Goal: Task Accomplishment & Management: Use online tool/utility

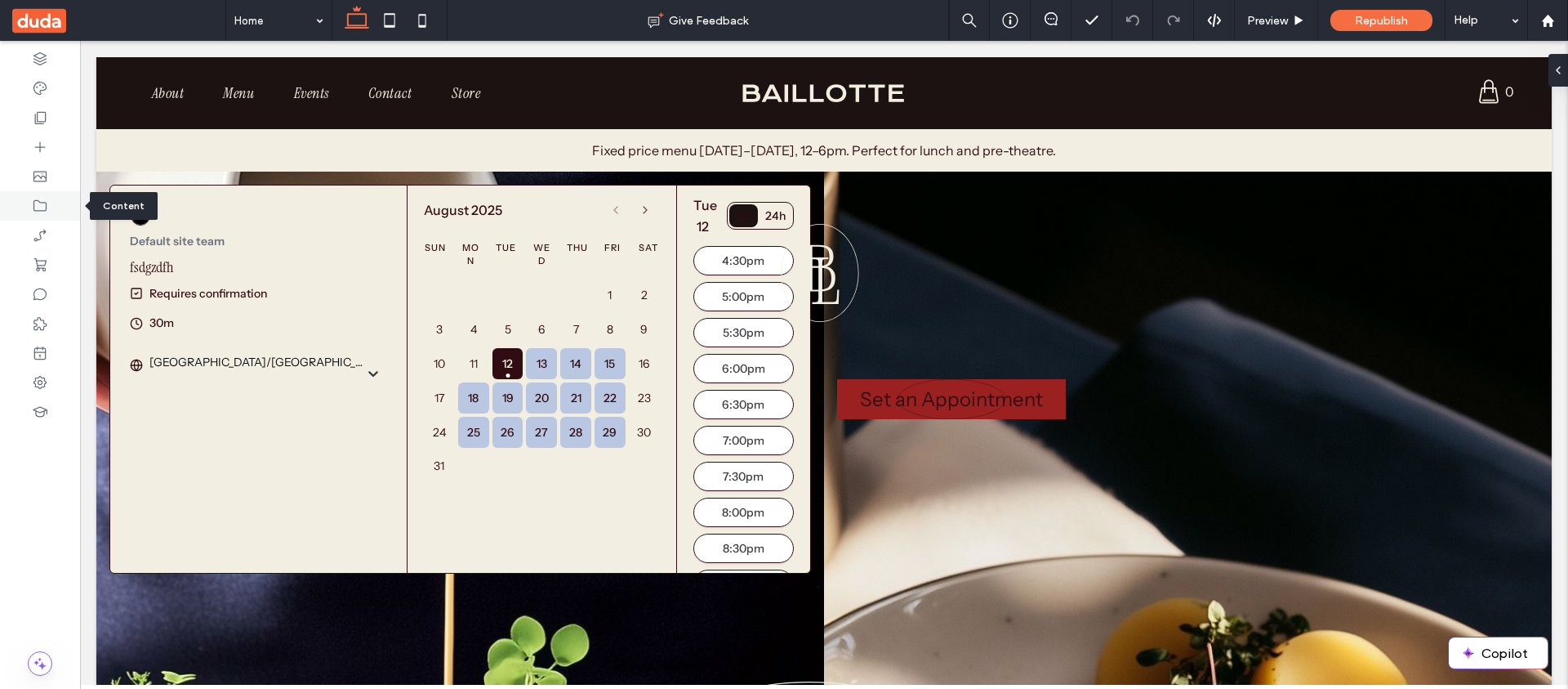
click at [77, 209] on div at bounding box center [40, 206] width 80 height 29
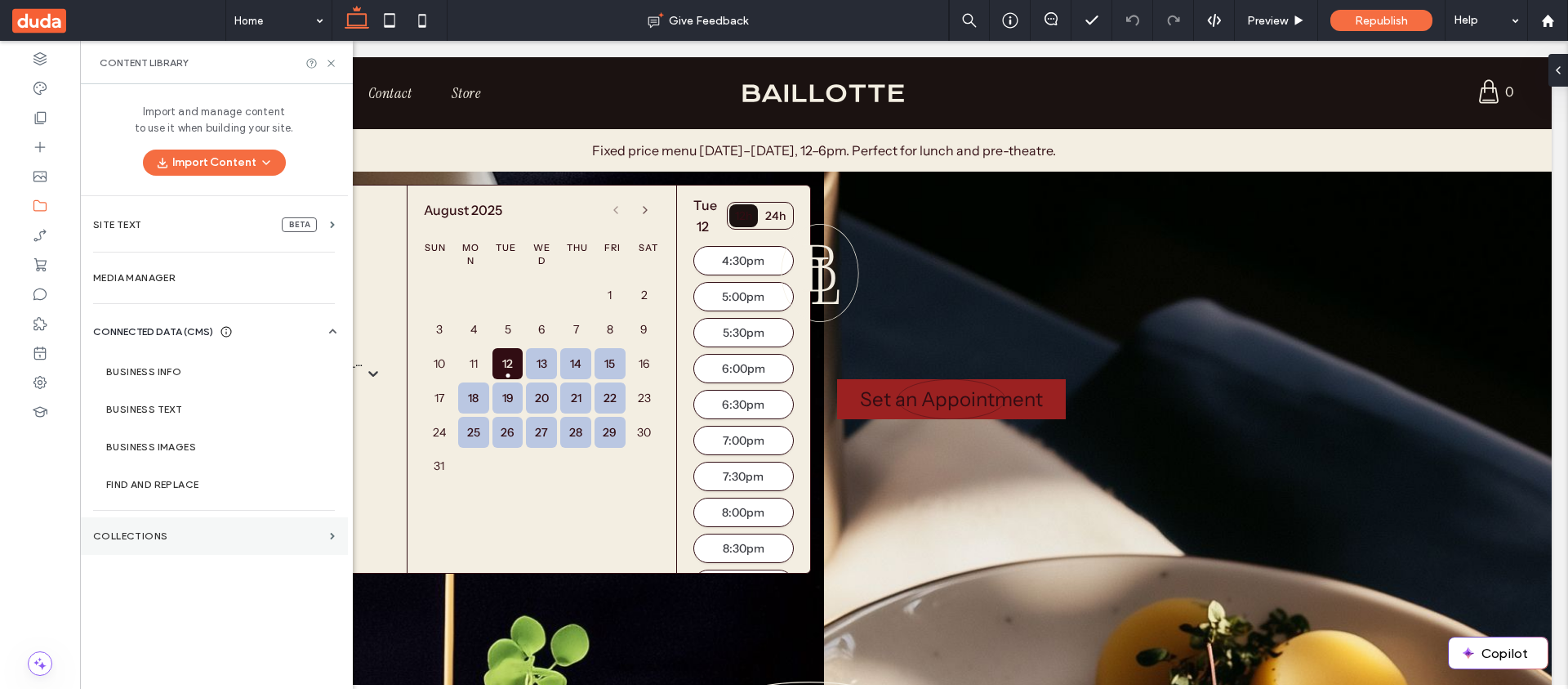
click at [185, 523] on section "COLLECTIONS" at bounding box center [214, 535] width 268 height 37
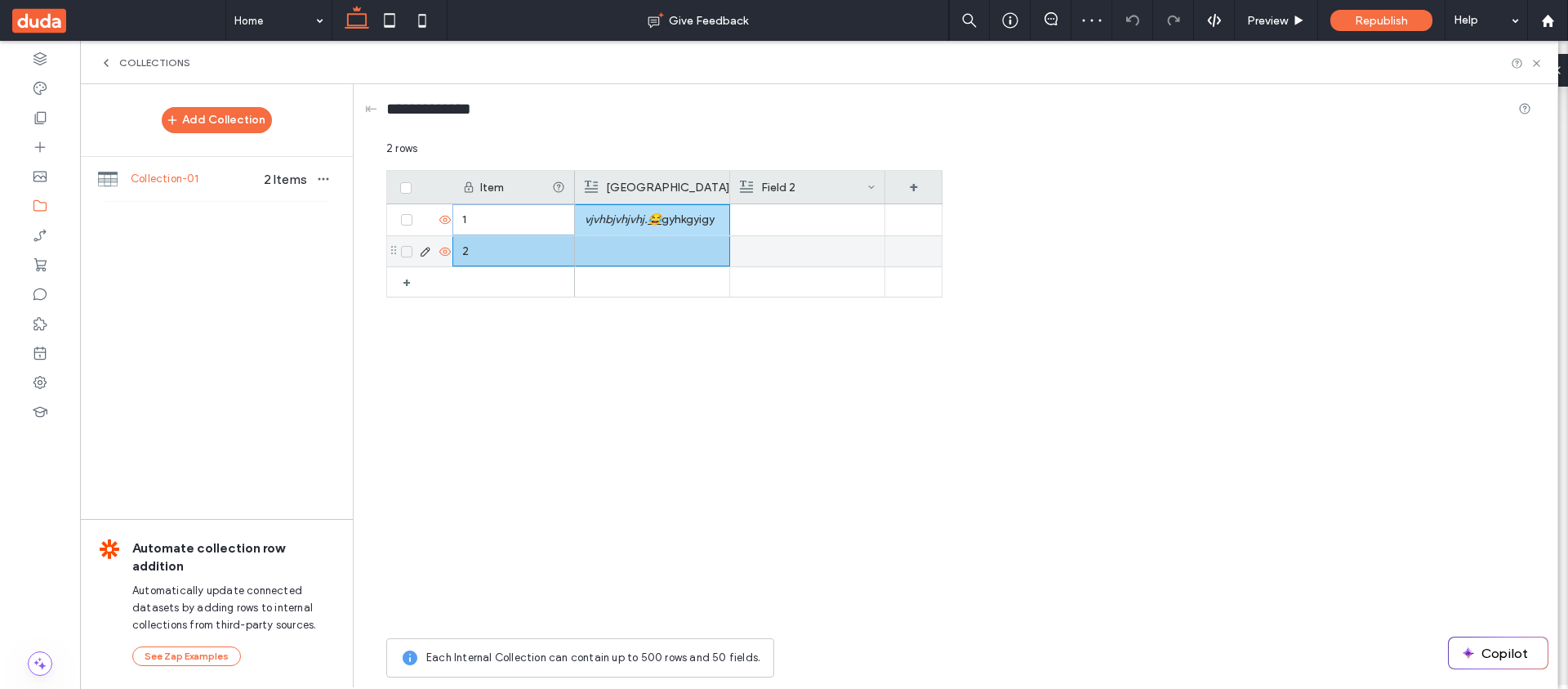
drag, startPoint x: 815, startPoint y: 226, endPoint x: 659, endPoint y: 242, distance: 156.8
click at [659, 242] on div "1 2 + vjvhbjvhjvhj. 😂 gyhkgyigy" at bounding box center [664, 416] width 557 height 425
click at [846, 273] on div at bounding box center [807, 282] width 136 height 29
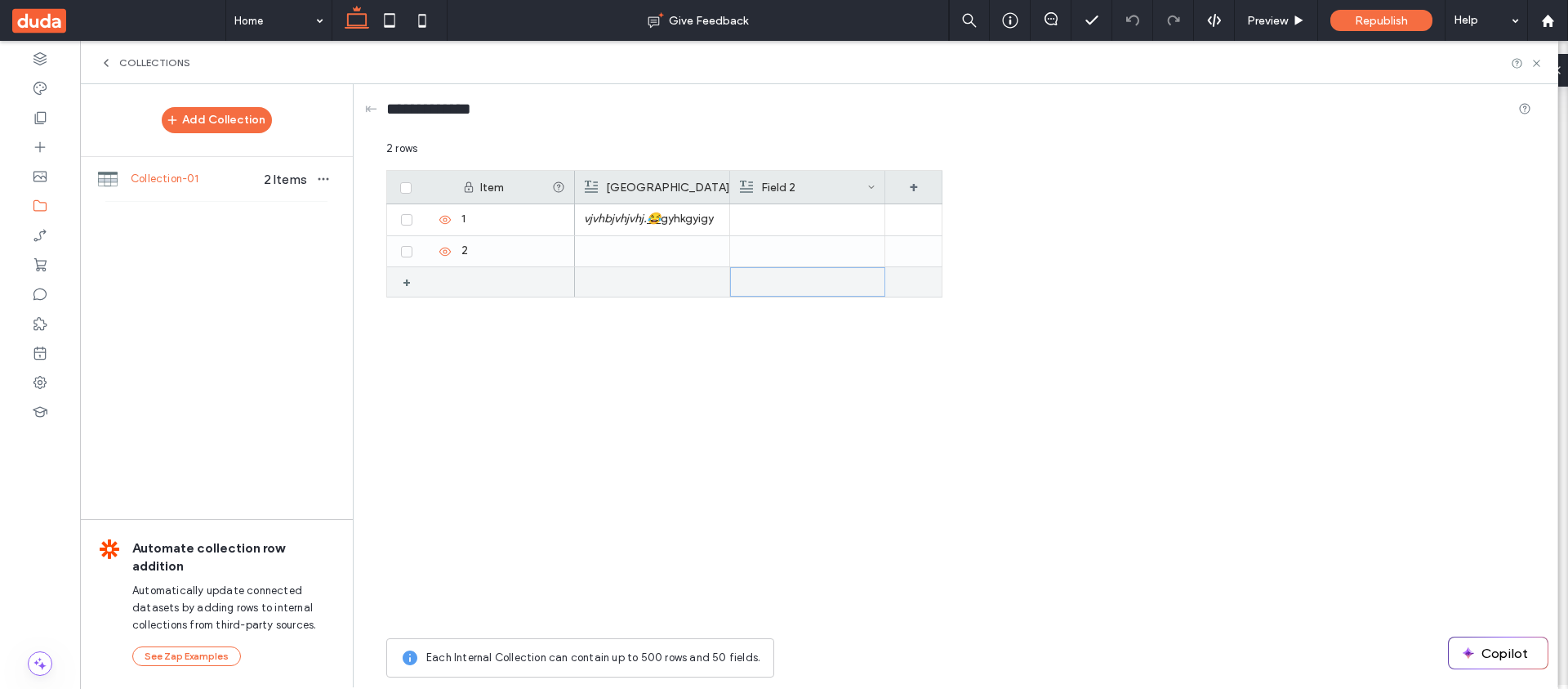
click at [806, 286] on div at bounding box center [808, 282] width 136 height 28
click at [805, 286] on div at bounding box center [808, 282] width 136 height 28
click at [738, 279] on div at bounding box center [808, 282] width 155 height 30
click at [794, 282] on div at bounding box center [807, 282] width 136 height 30
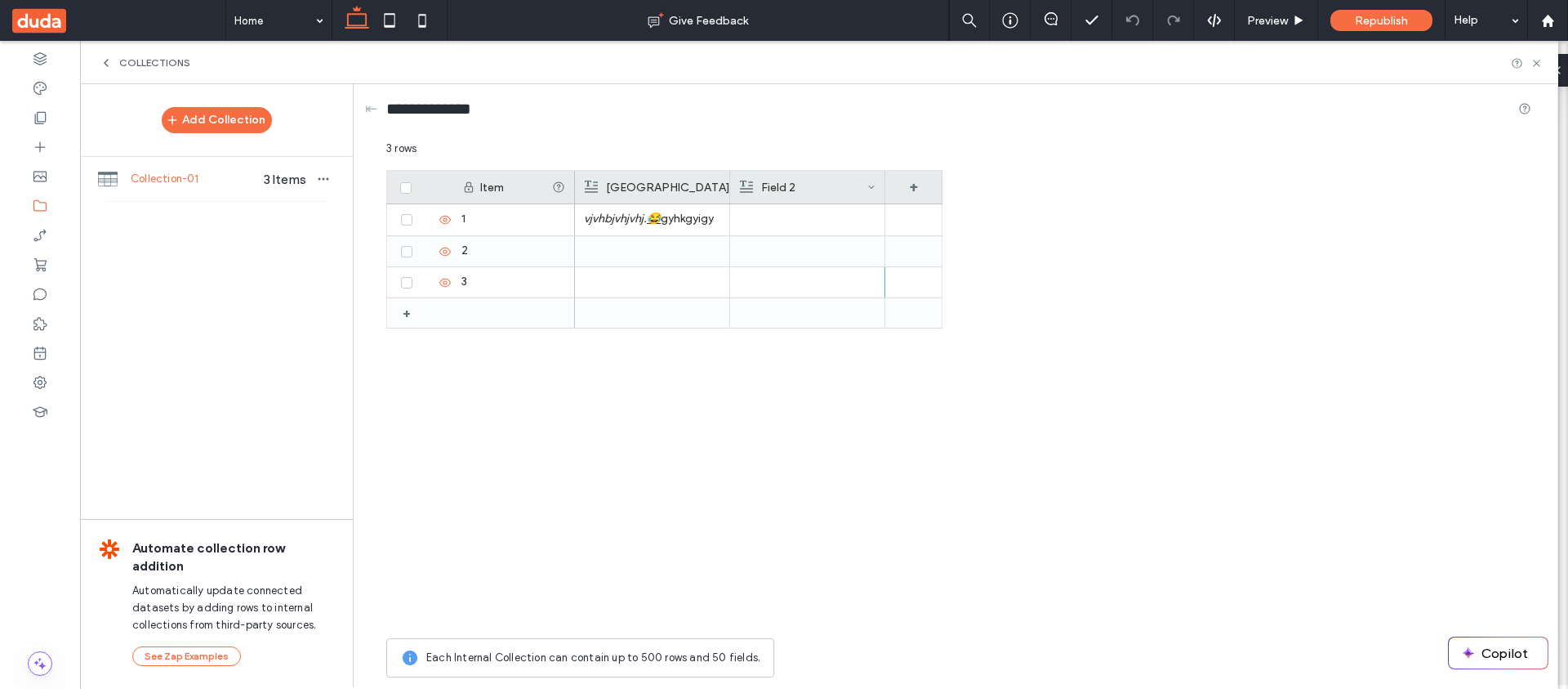
click at [794, 282] on div at bounding box center [807, 282] width 136 height 30
click at [673, 286] on div at bounding box center [652, 282] width 136 height 30
drag, startPoint x: 772, startPoint y: 288, endPoint x: 708, endPoint y: 285, distance: 64.1
click at [772, 288] on div at bounding box center [807, 282] width 136 height 30
click at [708, 285] on div at bounding box center [653, 283] width 136 height 29
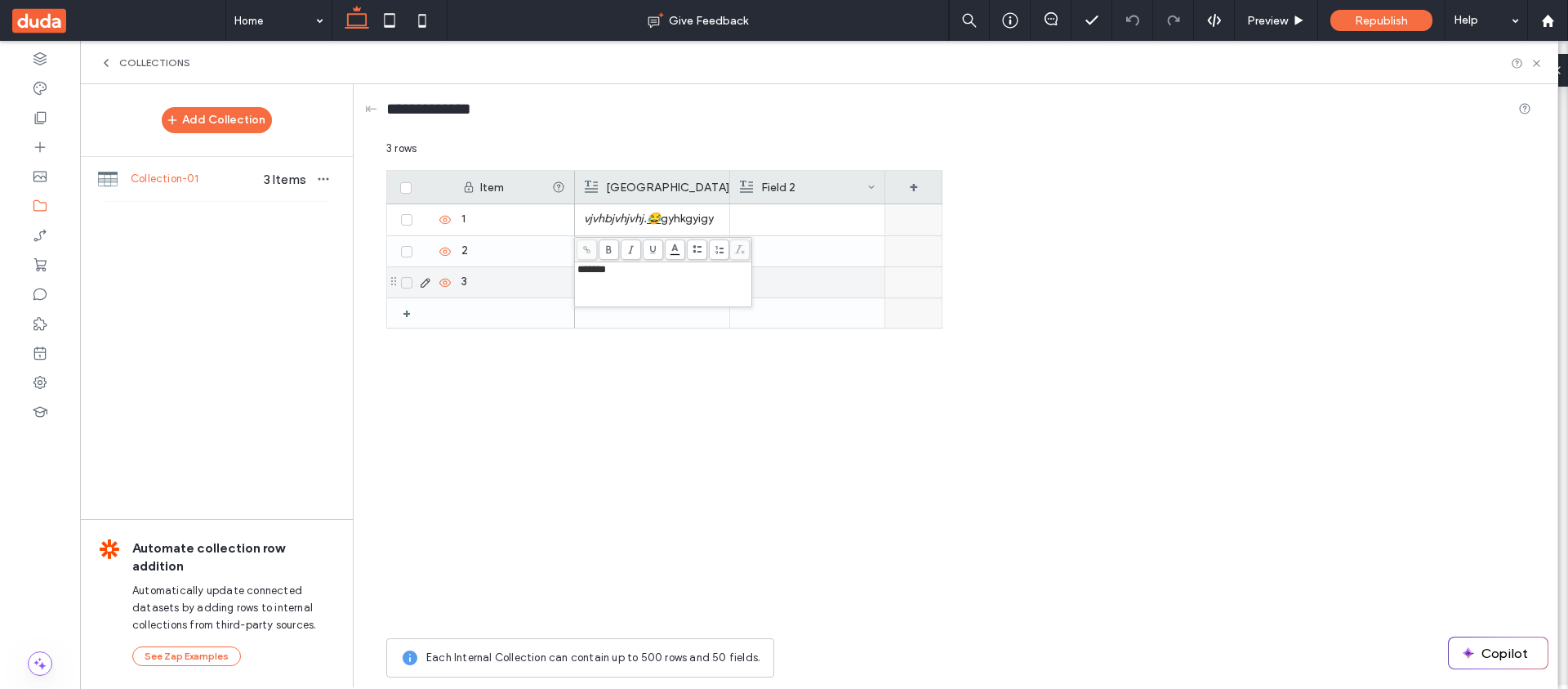
drag, startPoint x: 889, startPoint y: 267, endPoint x: 872, endPoint y: 333, distance: 68.2
click at [889, 267] on div at bounding box center [758, 282] width 367 height 31
click at [870, 273] on div at bounding box center [807, 282] width 136 height 30
drag, startPoint x: 840, startPoint y: 459, endPoint x: 759, endPoint y: 333, distance: 149.8
click at [840, 458] on div "dfgsdfg vjvhbjvhjvhj. 😂 gyhkgyigy" at bounding box center [758, 416] width 367 height 425
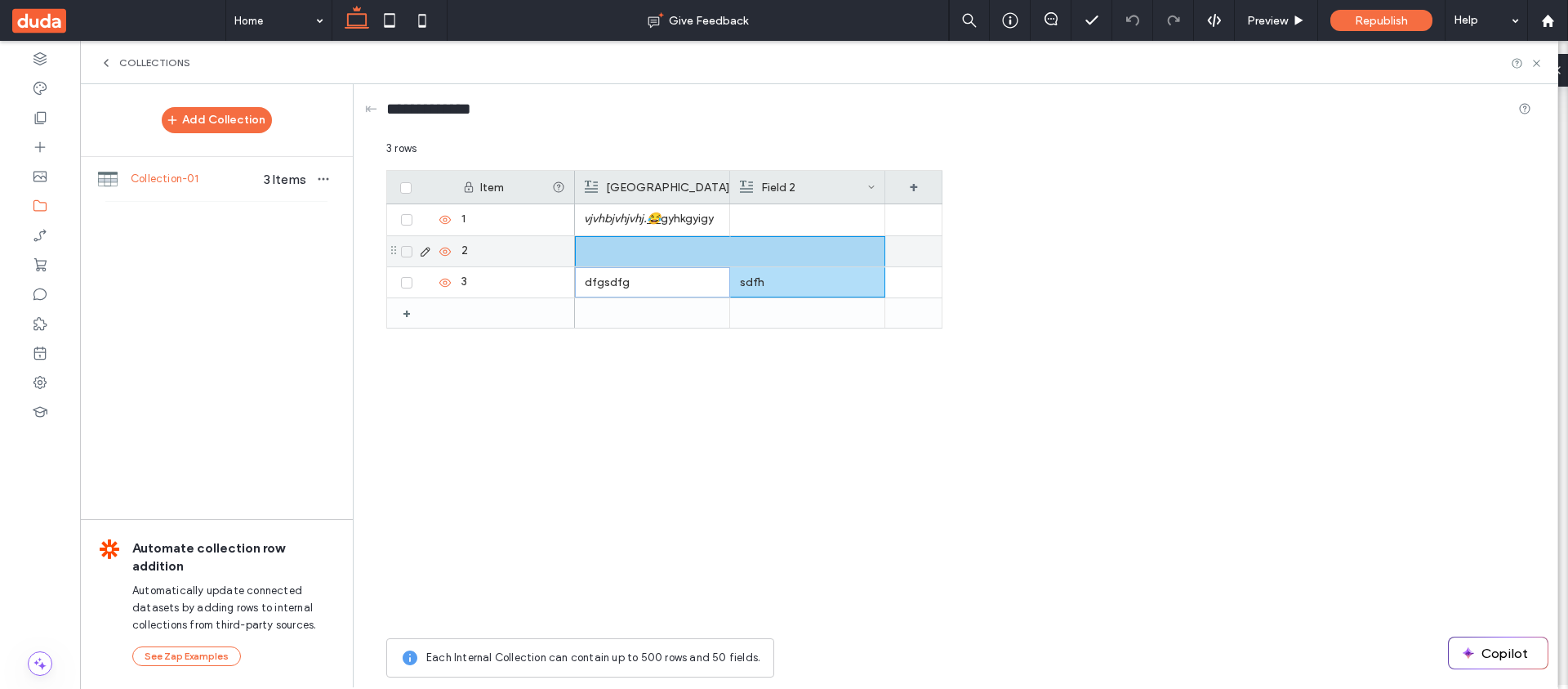
drag, startPoint x: 691, startPoint y: 278, endPoint x: 756, endPoint y: 247, distance: 72.0
click at [756, 247] on div "dfgsdfg sdfh vjvhbjvhjvhj. 😂 gyhkgyigy" at bounding box center [758, 266] width 367 height 124
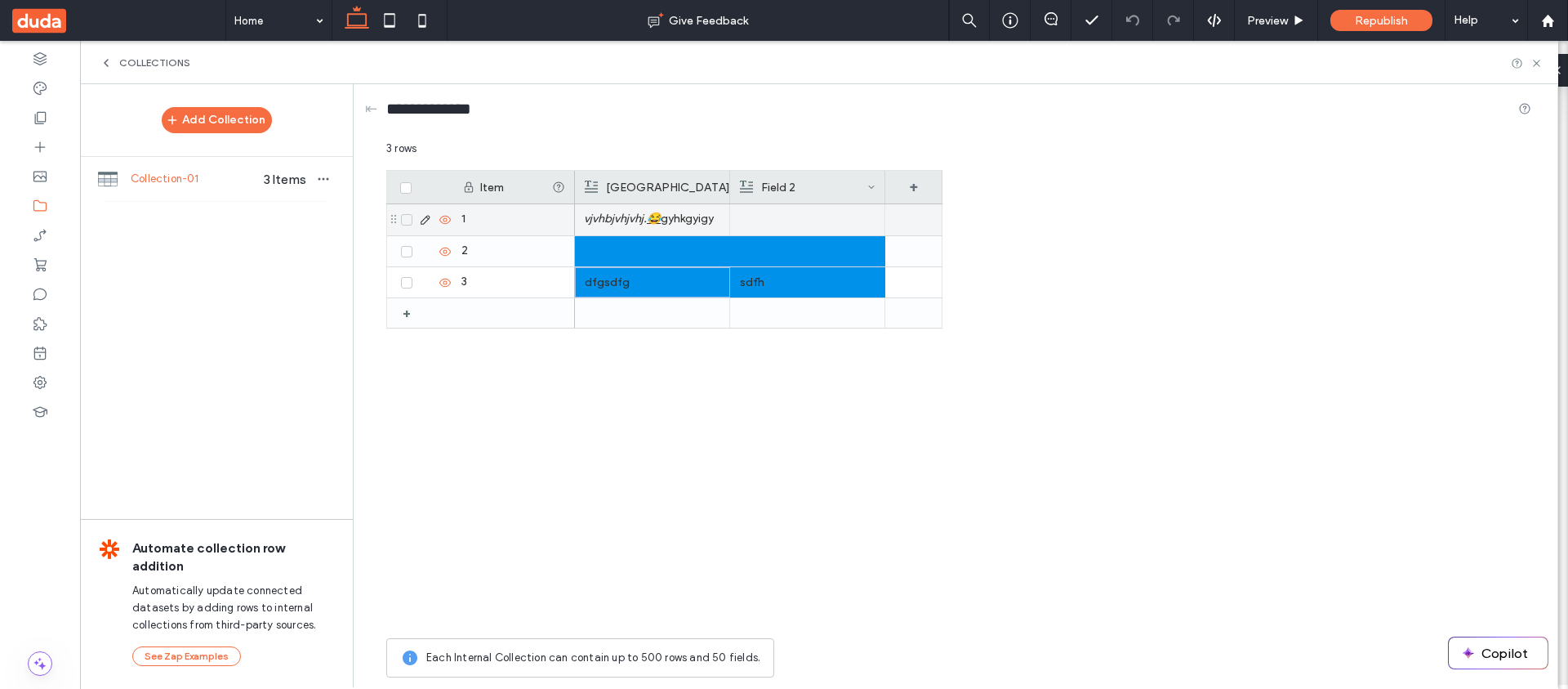
click at [692, 220] on p "vjvhbjvhjvhj. 😂 gyhkgyigy" at bounding box center [652, 218] width 136 height 29
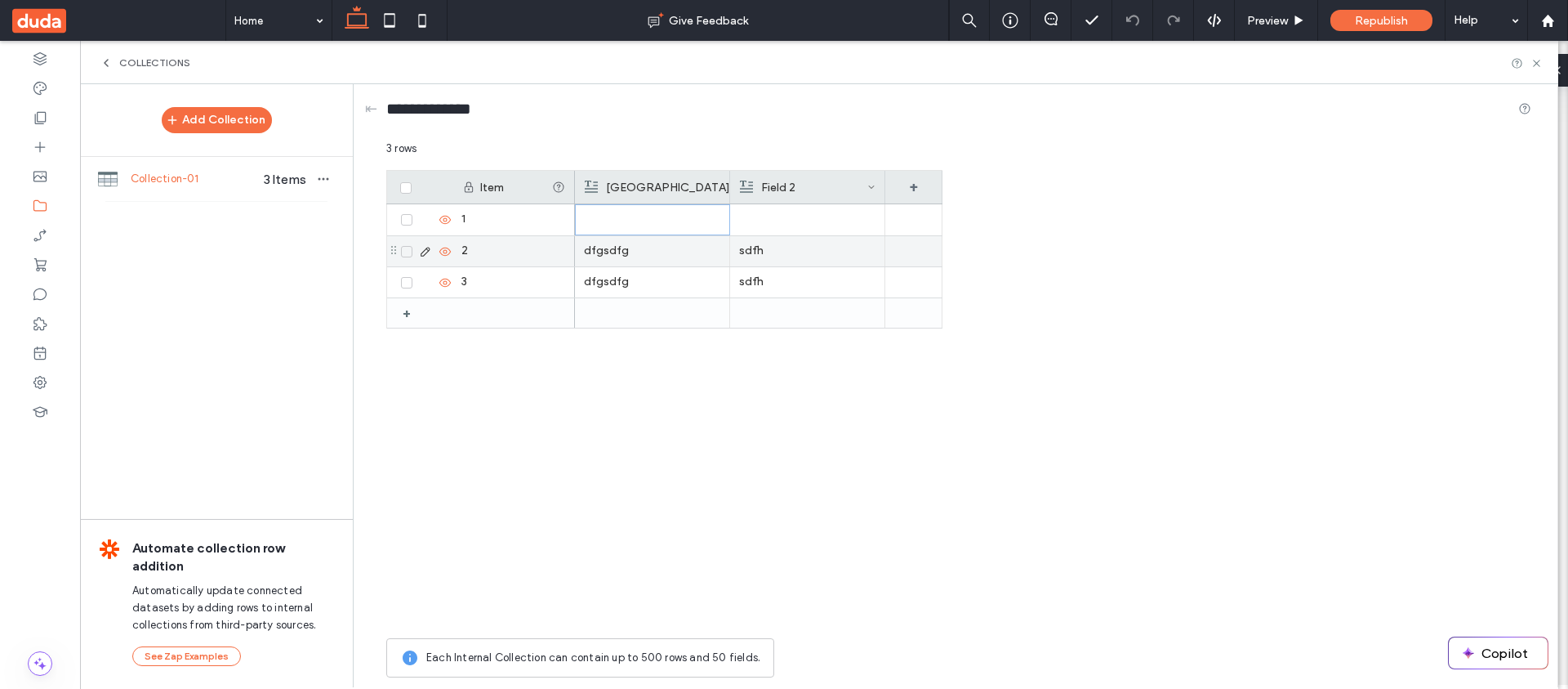
click at [569, 249] on div "2" at bounding box center [513, 250] width 122 height 30
click at [616, 230] on div at bounding box center [652, 219] width 136 height 31
drag, startPoint x: 618, startPoint y: 261, endPoint x: 764, endPoint y: 252, distance: 146.3
click at [764, 252] on div "dfgsdfg sdfh" at bounding box center [758, 251] width 367 height 31
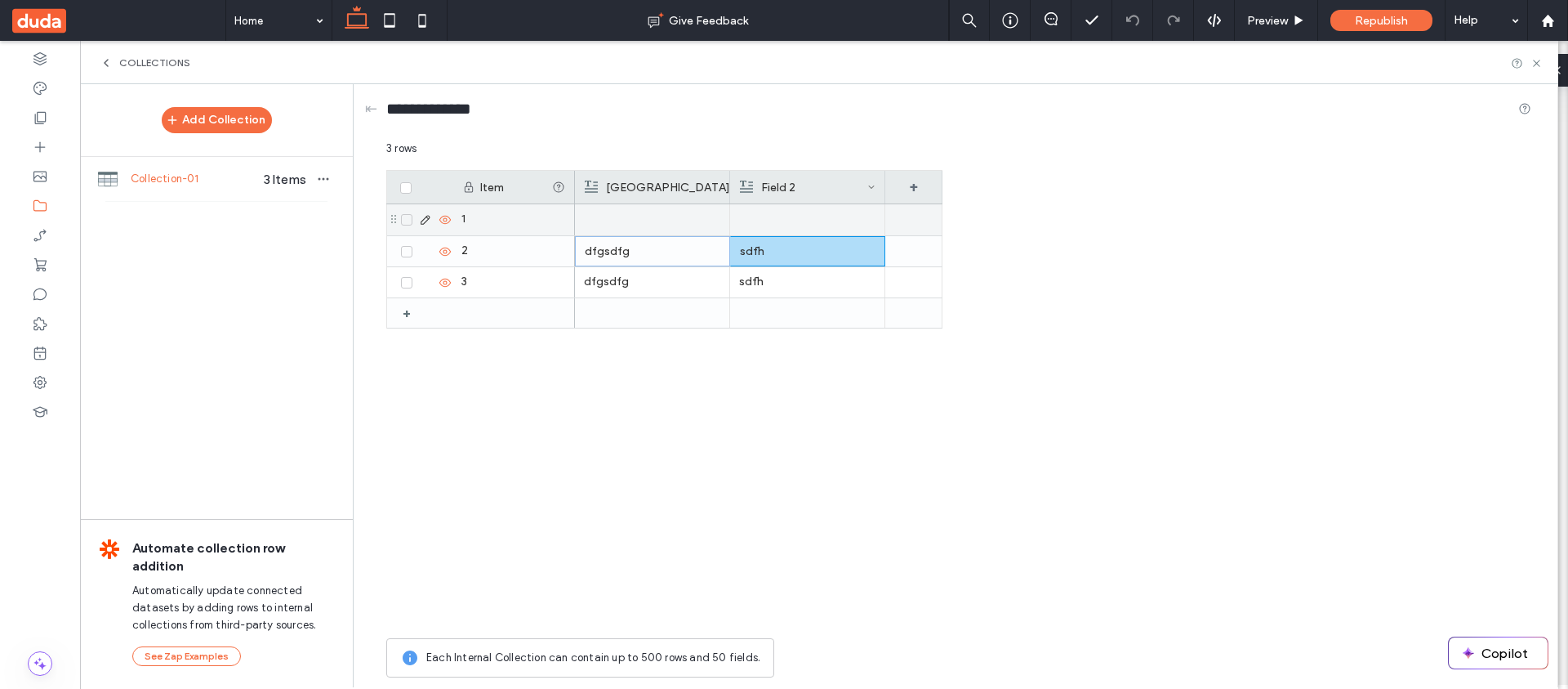
click at [598, 218] on div at bounding box center [652, 219] width 136 height 31
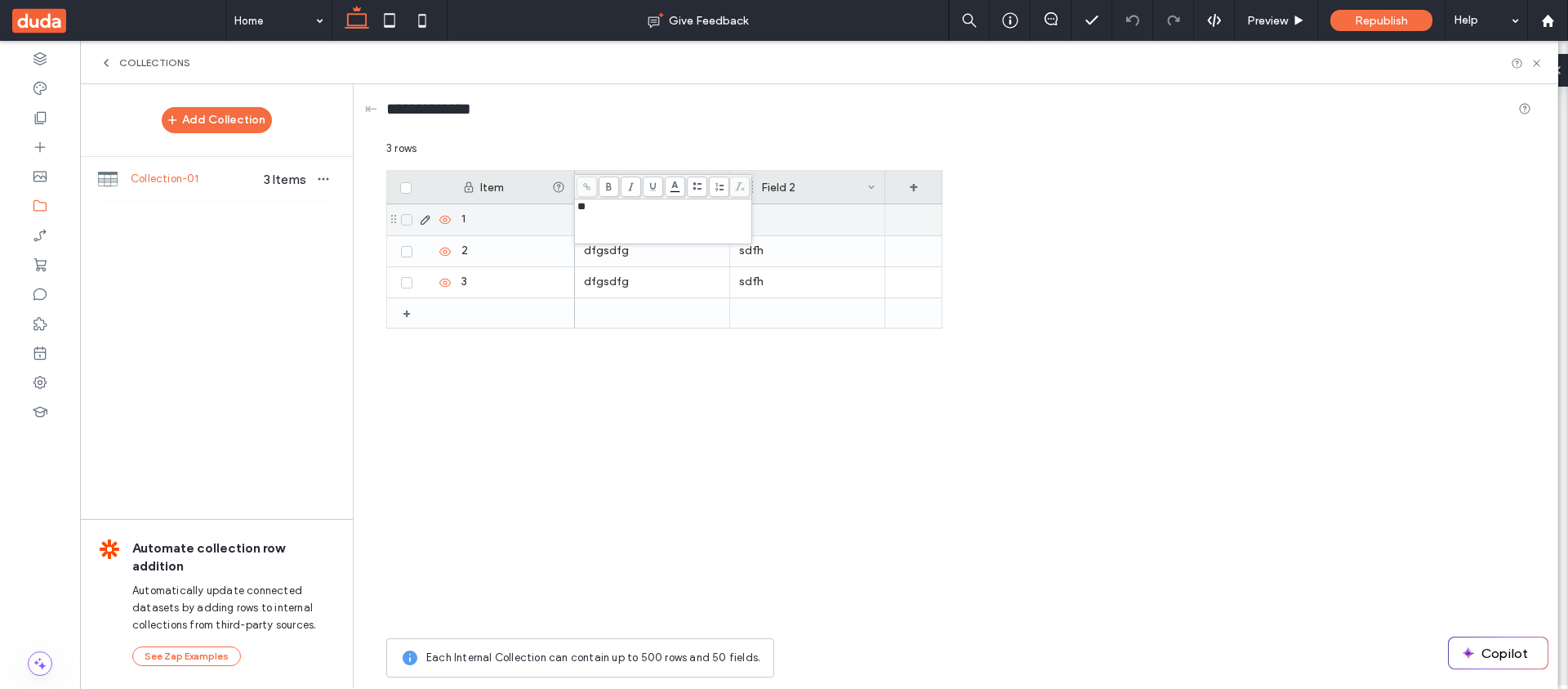
click at [695, 339] on div "dfgsdfg sdfh dfgsdfg sdfh" at bounding box center [758, 416] width 367 height 425
click at [907, 187] on div "+" at bounding box center [914, 187] width 57 height 33
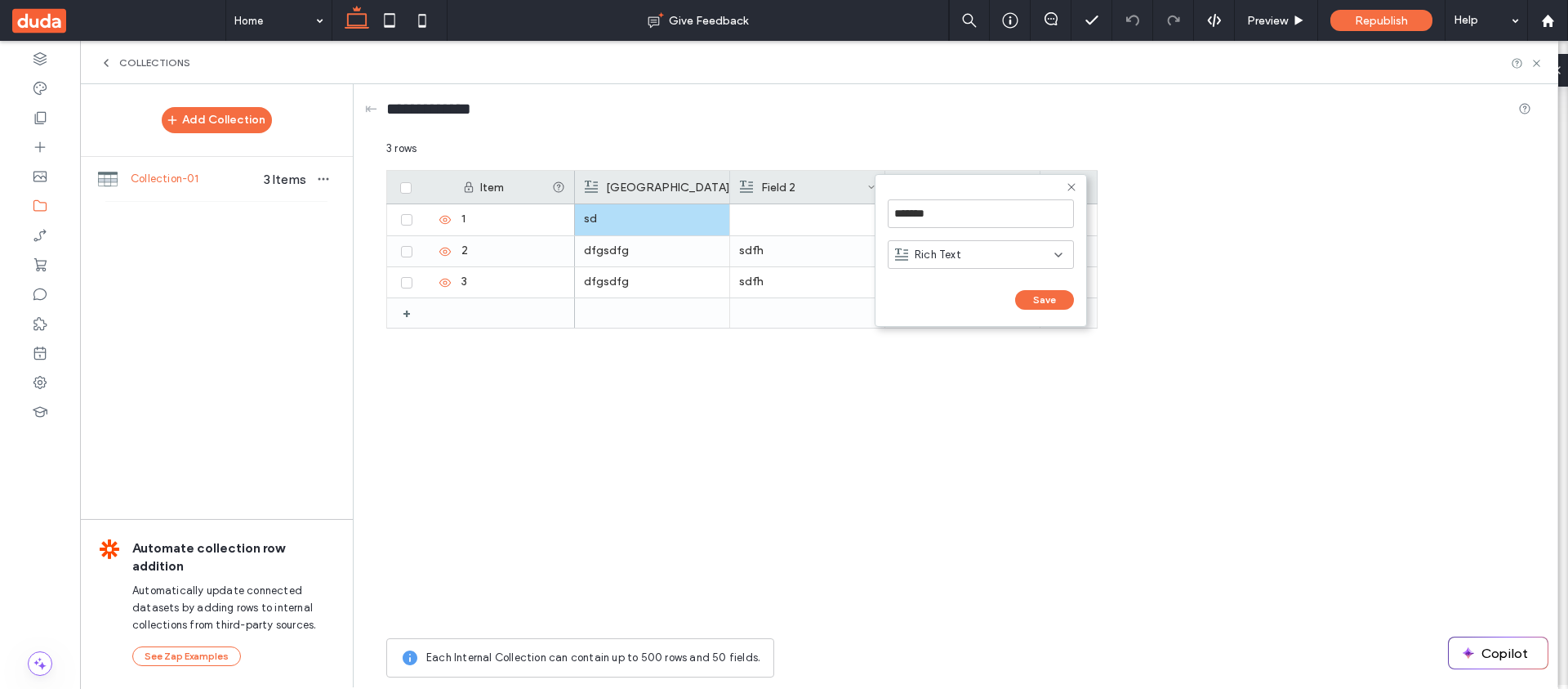
click at [995, 267] on div "Rich Text" at bounding box center [980, 255] width 186 height 29
drag, startPoint x: 984, startPoint y: 396, endPoint x: 984, endPoint y: 386, distance: 10.0
click at [984, 396] on div "Multi-select" at bounding box center [981, 398] width 185 height 29
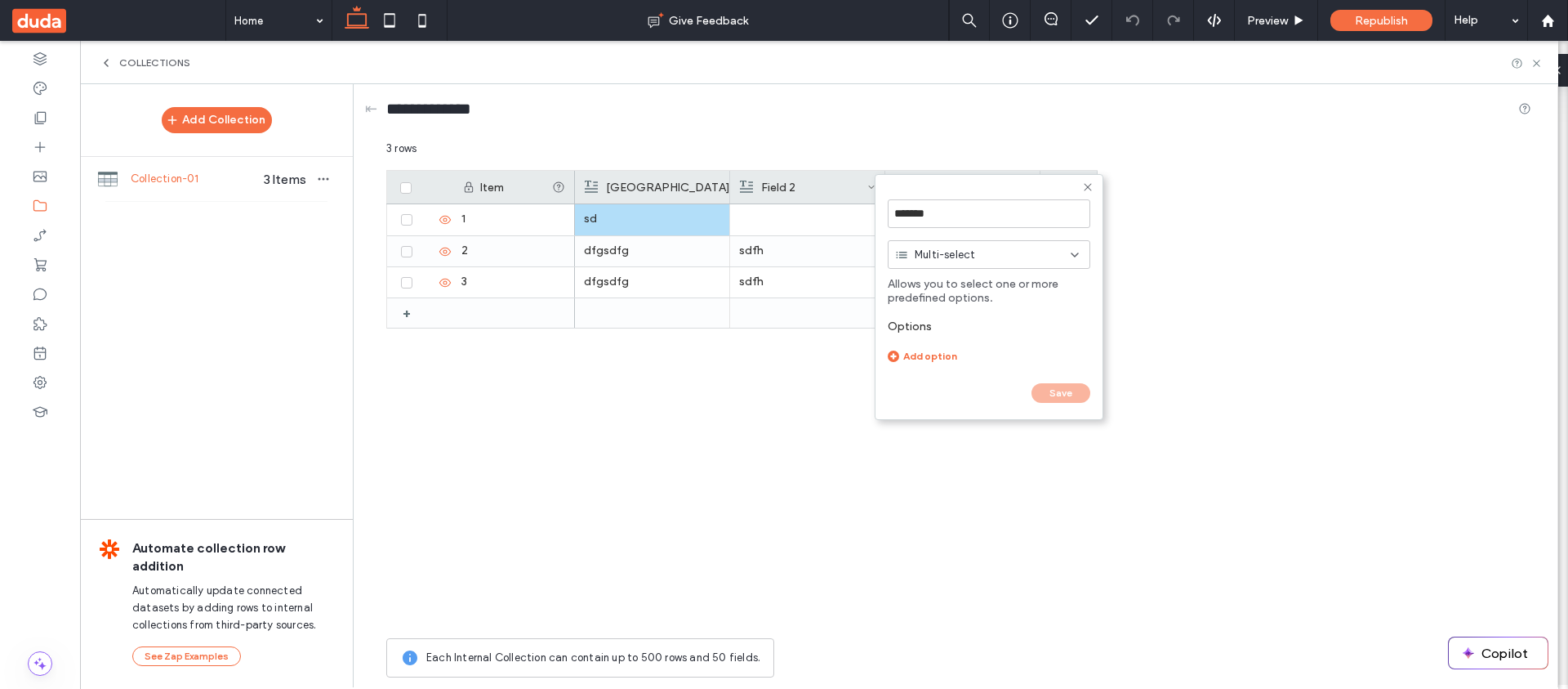
click at [938, 351] on div "Add option" at bounding box center [988, 356] width 202 height 13
click at [948, 352] on input at bounding box center [966, 356] width 159 height 29
type input "***"
click at [924, 376] on div "Options *** Add option" at bounding box center [988, 354] width 202 height 87
click at [927, 383] on div "Add option" at bounding box center [988, 384] width 202 height 13
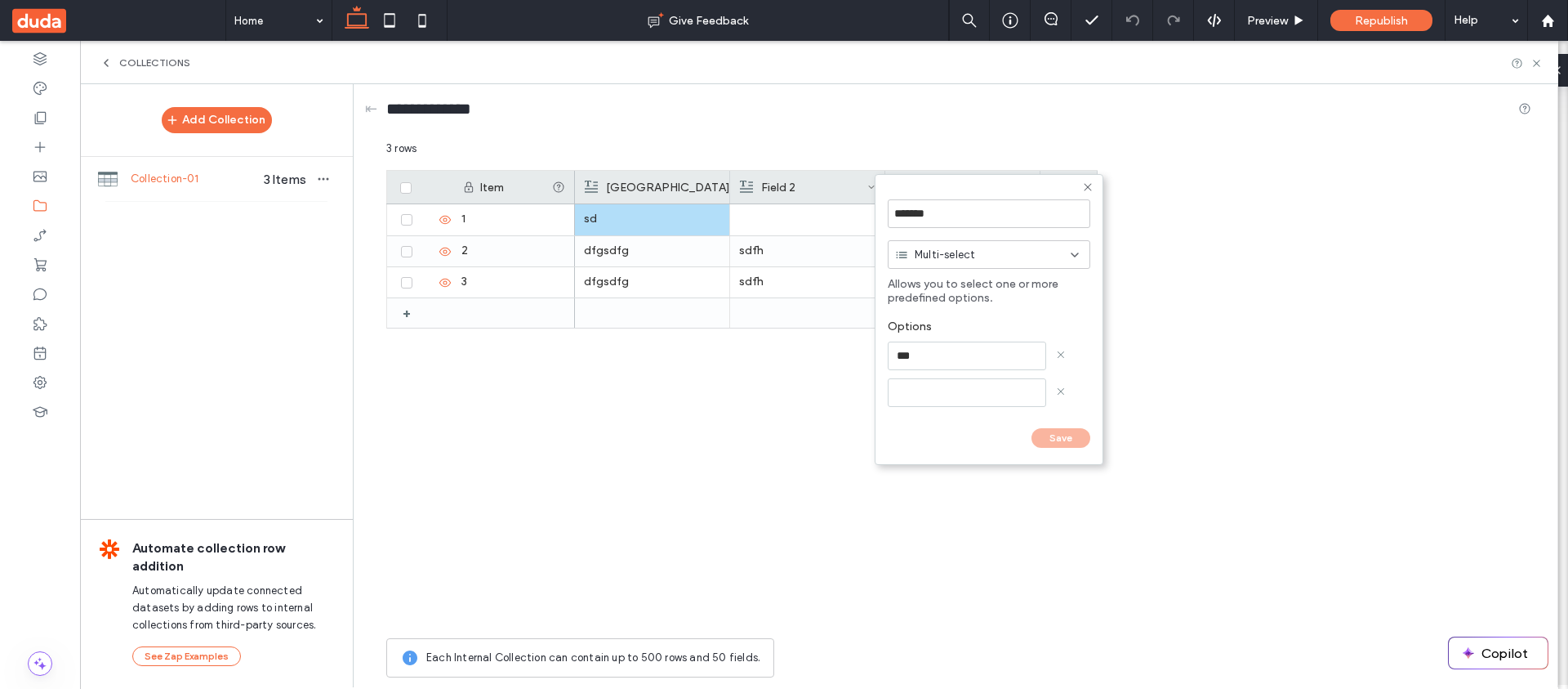
click at [928, 383] on input at bounding box center [966, 393] width 159 height 29
type input "*****"
click at [1077, 452] on button "Save" at bounding box center [1060, 459] width 59 height 20
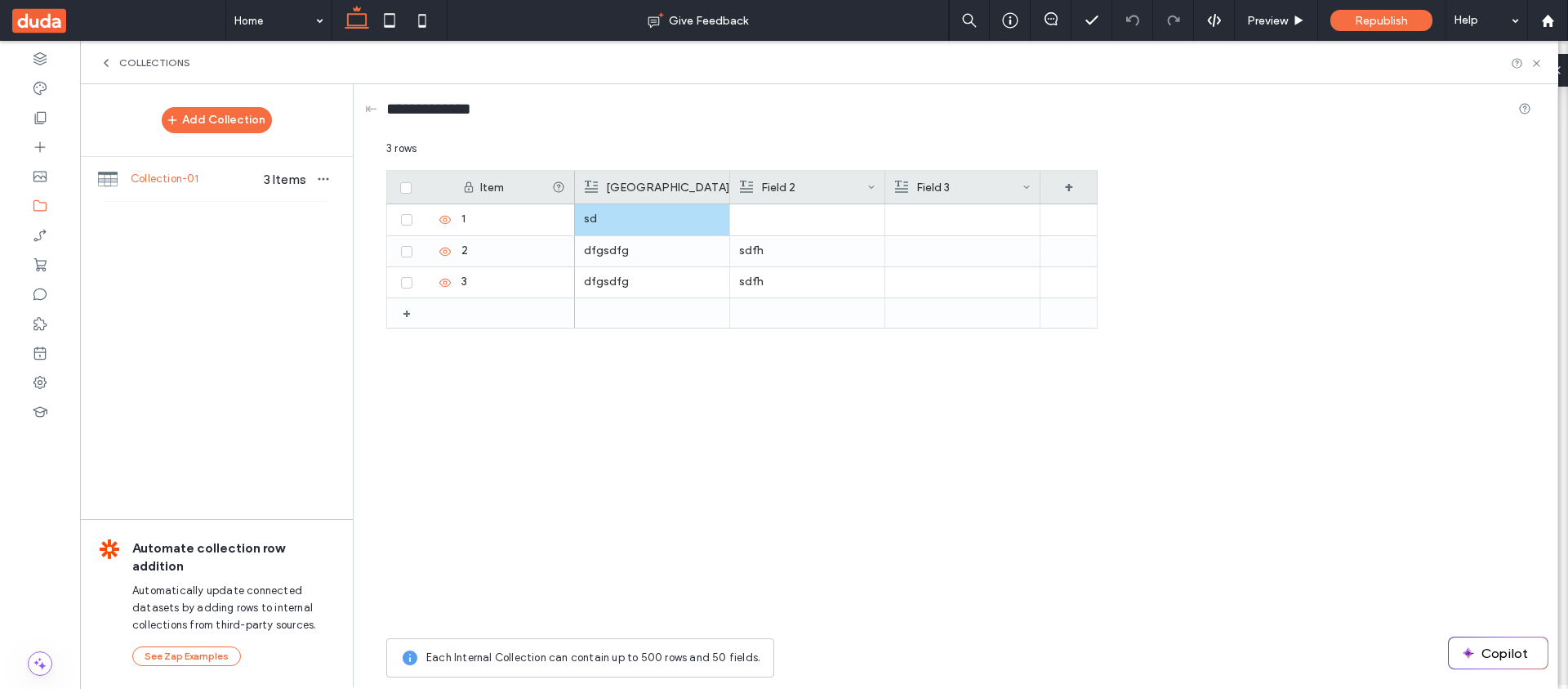
click at [1074, 450] on div "sd dfgsdfg sdfh dfgsdfg sdfh" at bounding box center [836, 416] width 523 height 425
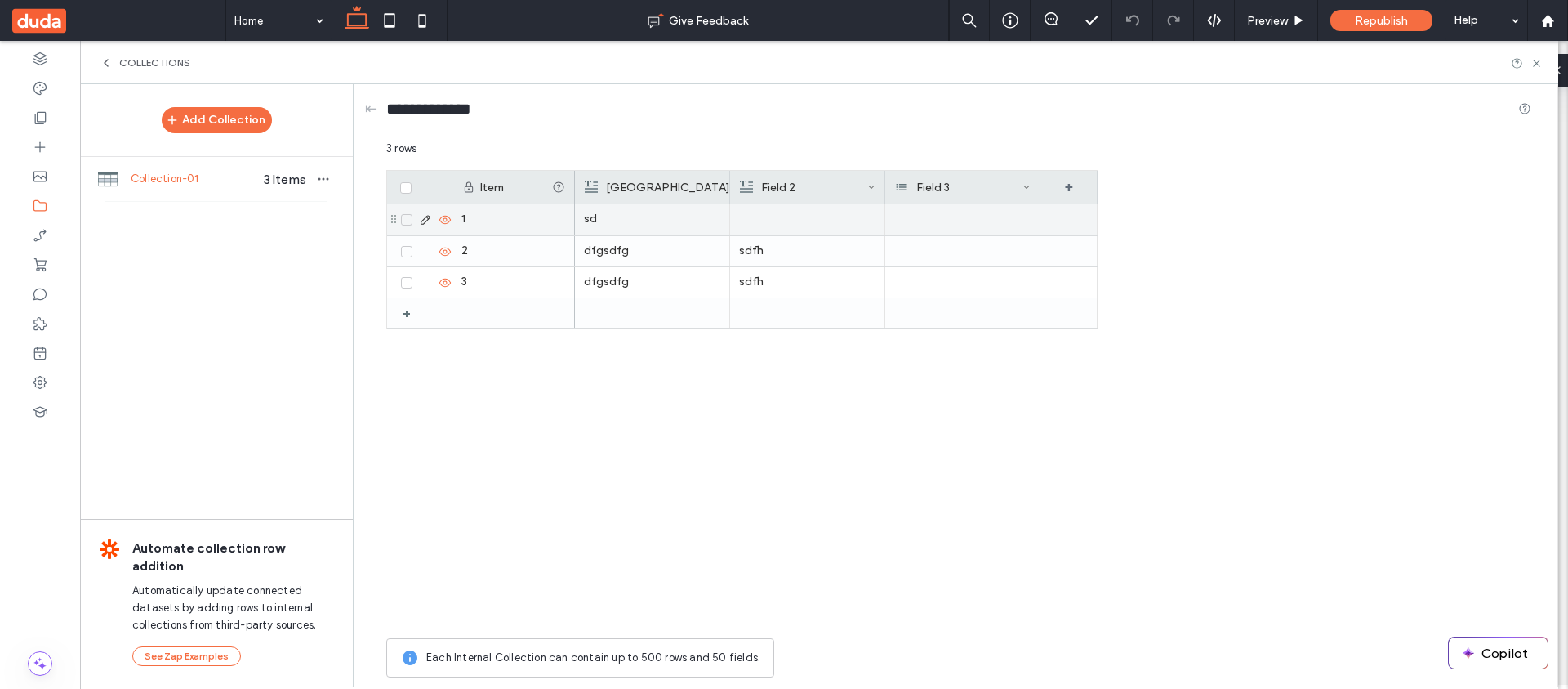
click at [896, 232] on div at bounding box center [963, 219] width 155 height 31
click at [981, 216] on div at bounding box center [963, 219] width 155 height 31
drag, startPoint x: 981, startPoint y: 216, endPoint x: 973, endPoint y: 223, distance: 10.6
click at [981, 216] on div at bounding box center [963, 219] width 155 height 31
click at [968, 217] on input at bounding box center [978, 221] width 173 height 31
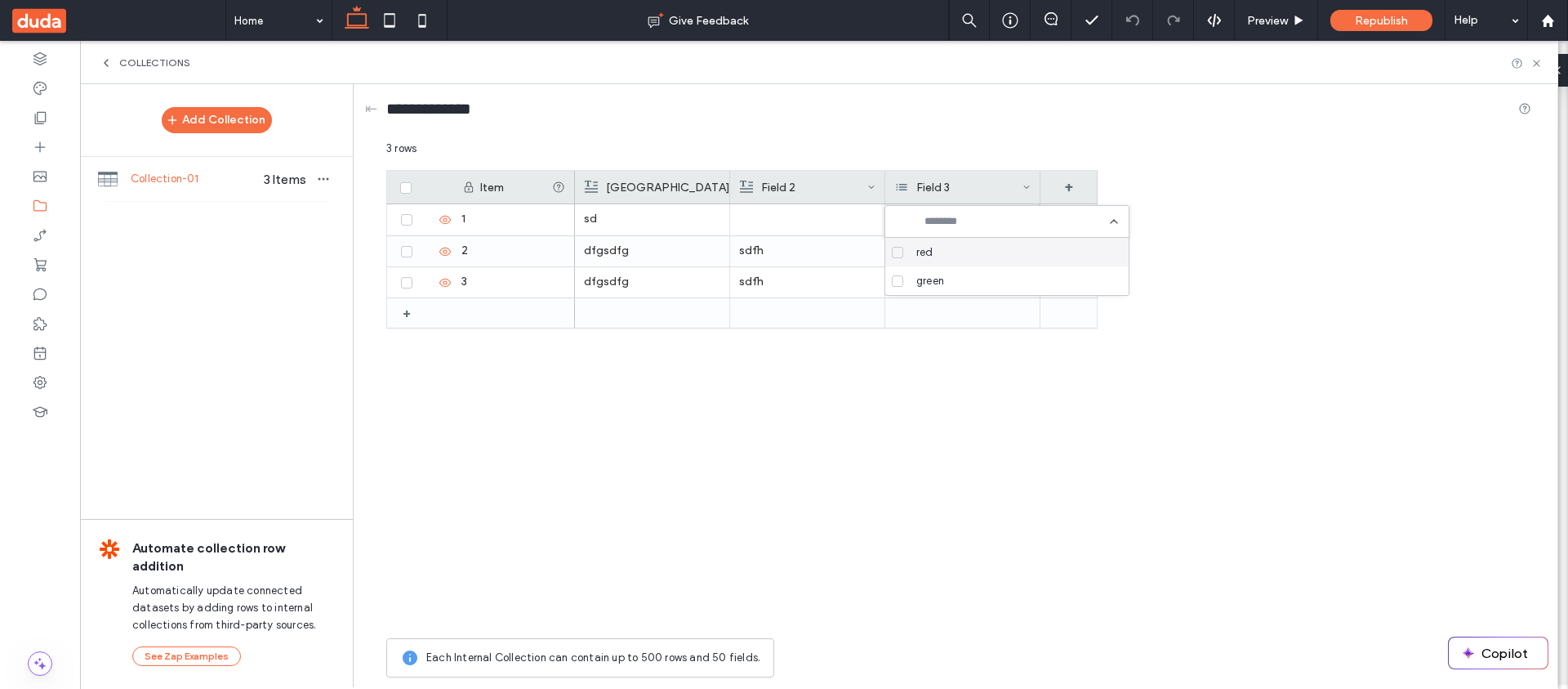
click at [954, 251] on div "red" at bounding box center [1012, 252] width 206 height 29
click at [943, 451] on div "sd dfgsdfg sdfh dfgsdfg sdfh" at bounding box center [836, 416] width 523 height 425
click at [933, 259] on div at bounding box center [963, 250] width 155 height 30
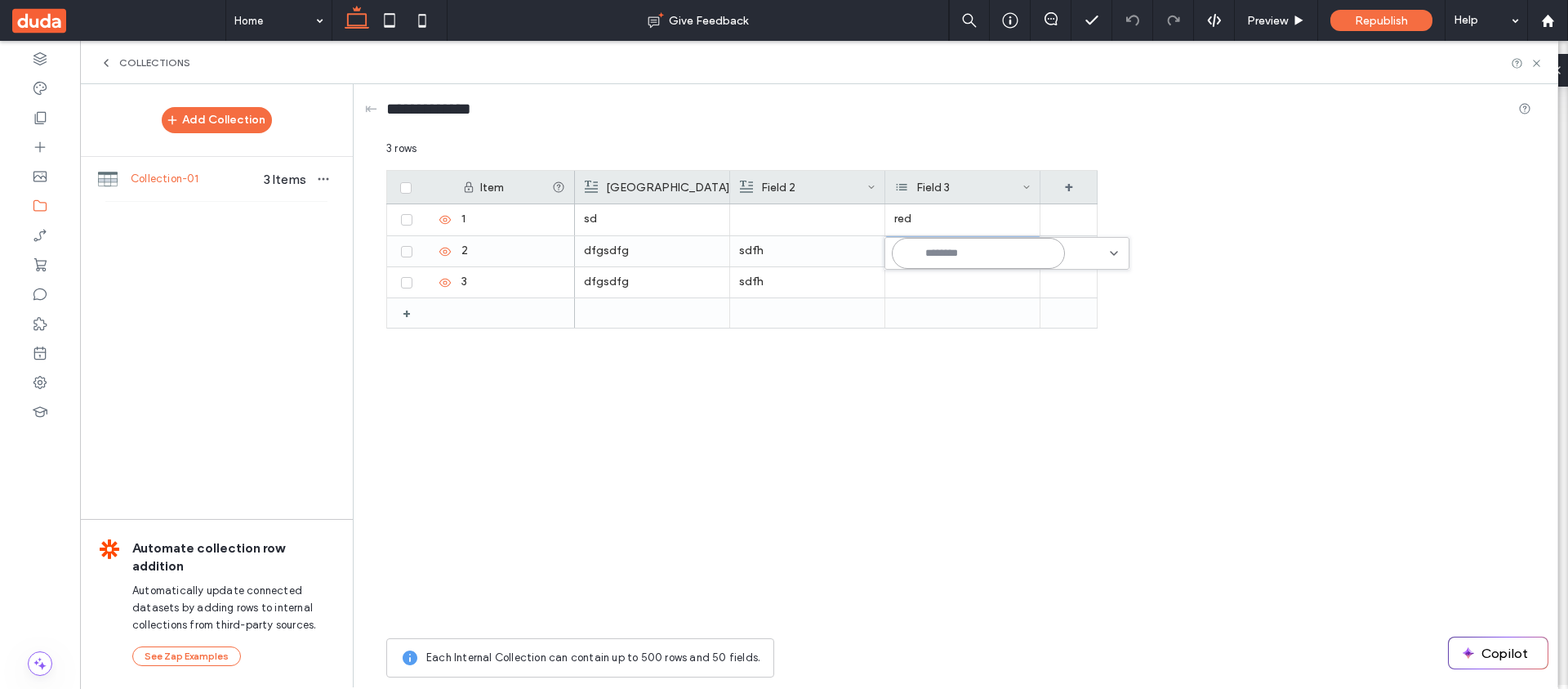
click at [935, 247] on input at bounding box center [978, 253] width 173 height 31
click at [945, 315] on div "green" at bounding box center [1012, 313] width 206 height 29
click at [947, 438] on div "sd red dfgsdfg sdfh dfgsdfg sdfh" at bounding box center [836, 416] width 523 height 425
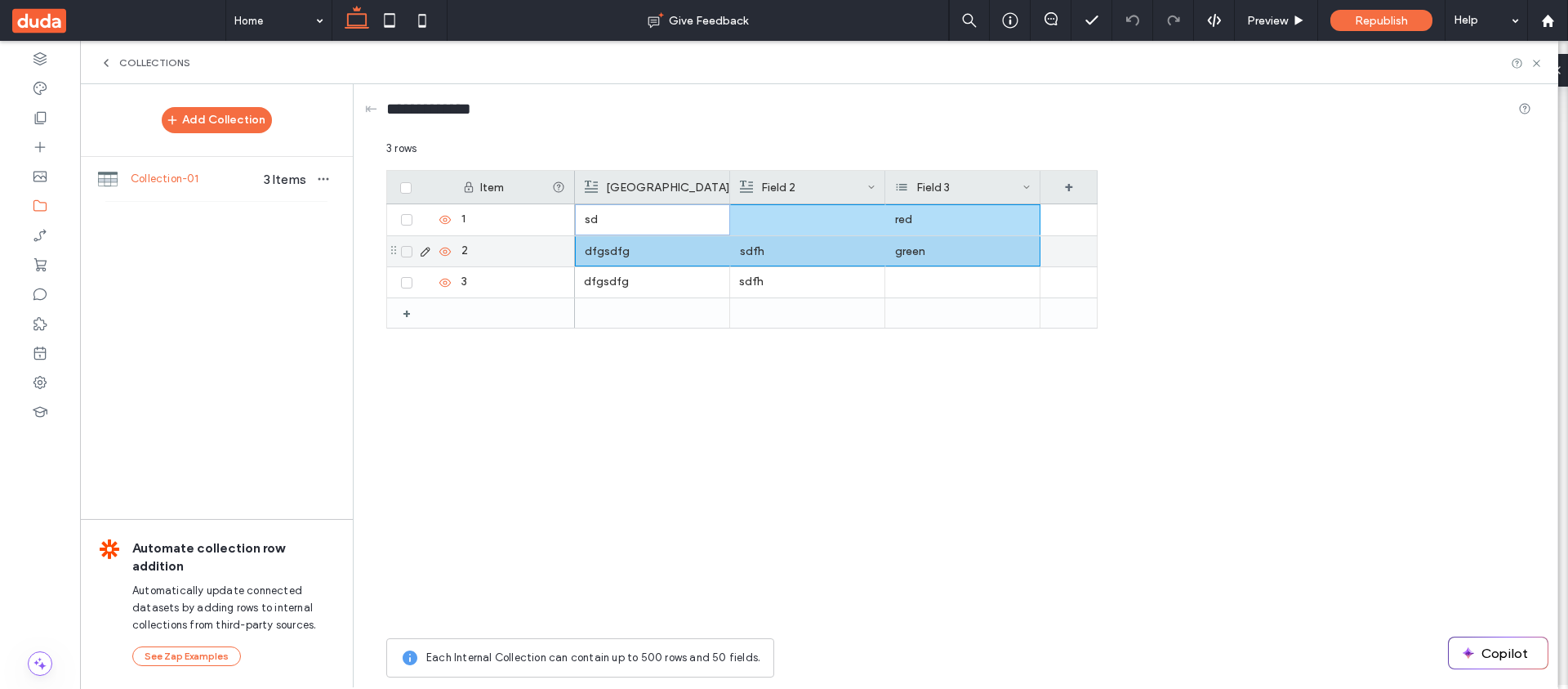
drag, startPoint x: 616, startPoint y: 213, endPoint x: 890, endPoint y: 241, distance: 275.4
click at [890, 241] on div "sd red dfgsdfg sdfh green dfgsdfg sdfh" at bounding box center [836, 266] width 523 height 124
click at [825, 229] on div at bounding box center [808, 219] width 136 height 29
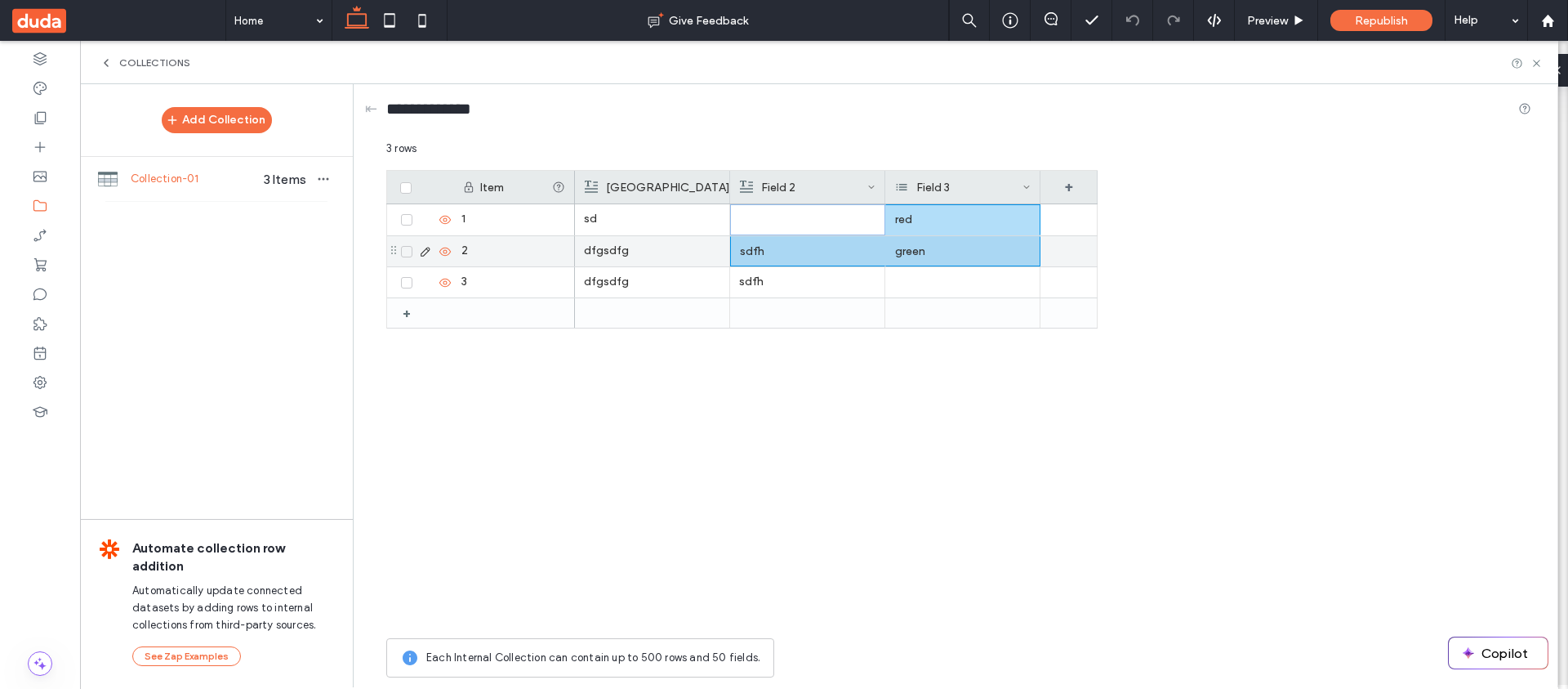
drag, startPoint x: 803, startPoint y: 224, endPoint x: 961, endPoint y: 251, distance: 160.3
click at [961, 251] on div "sd red dfgsdfg sdfh green dfgsdfg sdfh" at bounding box center [836, 266] width 523 height 124
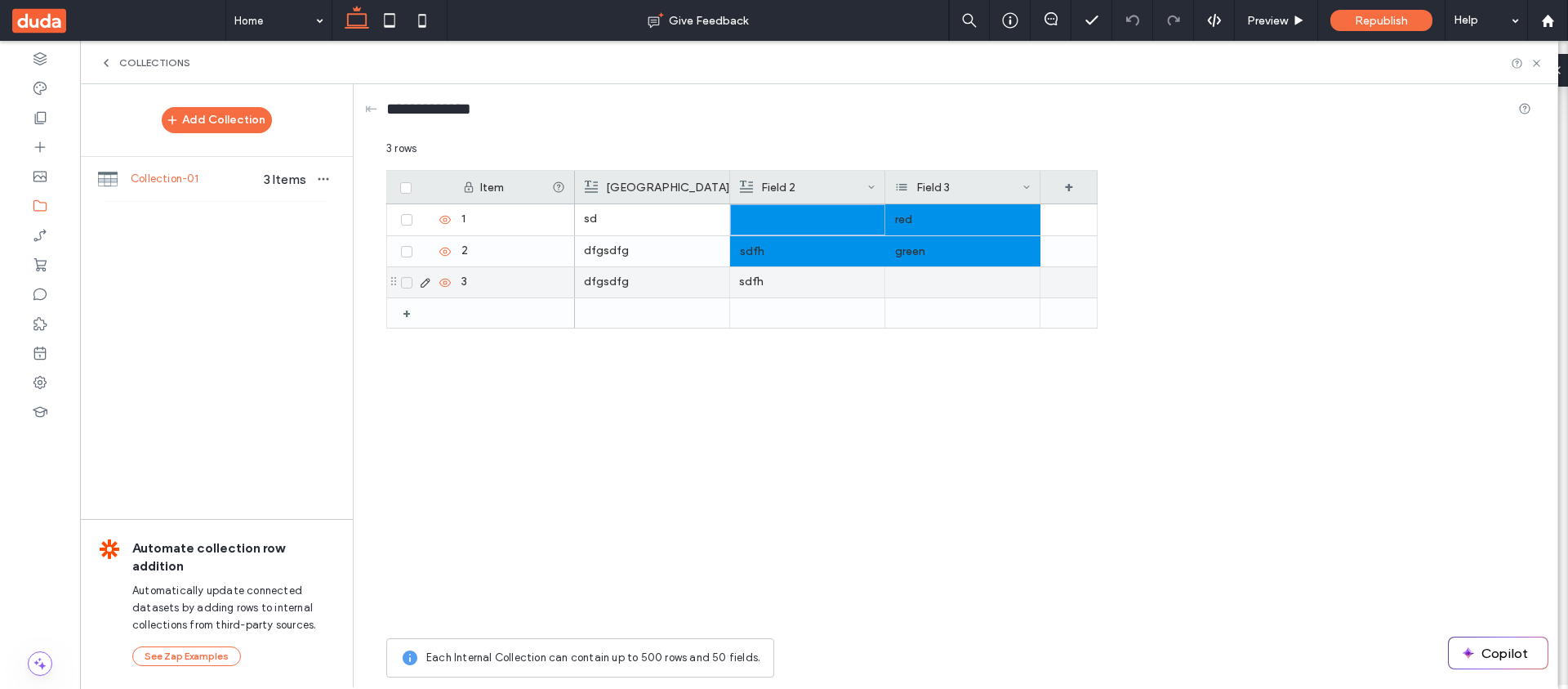
click at [850, 280] on p "sdfh" at bounding box center [807, 282] width 136 height 29
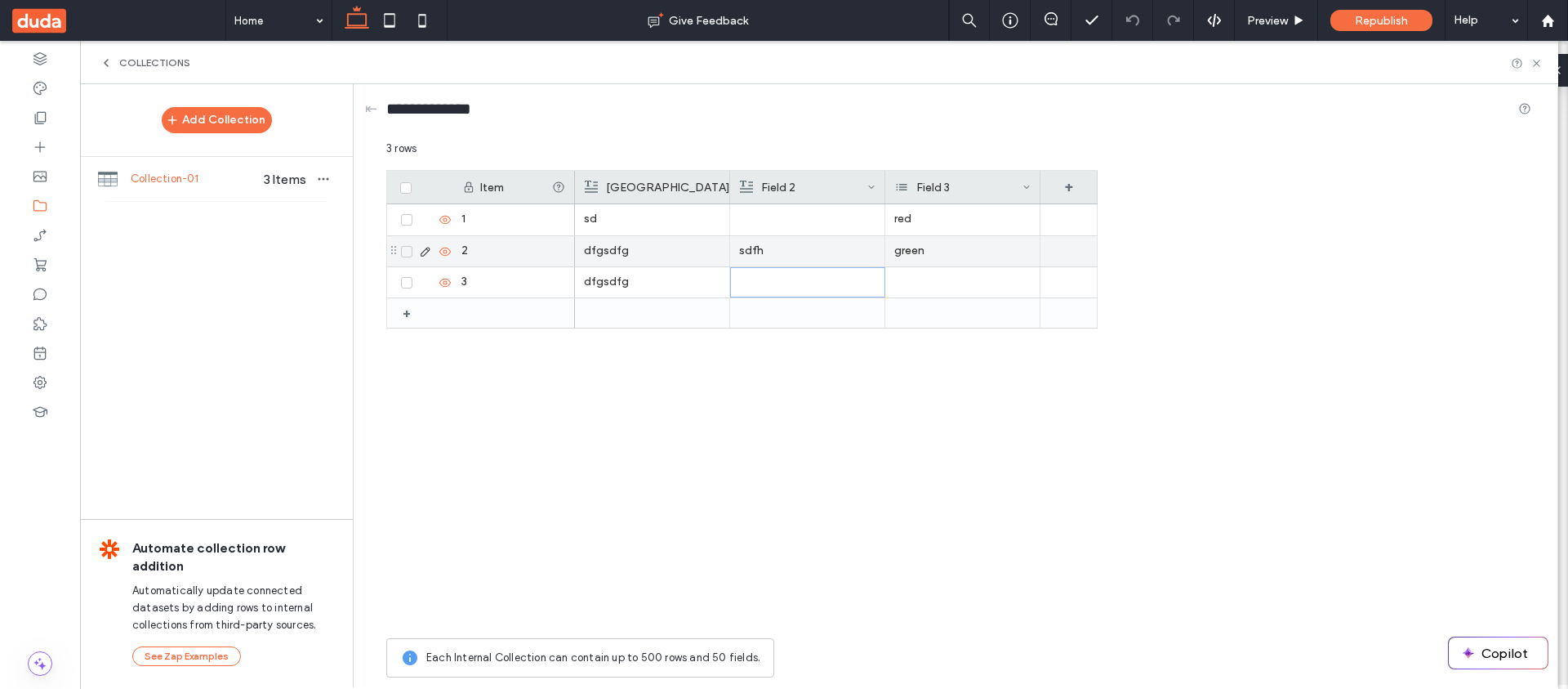
click at [815, 252] on p "sdfh" at bounding box center [807, 250] width 136 height 29
click at [726, 285] on div "dfgsdfg" at bounding box center [652, 282] width 155 height 30
drag, startPoint x: 648, startPoint y: 224, endPoint x: 655, endPoint y: 244, distance: 21.2
click at [655, 244] on div "sd red dfgsdfg green dfgsdfg sdfh" at bounding box center [836, 266] width 523 height 124
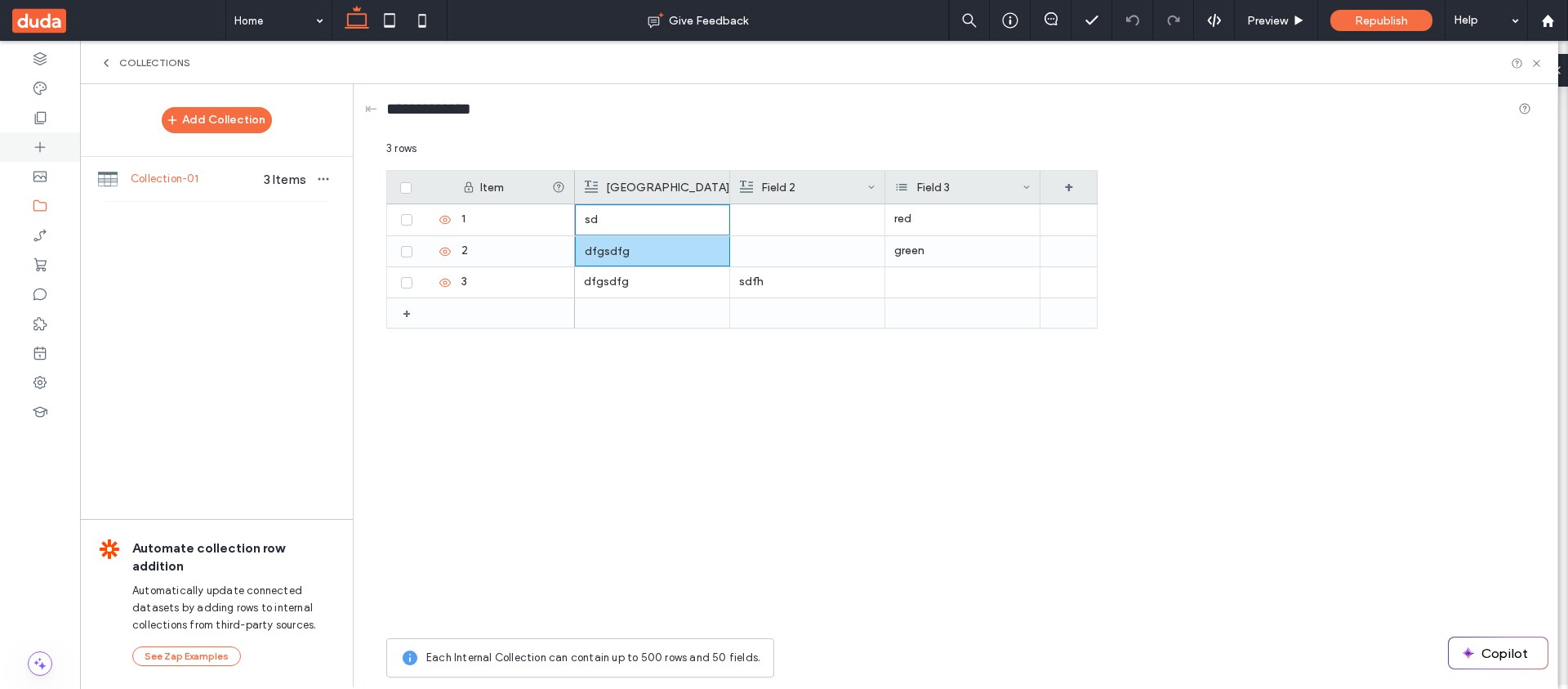
click at [96, 63] on div "COLLECTIONS" at bounding box center [818, 63] width 1478 height 44
click at [46, 347] on icon at bounding box center [40, 353] width 16 height 16
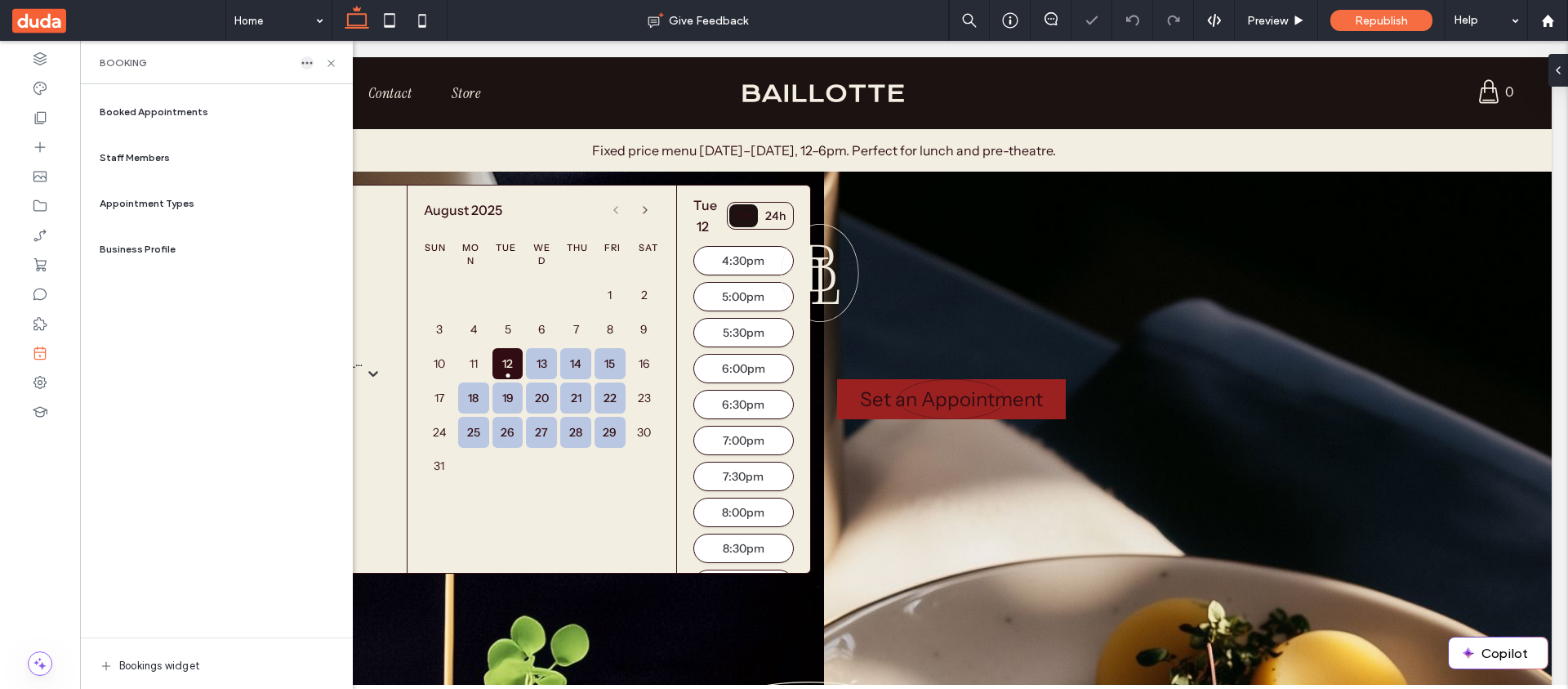
click at [310, 66] on icon "button" at bounding box center [307, 63] width 13 height 13
click at [361, 74] on span "Delete" at bounding box center [350, 79] width 32 height 16
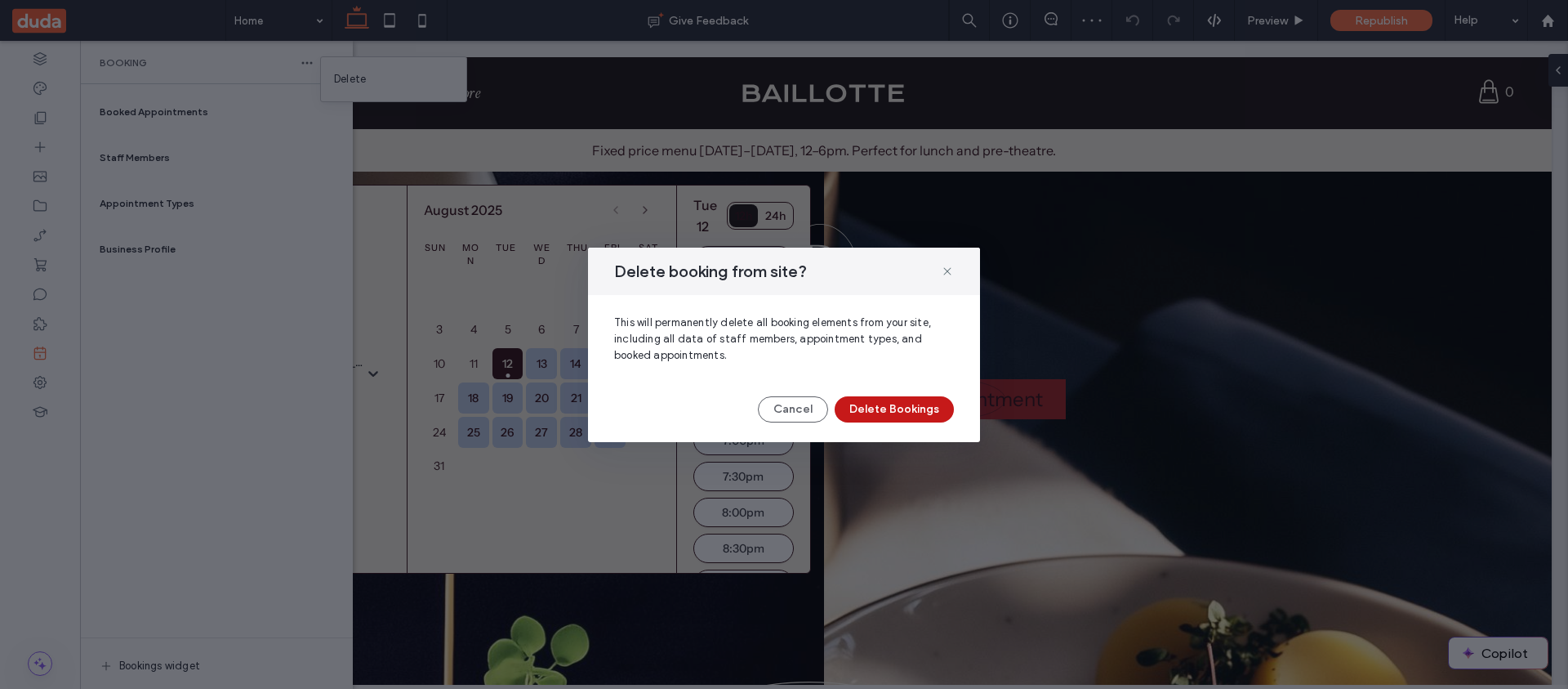
click at [915, 406] on button "Delete Bookings" at bounding box center [895, 409] width 120 height 26
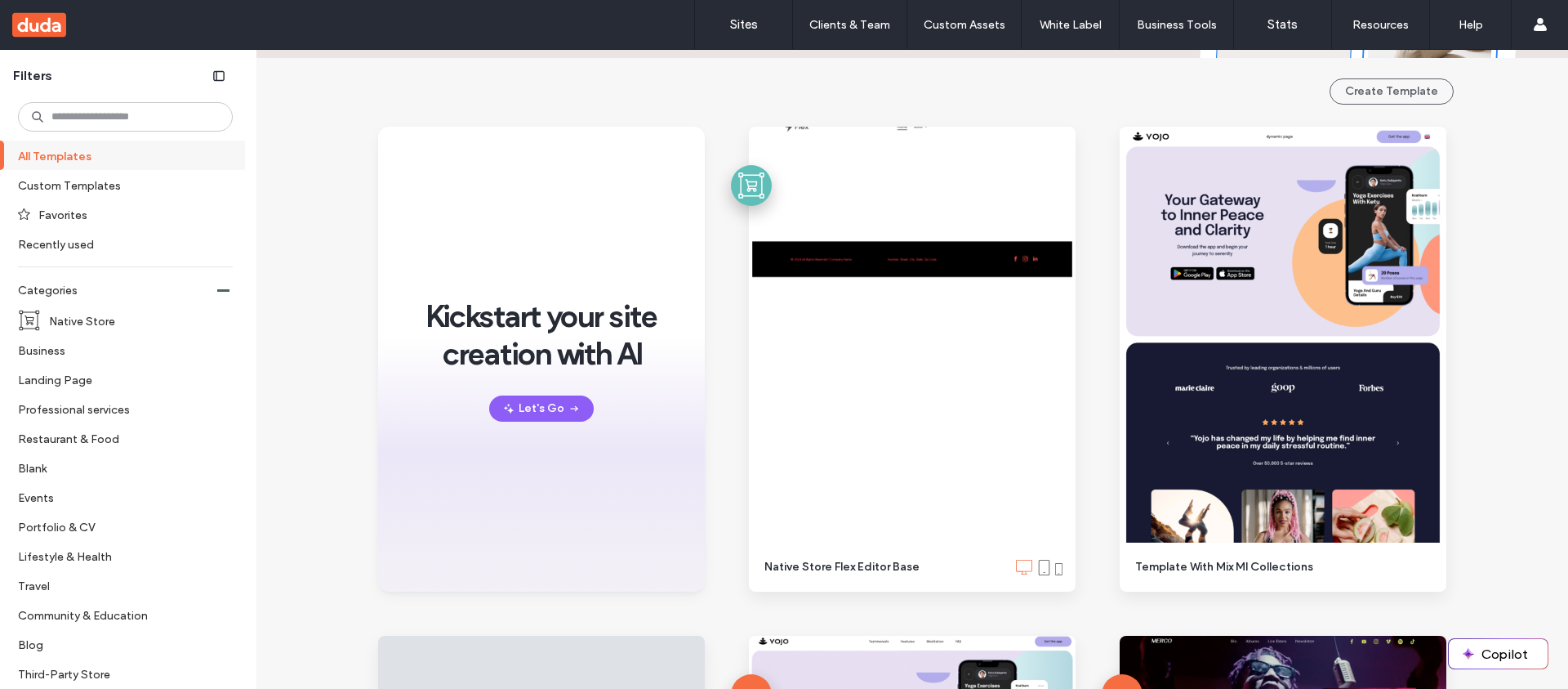
scroll to position [253, 0]
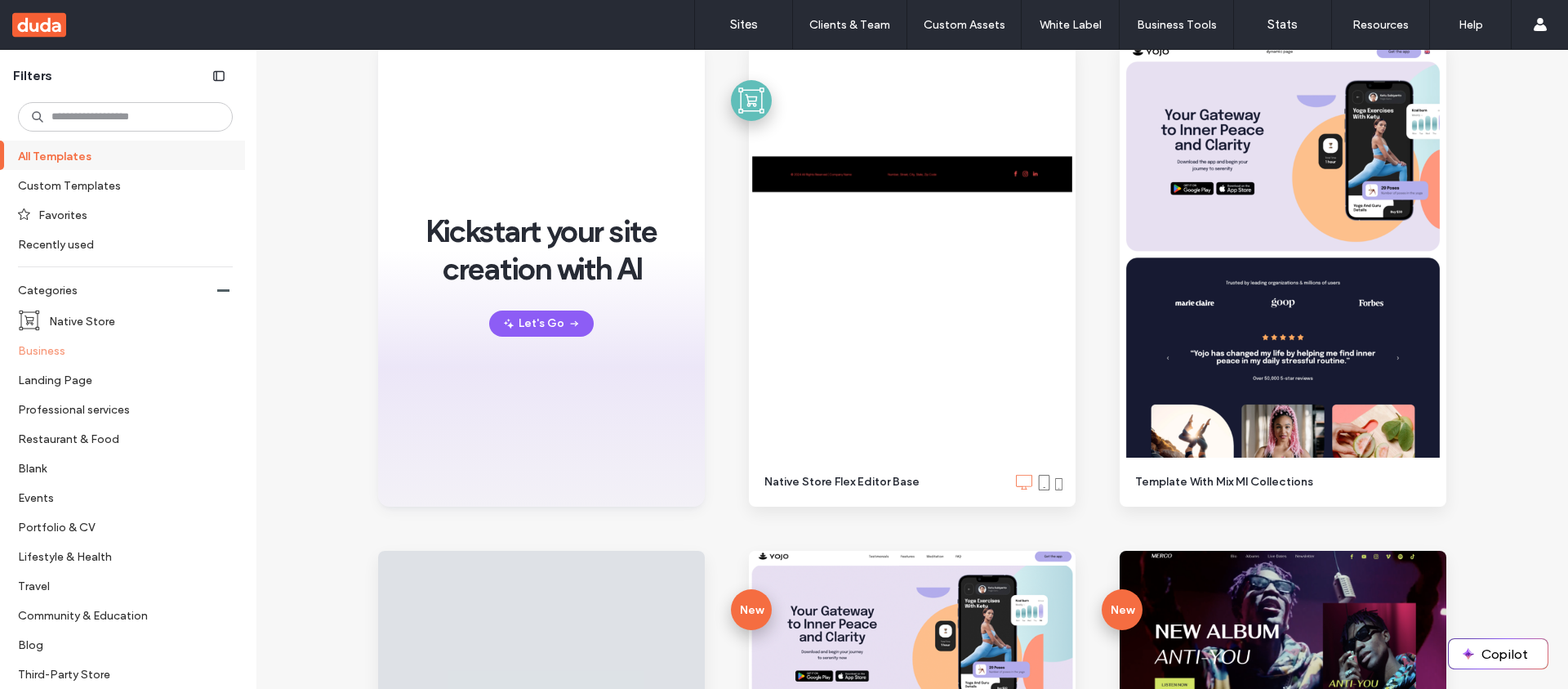
click at [95, 362] on label "Business" at bounding box center [119, 350] width 201 height 29
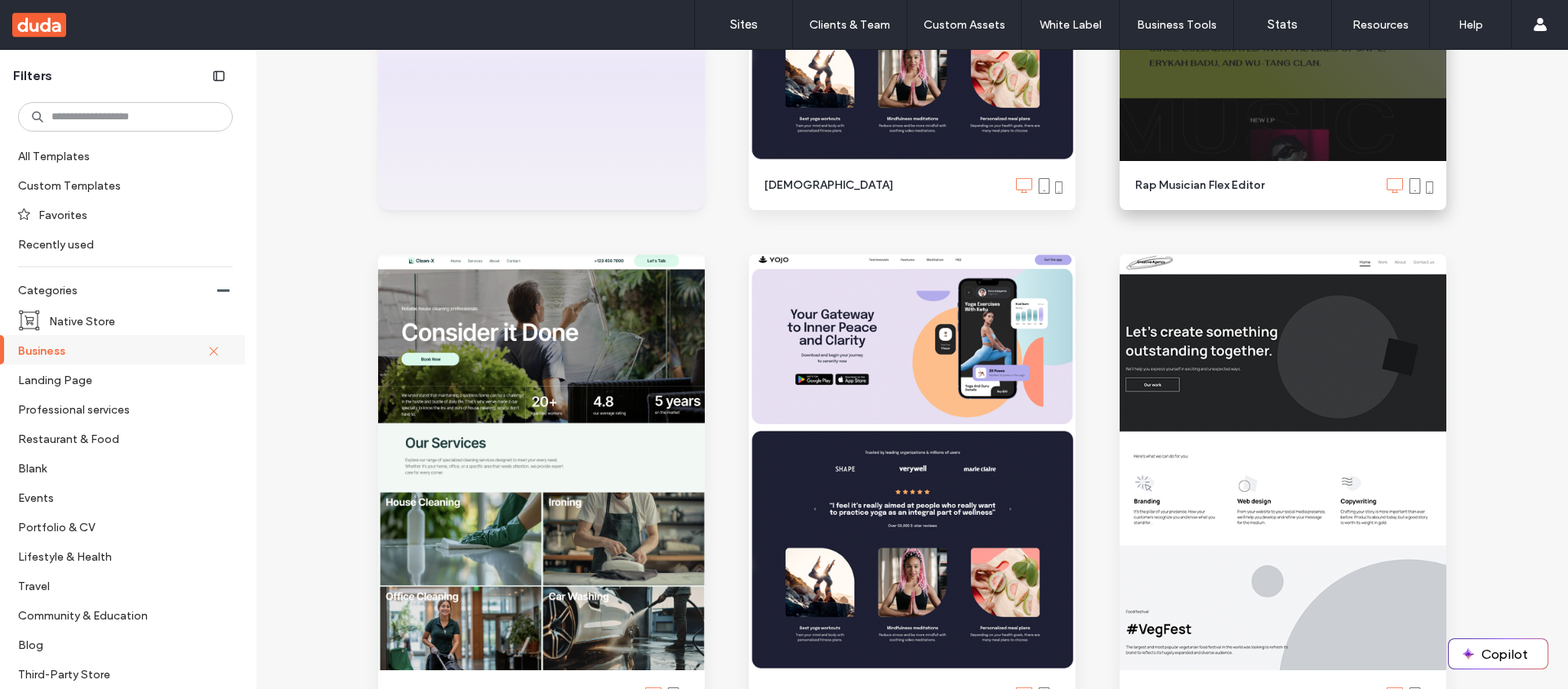
scroll to position [533, 0]
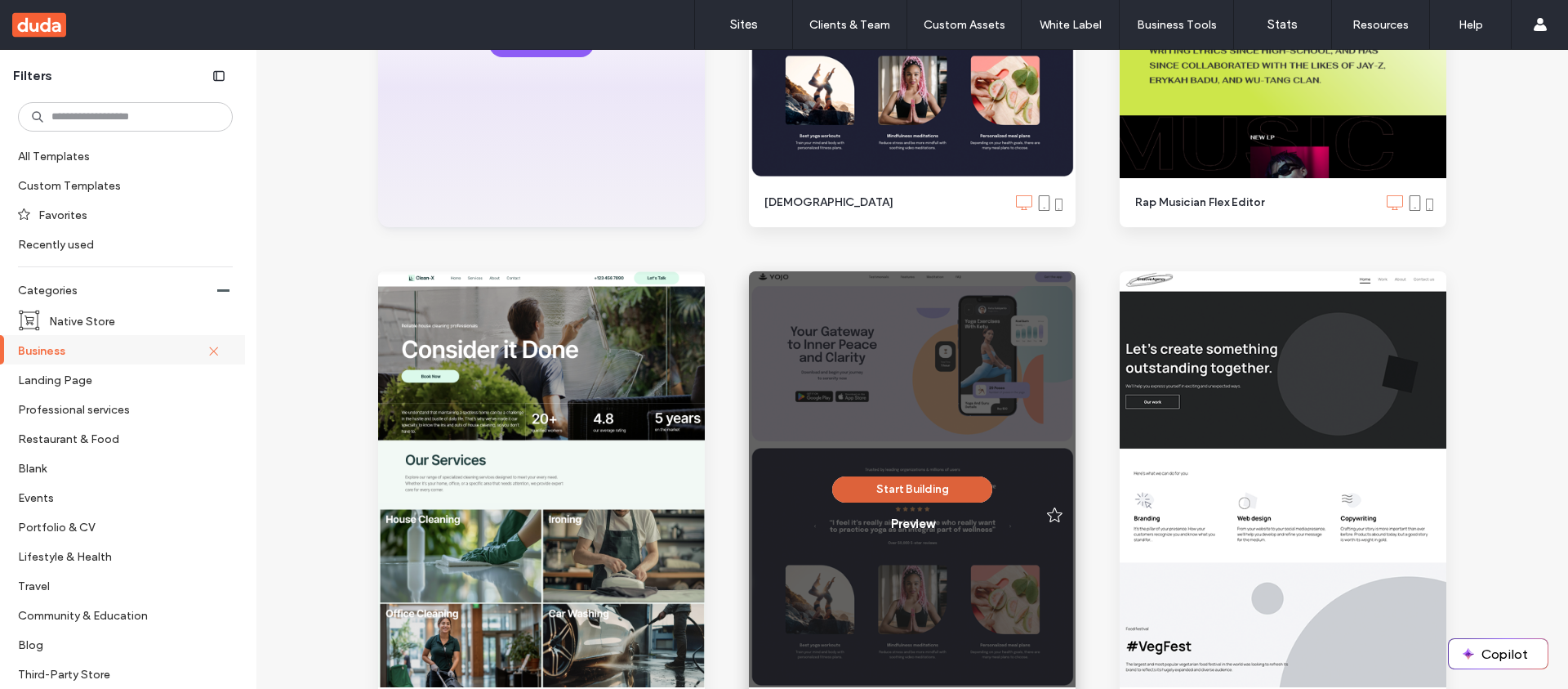
click at [941, 490] on button "Start Building" at bounding box center [912, 489] width 160 height 26
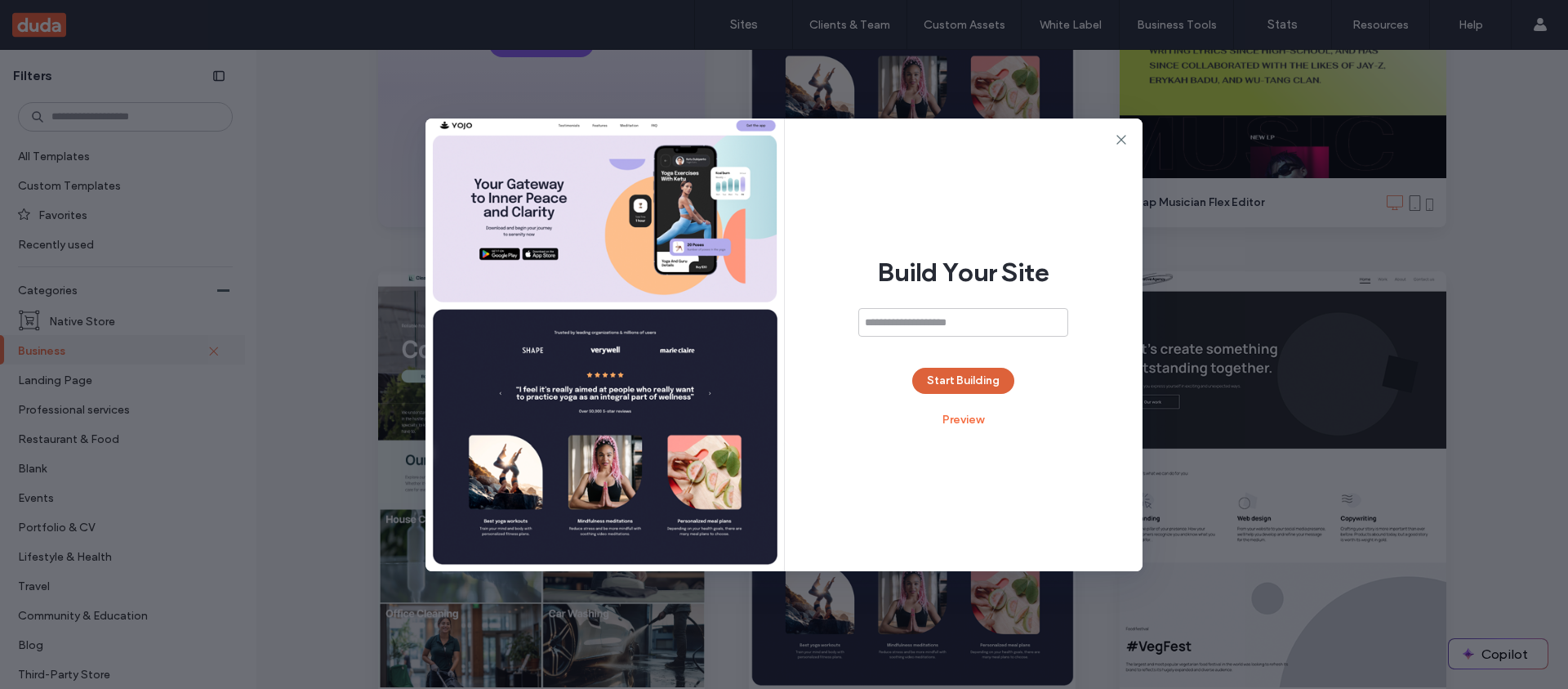
click at [921, 390] on button "Start Building" at bounding box center [963, 380] width 102 height 26
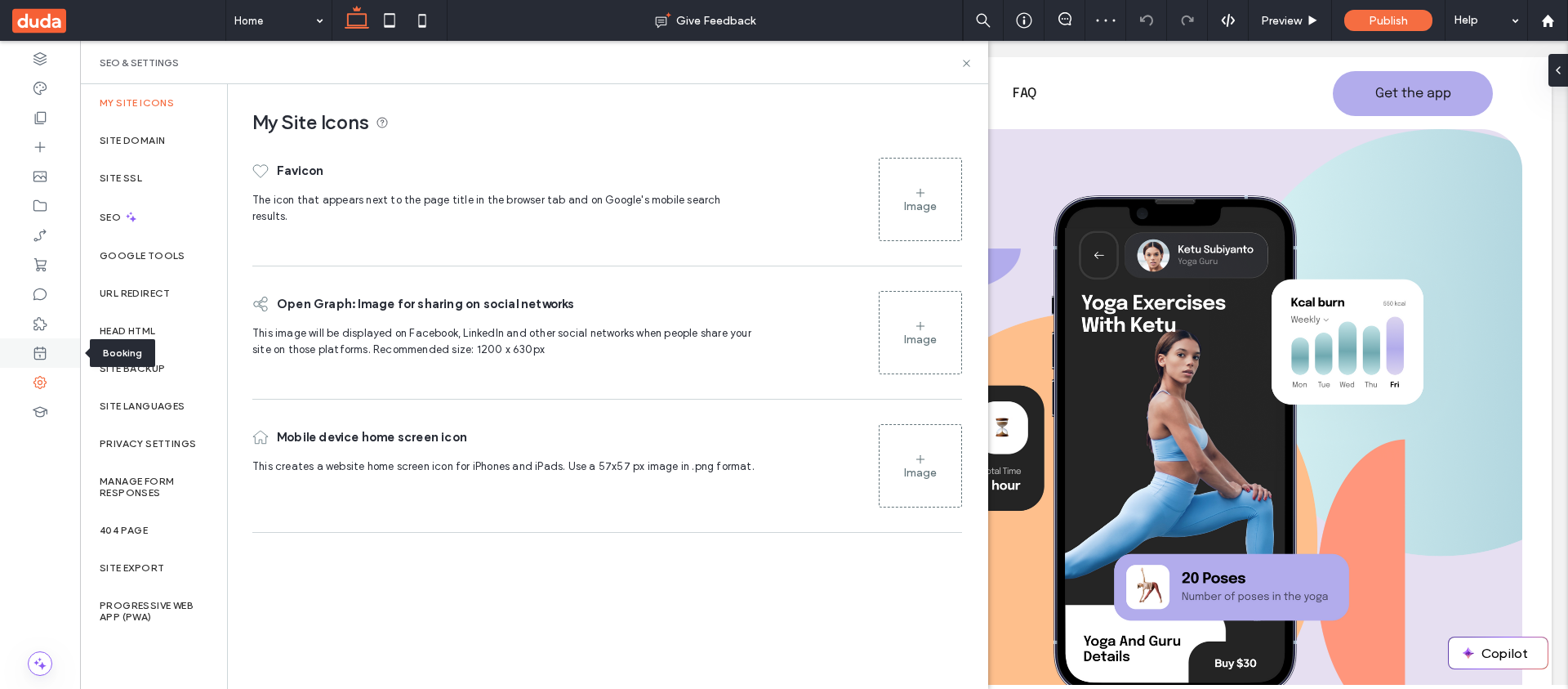
click at [44, 344] on icon at bounding box center [40, 353] width 16 height 16
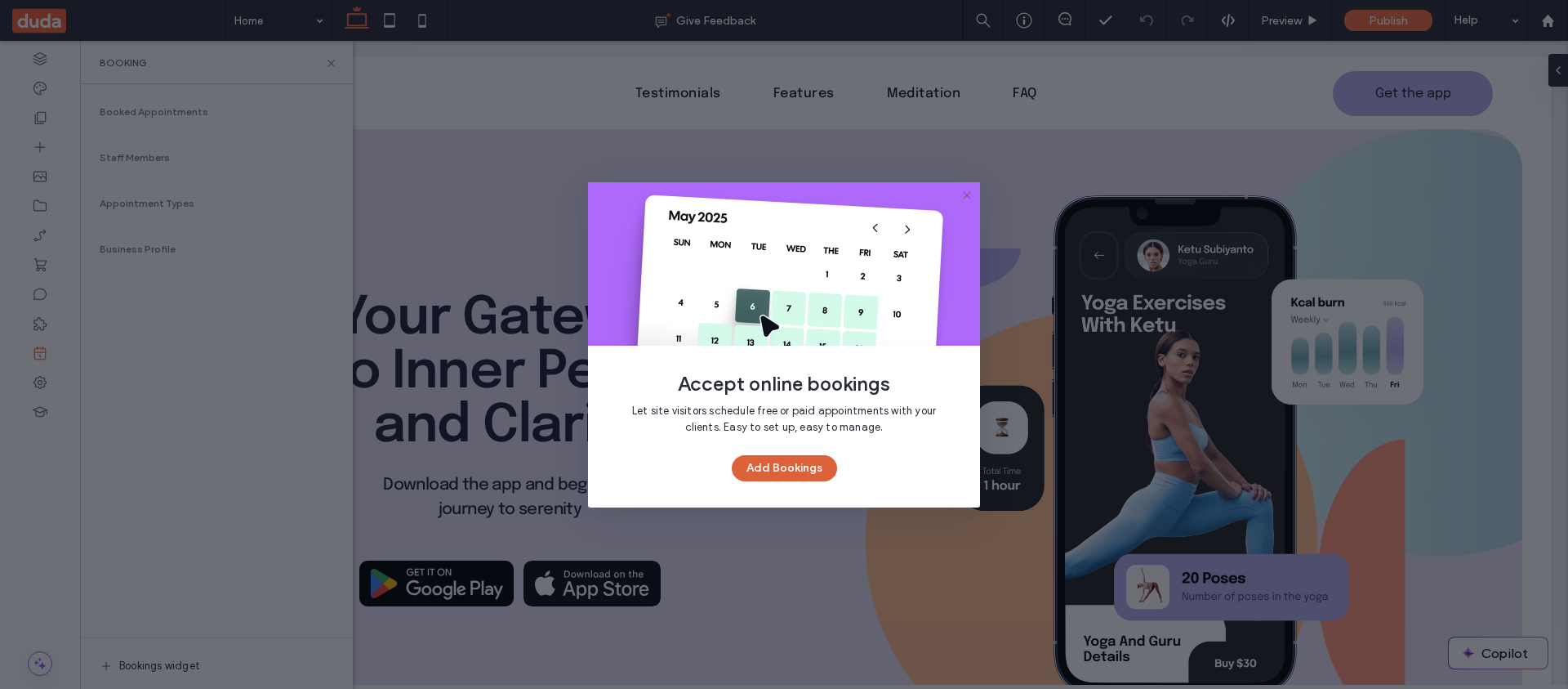
click at [813, 459] on button "Add Bookings" at bounding box center [784, 468] width 105 height 26
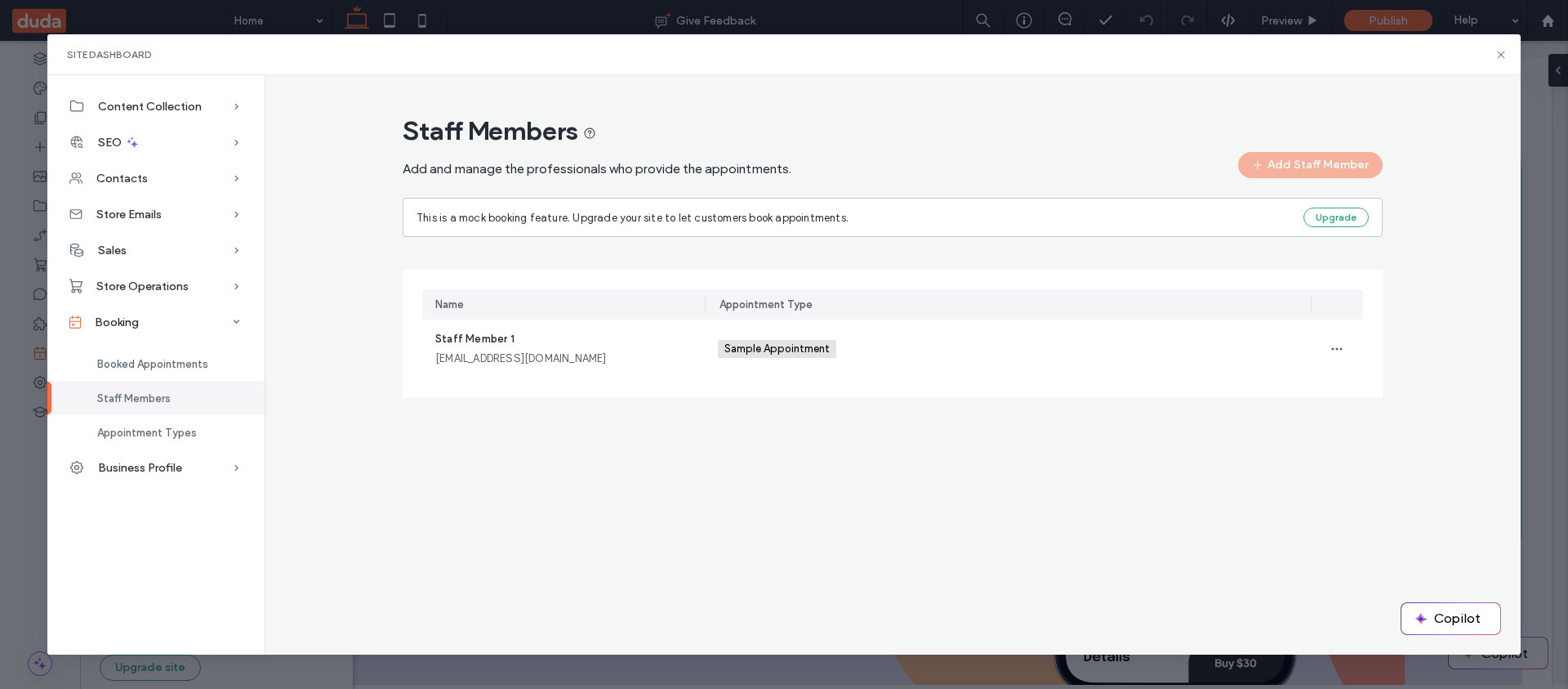
click at [3, 343] on div "Site Dashboard Content Collection Content Collection Form Form Submissions SEO …" at bounding box center [784, 344] width 1568 height 689
drag, startPoint x: 1499, startPoint y: 53, endPoint x: 1249, endPoint y: 52, distance: 250.0
click at [1499, 53] on icon at bounding box center [1501, 54] width 13 height 13
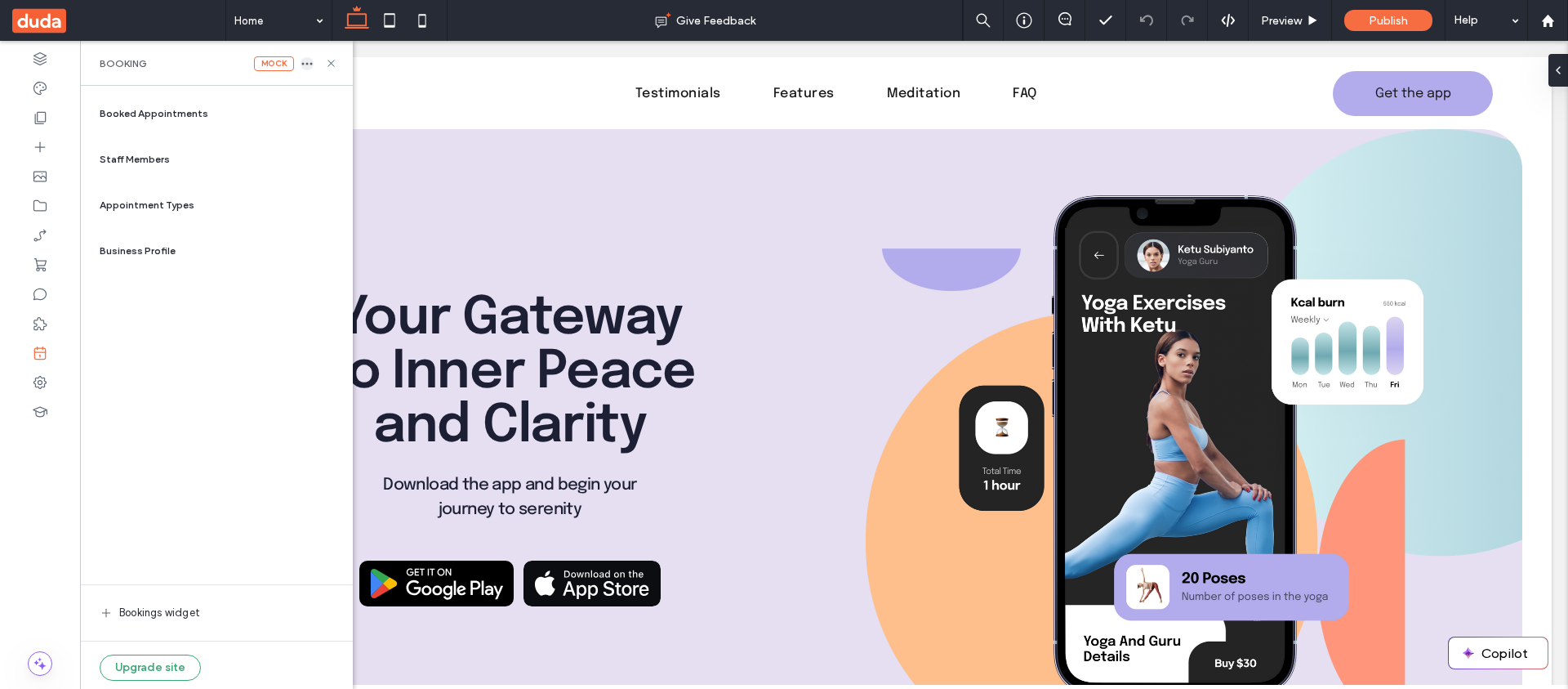
click at [313, 62] on icon "button" at bounding box center [307, 63] width 13 height 13
click at [302, 58] on icon "button" at bounding box center [307, 63] width 13 height 13
click at [360, 85] on span "Delete" at bounding box center [350, 80] width 32 height 16
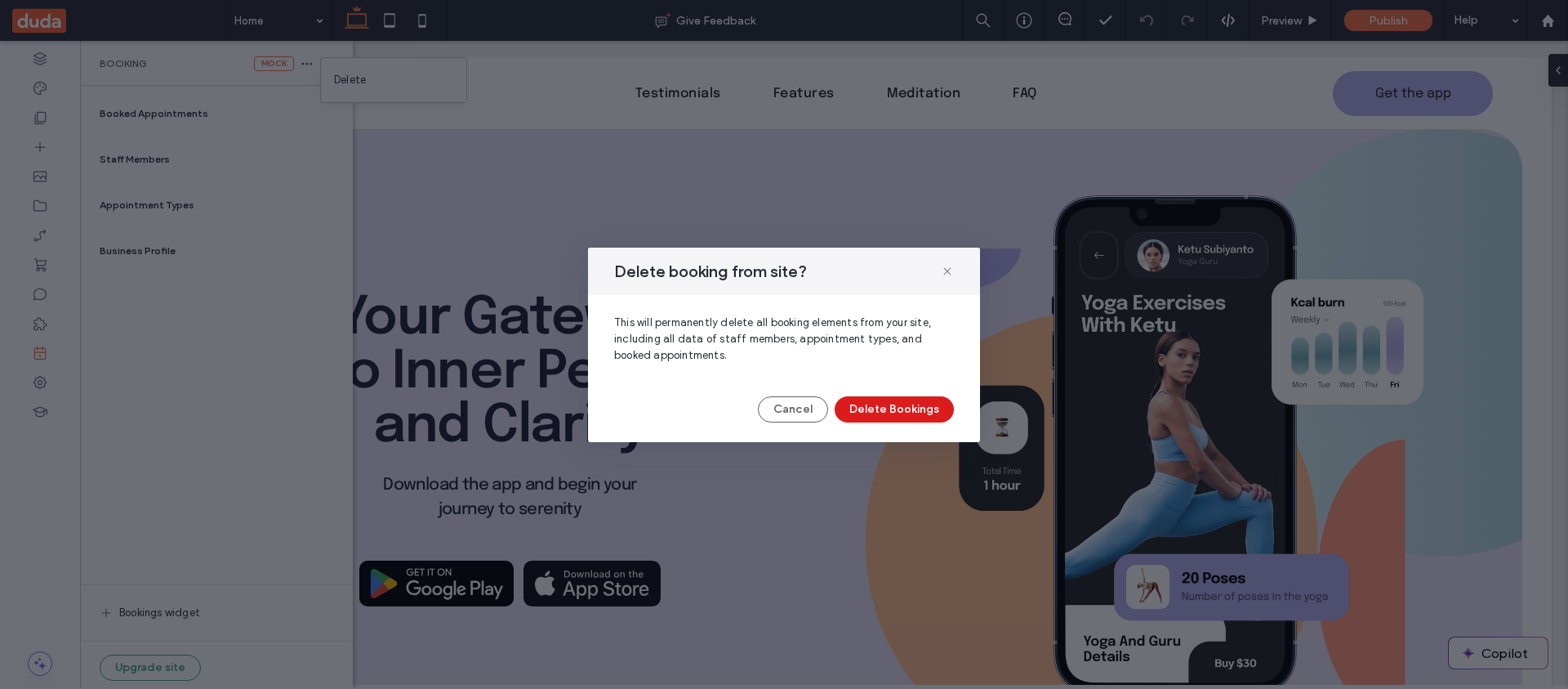
drag, startPoint x: 901, startPoint y: 412, endPoint x: 896, endPoint y: 402, distance: 11.2
click at [902, 412] on button "Delete Bookings" at bounding box center [895, 409] width 120 height 26
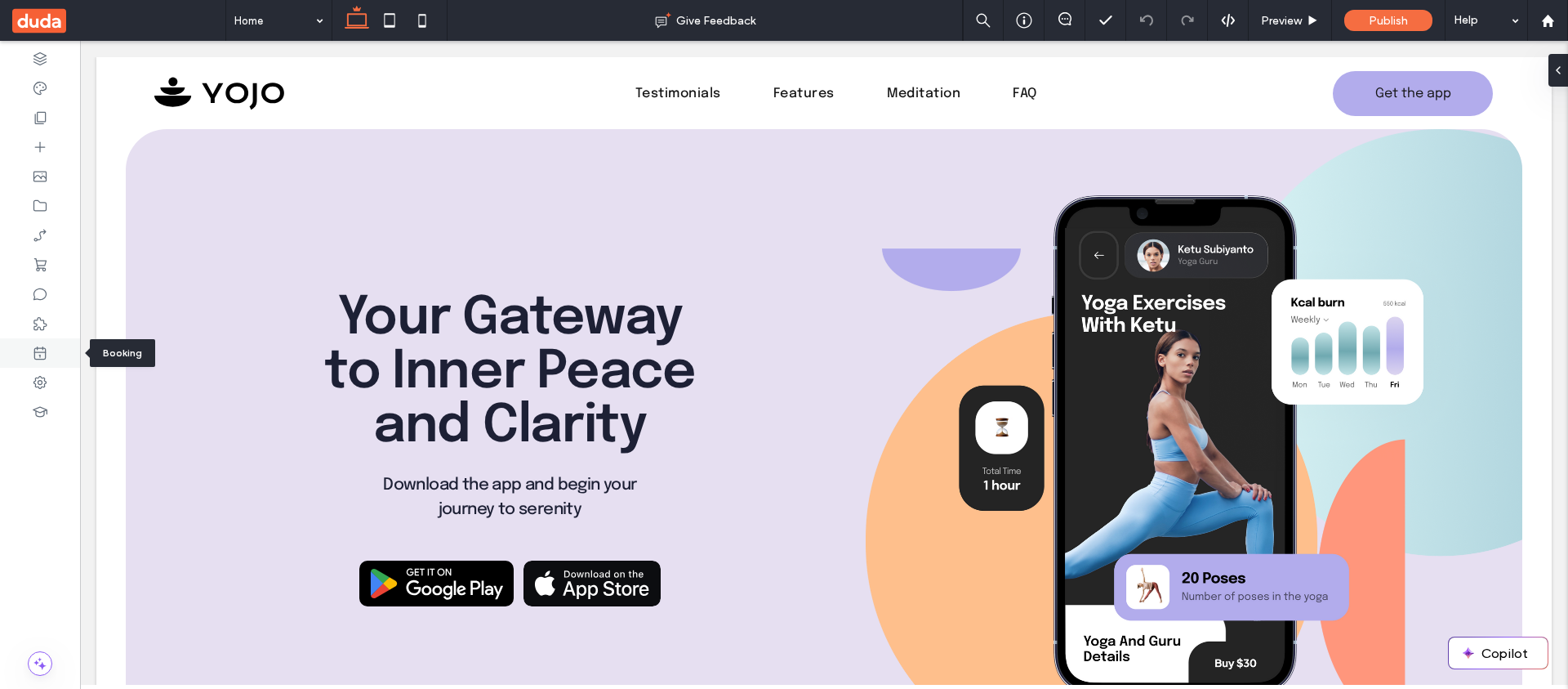
click at [43, 343] on div at bounding box center [40, 353] width 80 height 29
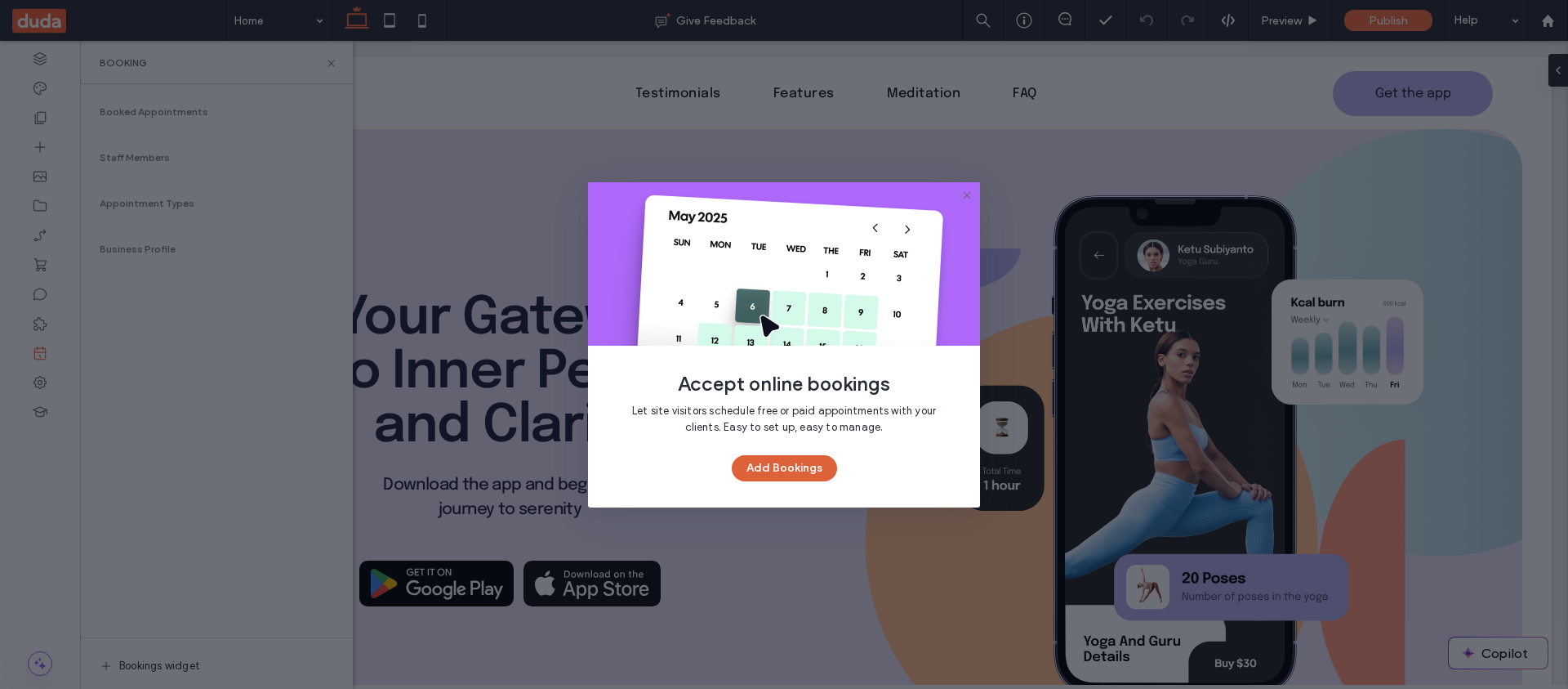
click at [817, 463] on button "Add Bookings" at bounding box center [784, 468] width 105 height 26
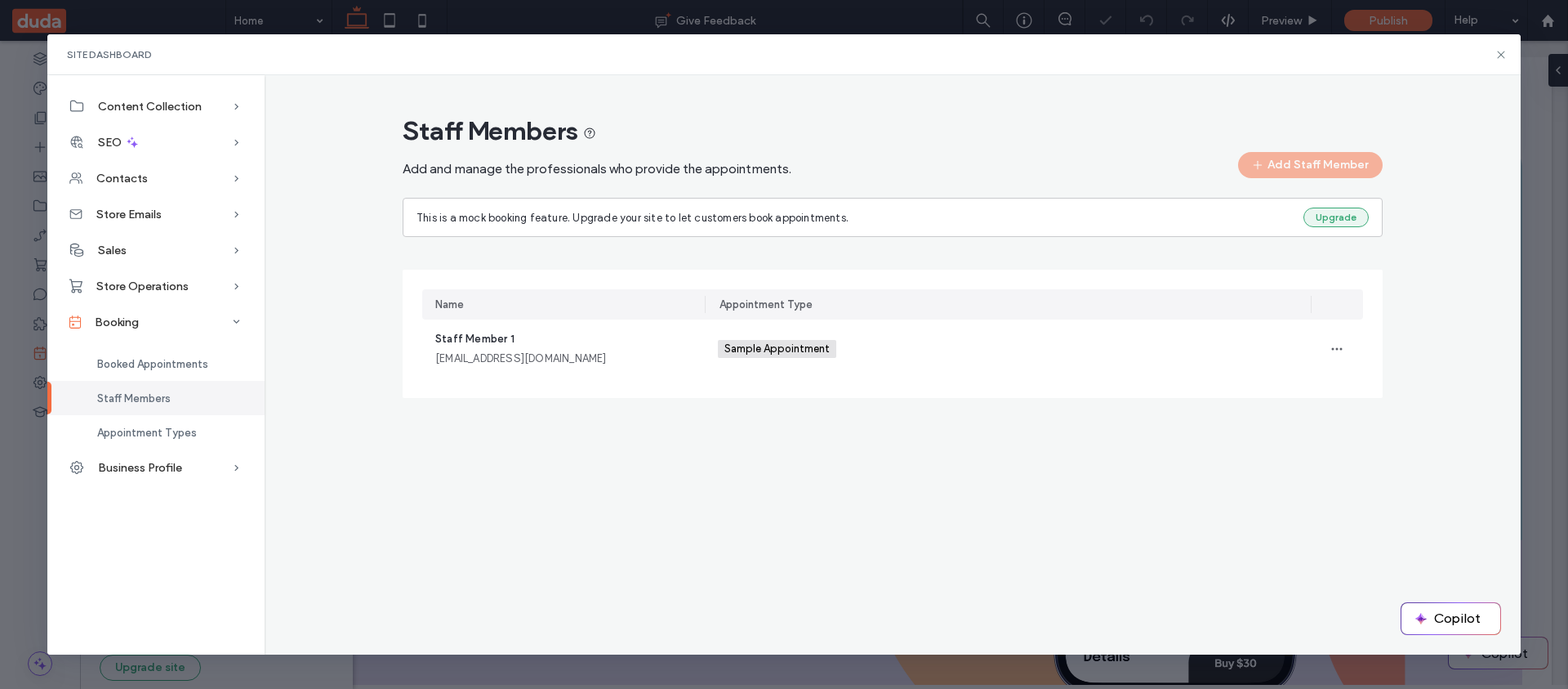
click at [1364, 216] on button "Upgrade" at bounding box center [1336, 218] width 65 height 20
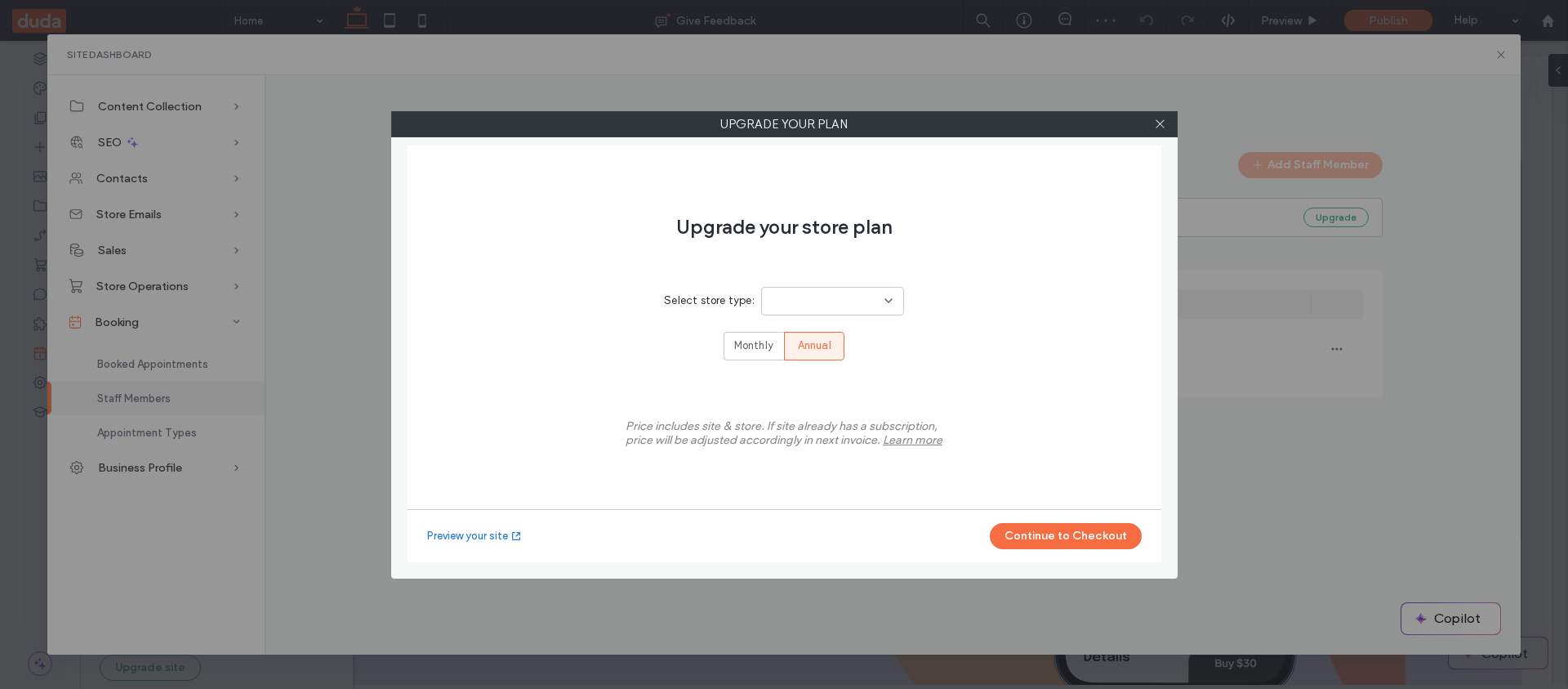
click at [815, 323] on div "Select store type:" at bounding box center [784, 296] width 240 height 70
click at [817, 302] on div at bounding box center [833, 301] width 143 height 29
click at [811, 340] on div "Standard Store" at bounding box center [831, 330] width 141 height 29
drag, startPoint x: 1076, startPoint y: 554, endPoint x: 1077, endPoint y: 539, distance: 15.0
click at [1077, 554] on div "Preview your site Continue to Checkout" at bounding box center [785, 535] width 754 height 53
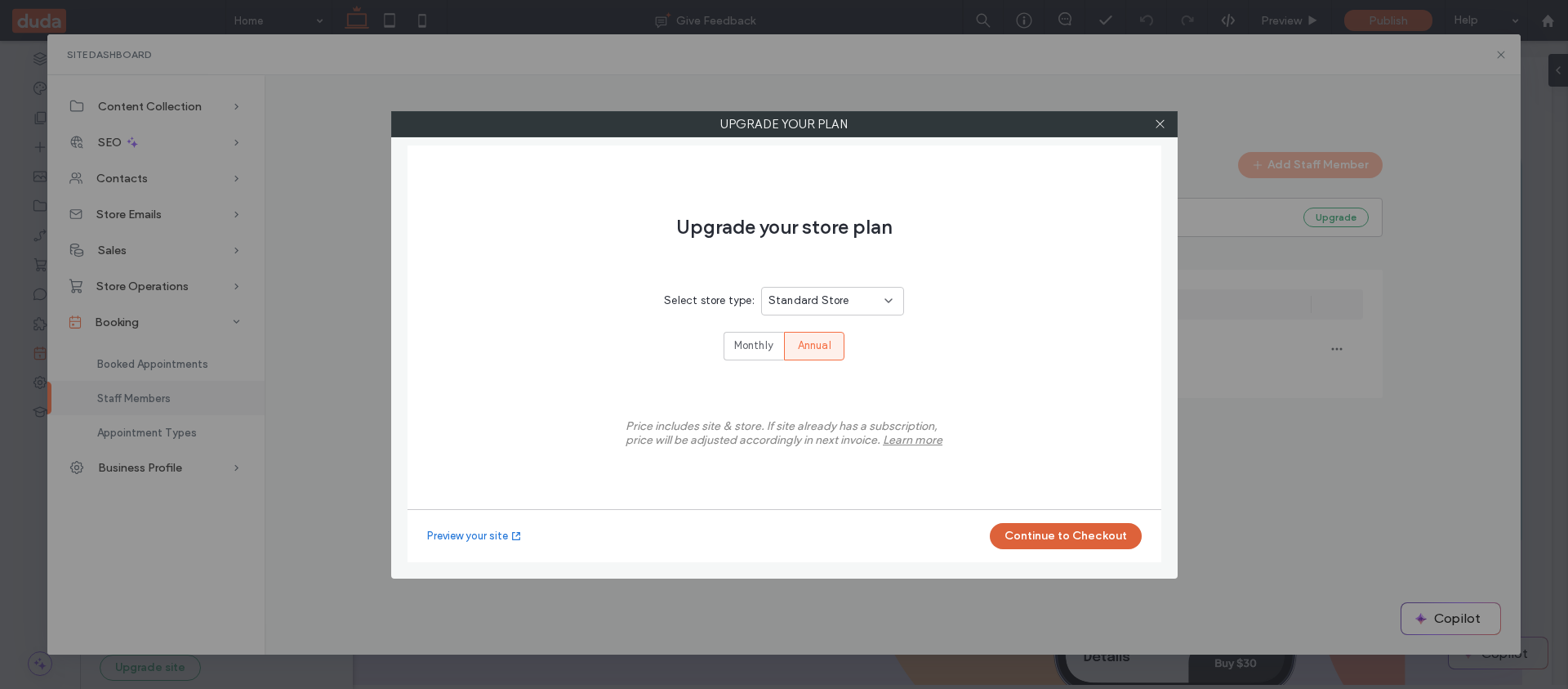
click at [1078, 536] on button "Continue to Checkout" at bounding box center [1066, 536] width 152 height 26
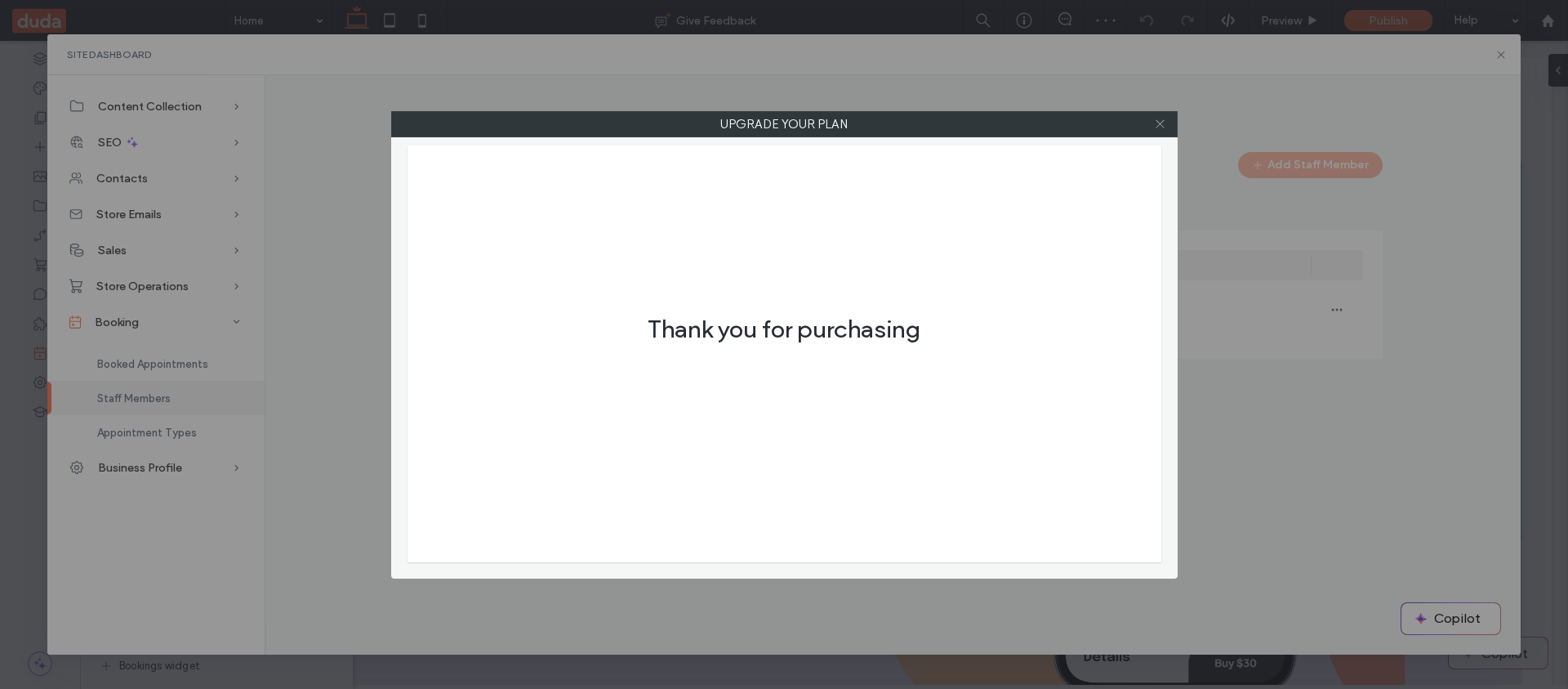
click at [1163, 123] on icon at bounding box center [1160, 124] width 13 height 13
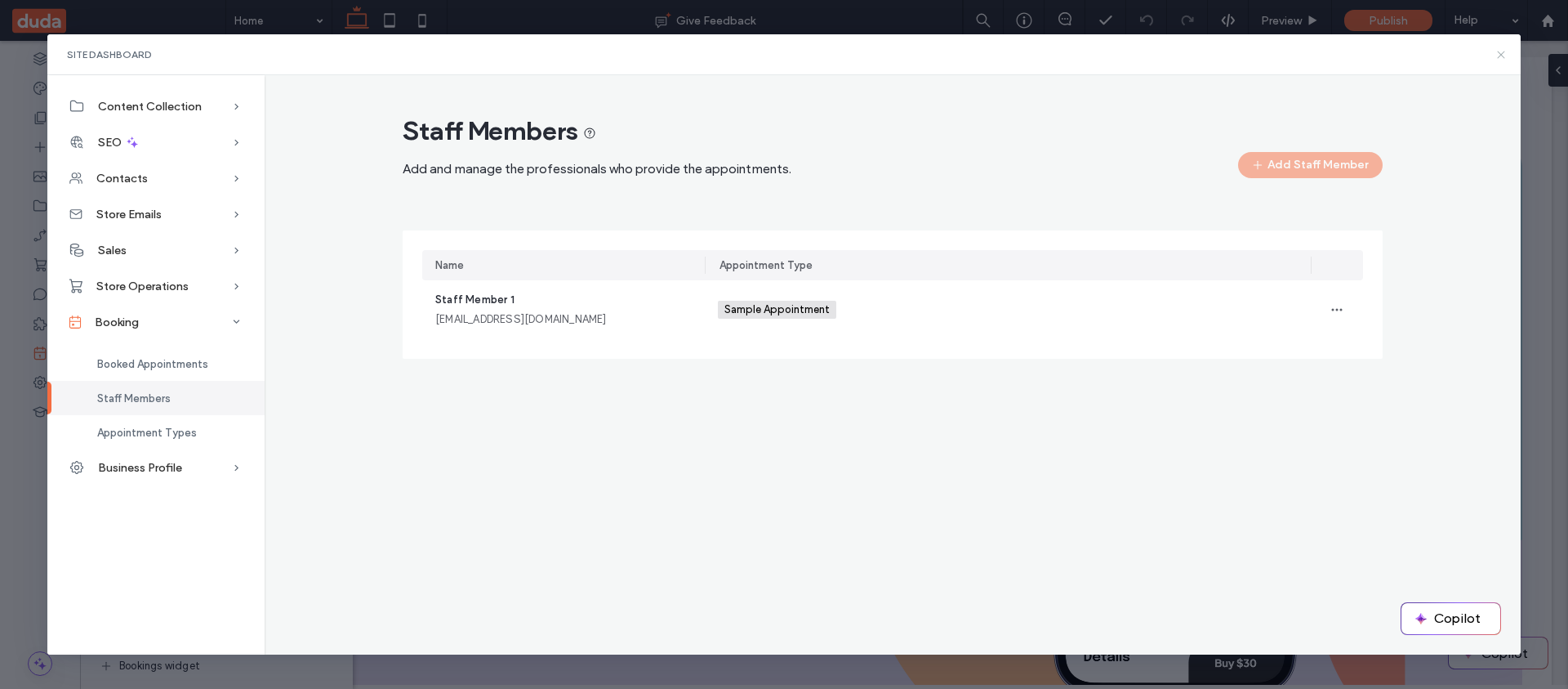
click at [1499, 53] on use at bounding box center [1502, 54] width 7 height 7
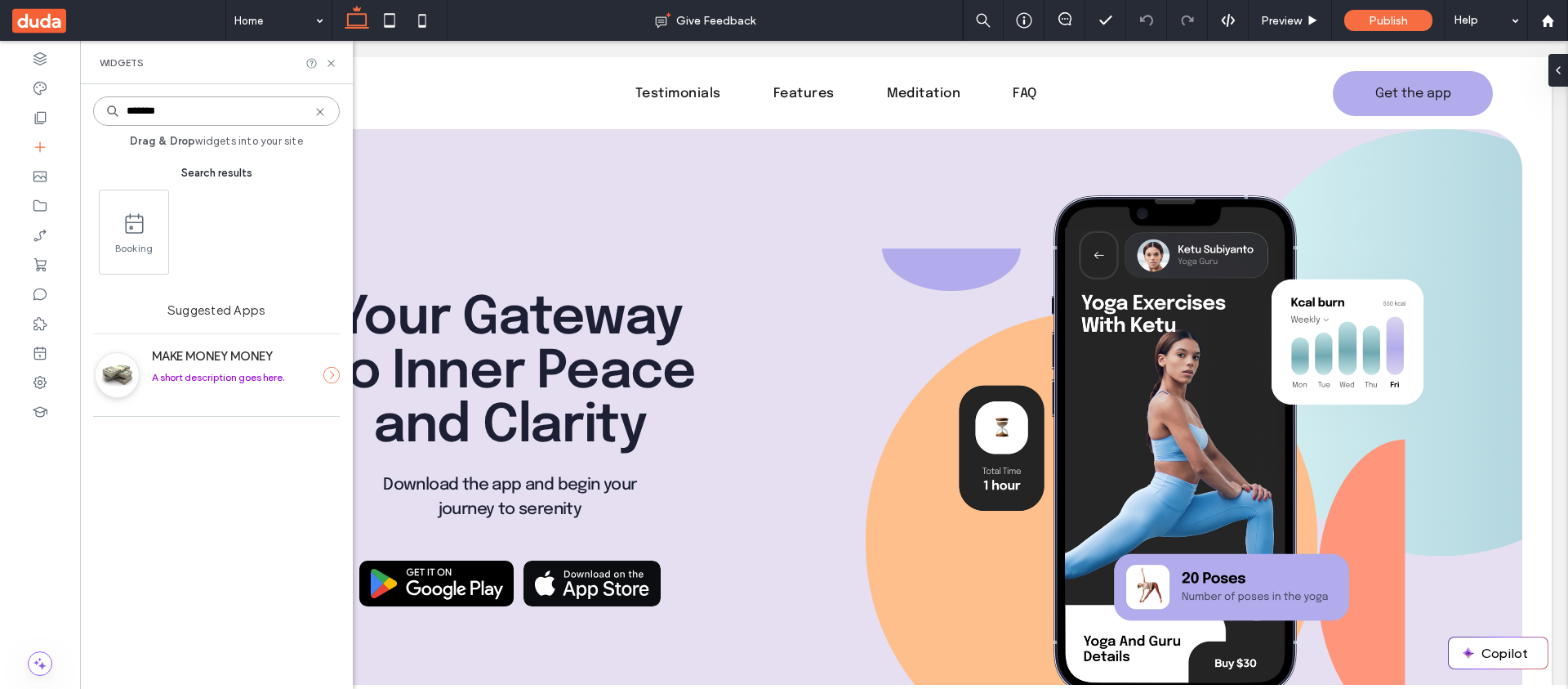
click at [320, 119] on input "*******" at bounding box center [217, 111] width 247 height 29
click at [44, 346] on icon at bounding box center [40, 353] width 16 height 16
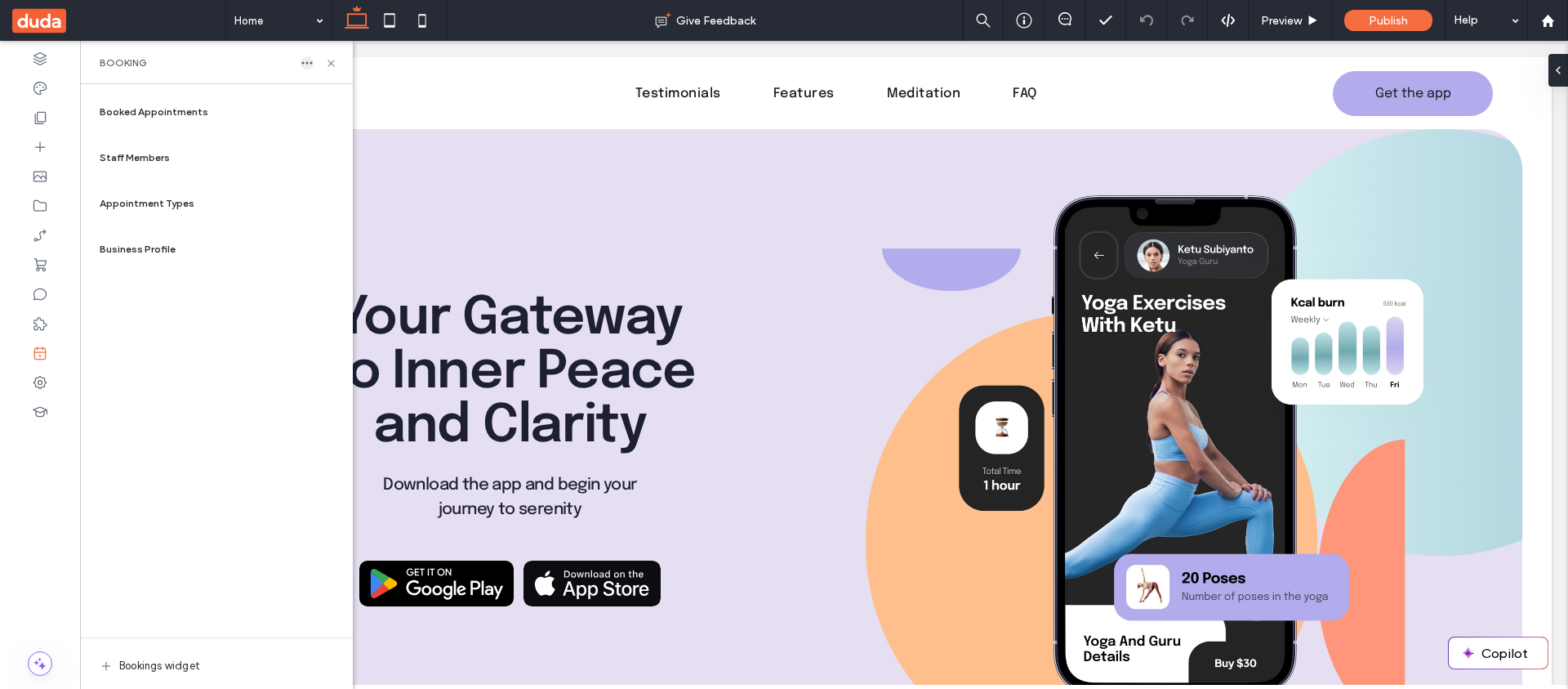
click at [312, 61] on icon "button" at bounding box center [307, 63] width 13 height 13
click at [340, 74] on span "Delete" at bounding box center [350, 79] width 32 height 16
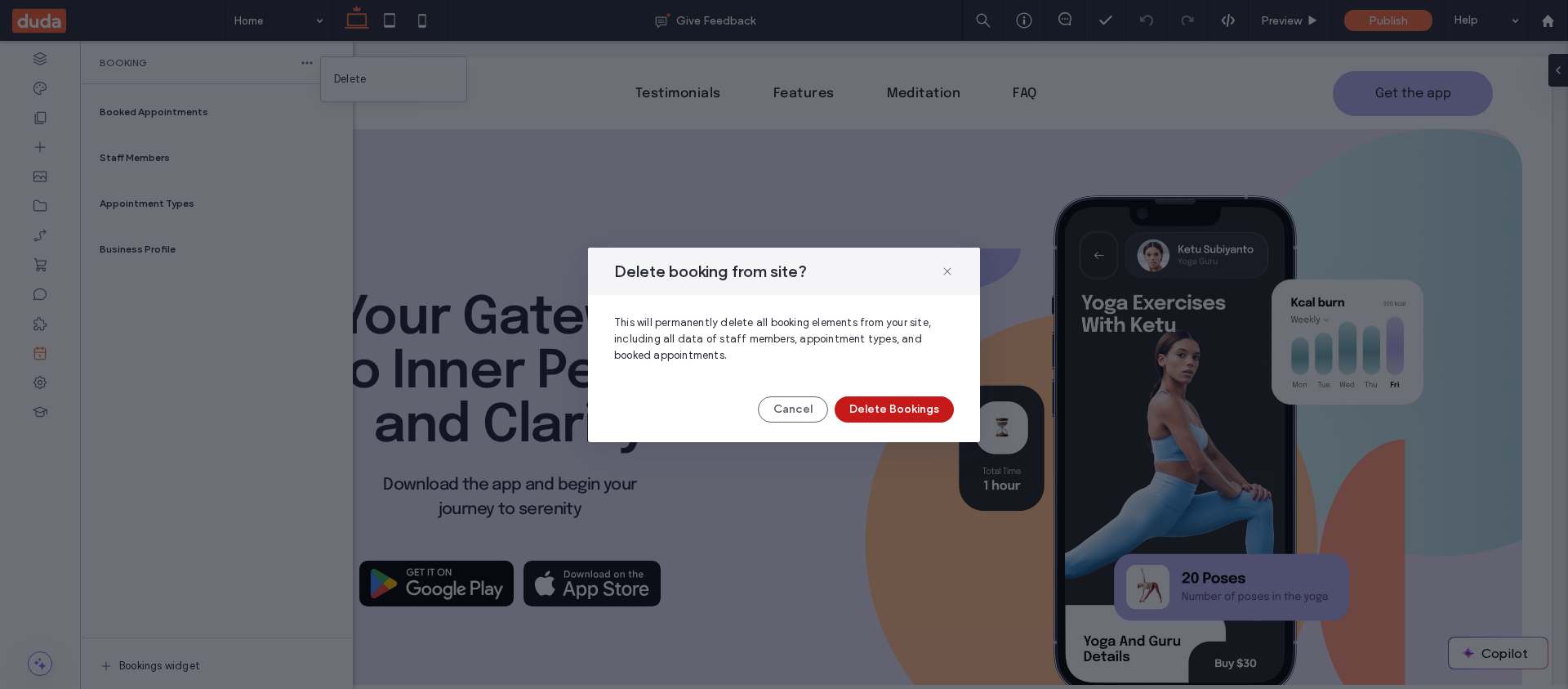
click at [924, 400] on button "Delete Bookings" at bounding box center [895, 409] width 120 height 26
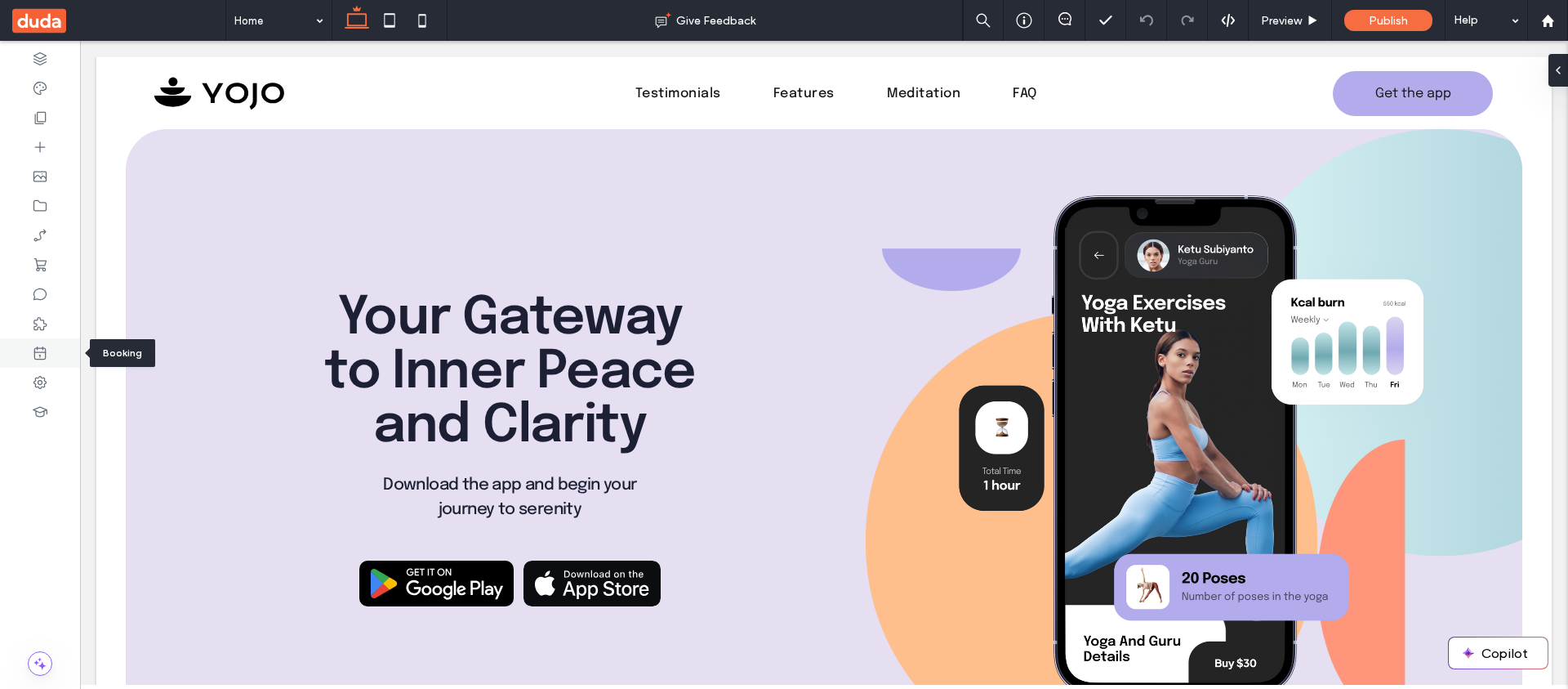
click at [45, 363] on div at bounding box center [40, 353] width 80 height 29
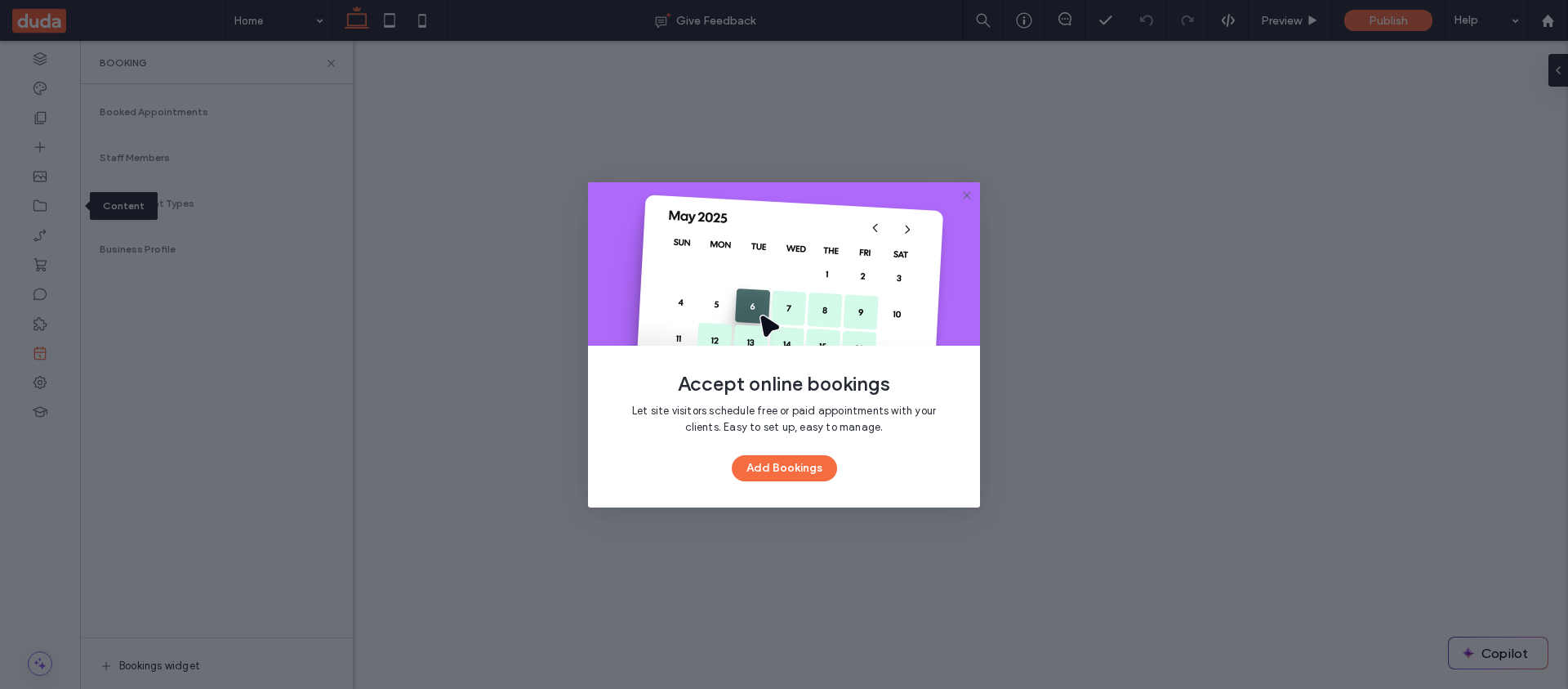
click at [748, 483] on div "Accept online bookings Let site visitors schedule free or paid appointments wit…" at bounding box center [784, 344] width 392 height 325
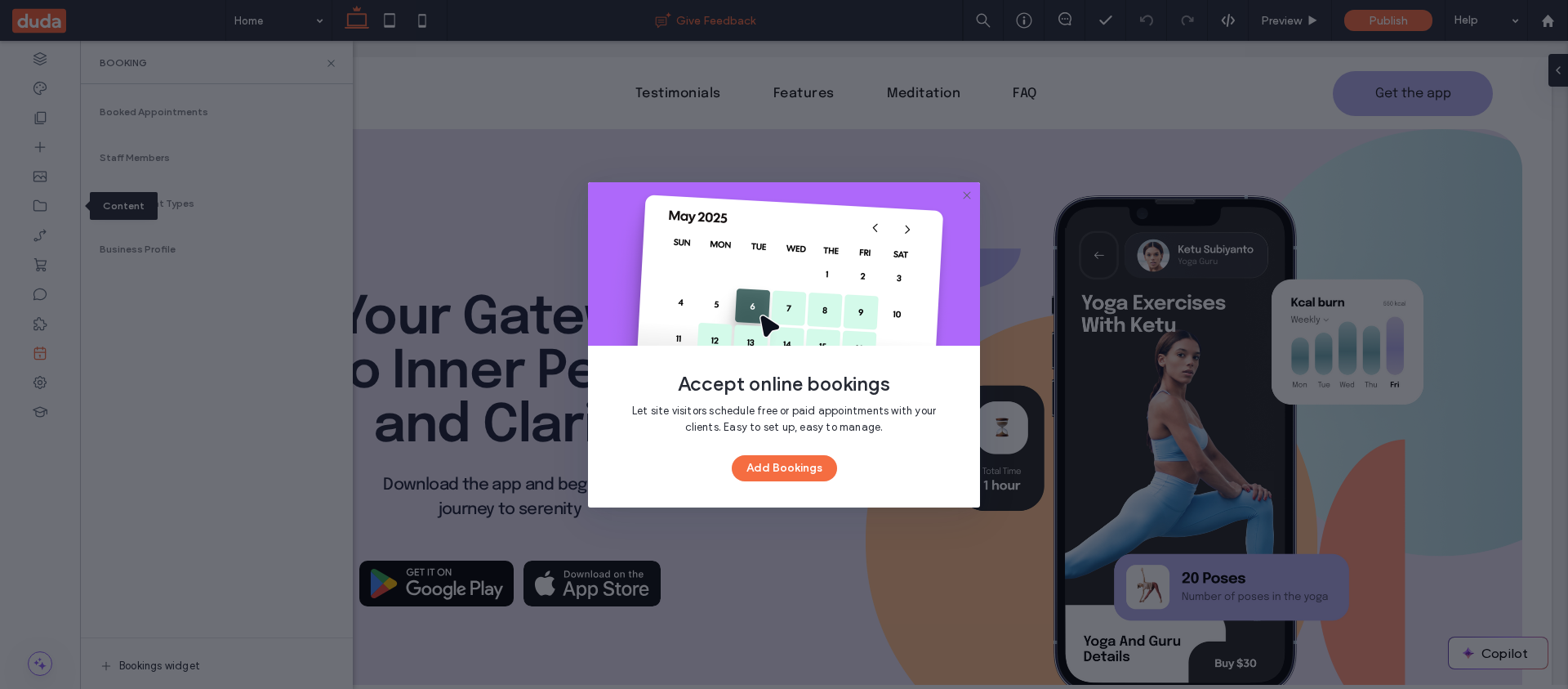
drag, startPoint x: 751, startPoint y: 476, endPoint x: 486, endPoint y: 5, distance: 540.4
click at [751, 476] on button "Add Bookings" at bounding box center [784, 468] width 105 height 26
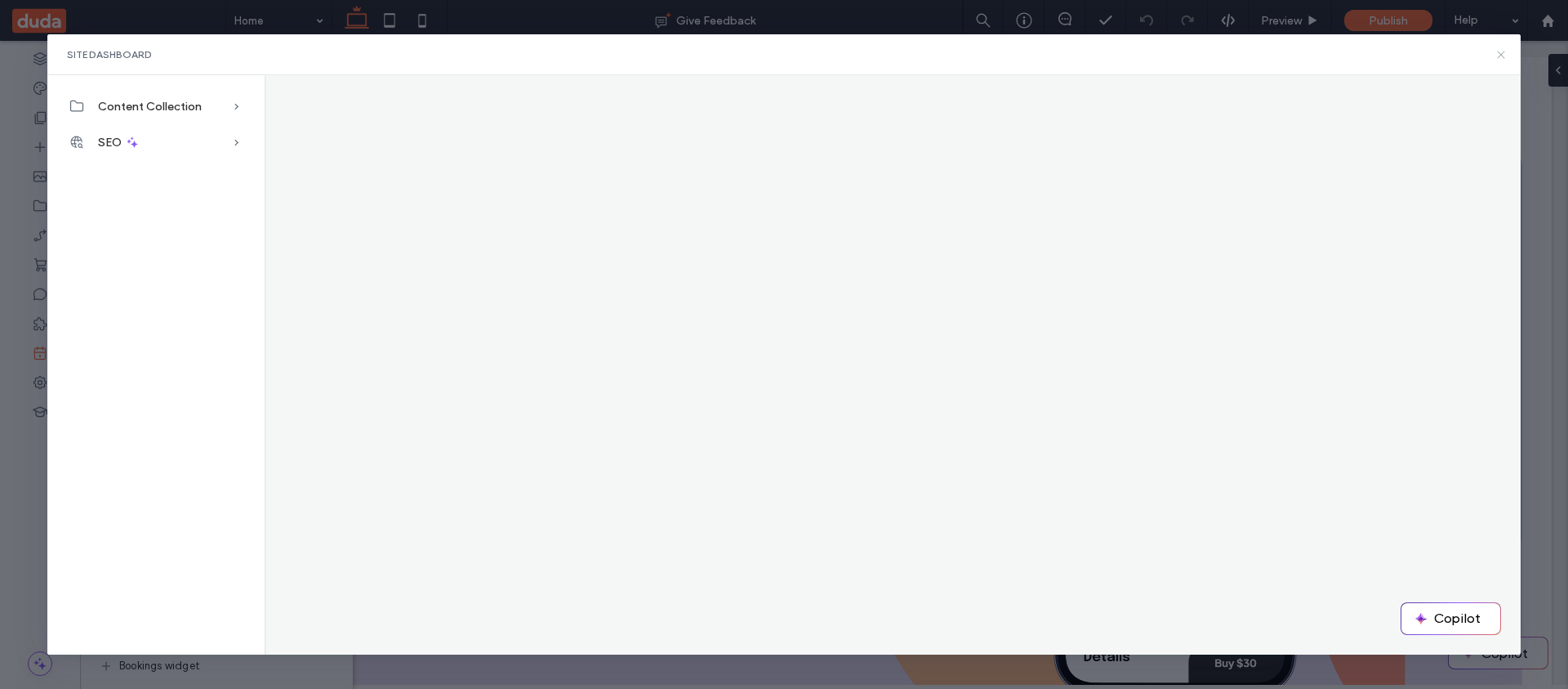
click at [1505, 53] on icon at bounding box center [1501, 54] width 13 height 13
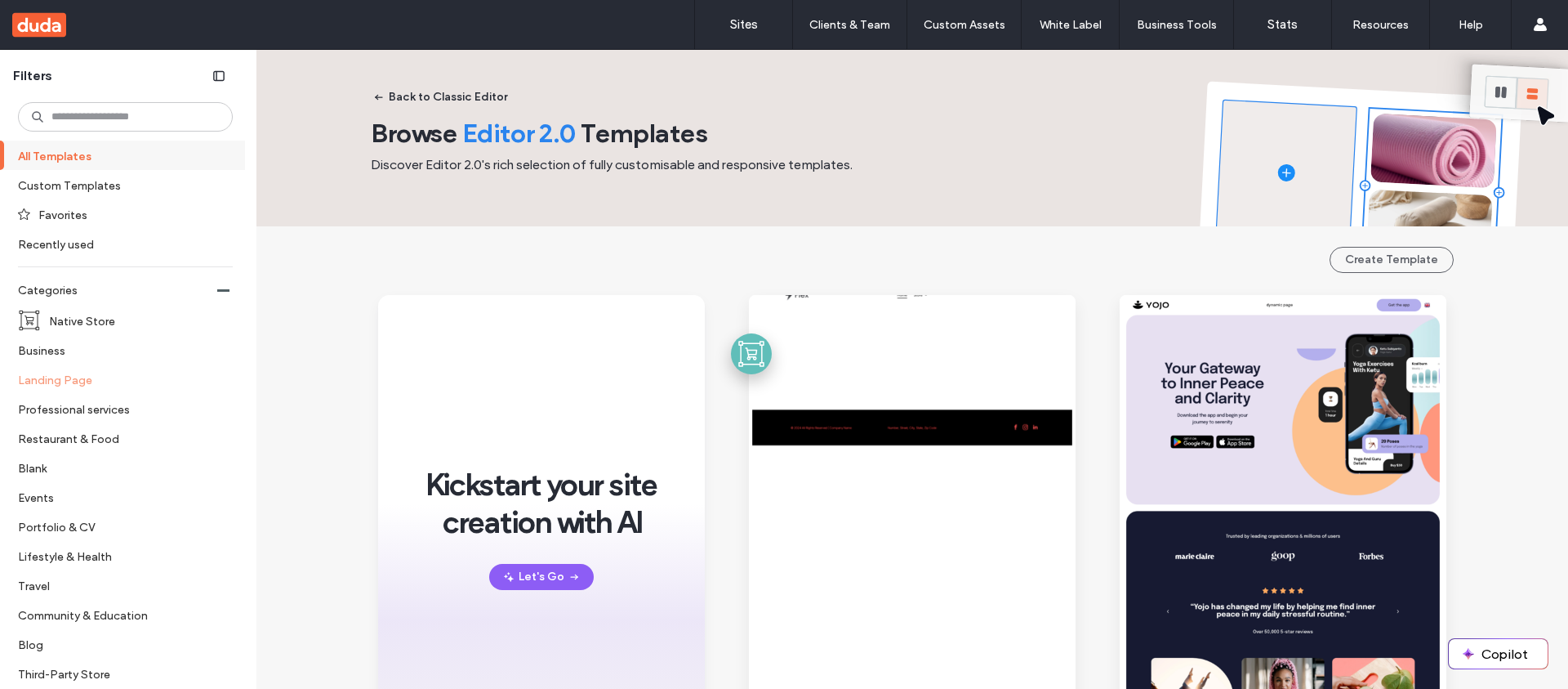
click at [110, 377] on label "Landing Page" at bounding box center [119, 380] width 201 height 29
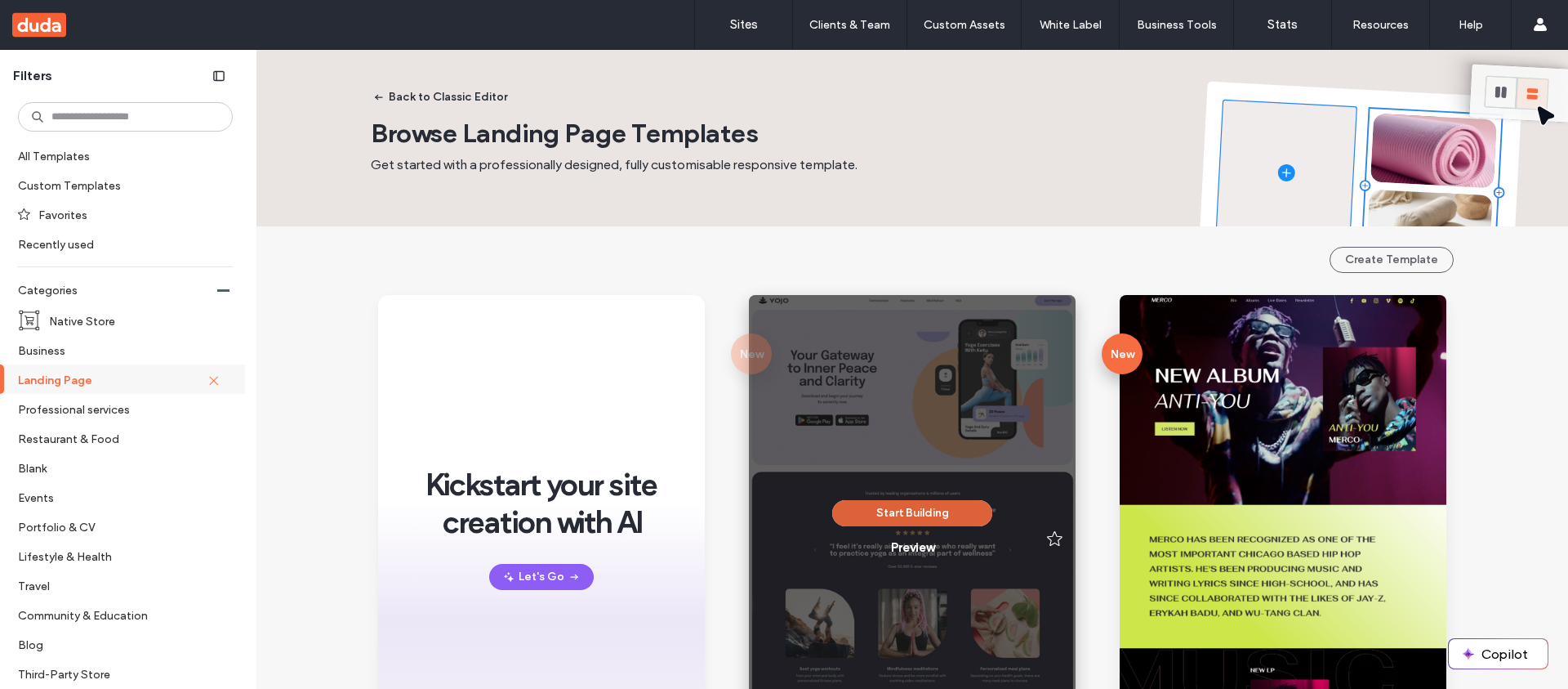
click at [980, 503] on button "Start Building" at bounding box center [912, 512] width 160 height 26
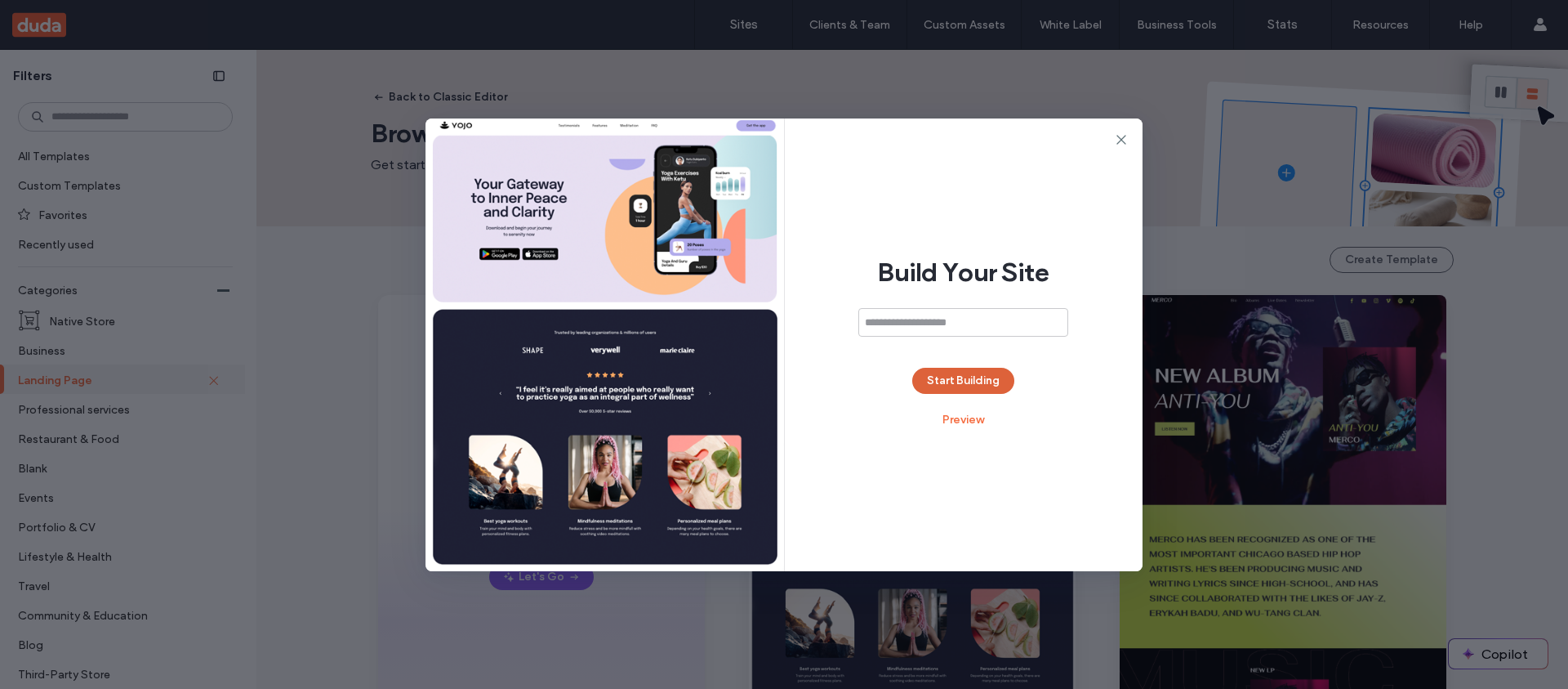
click at [999, 381] on button "Start Building" at bounding box center [963, 380] width 102 height 26
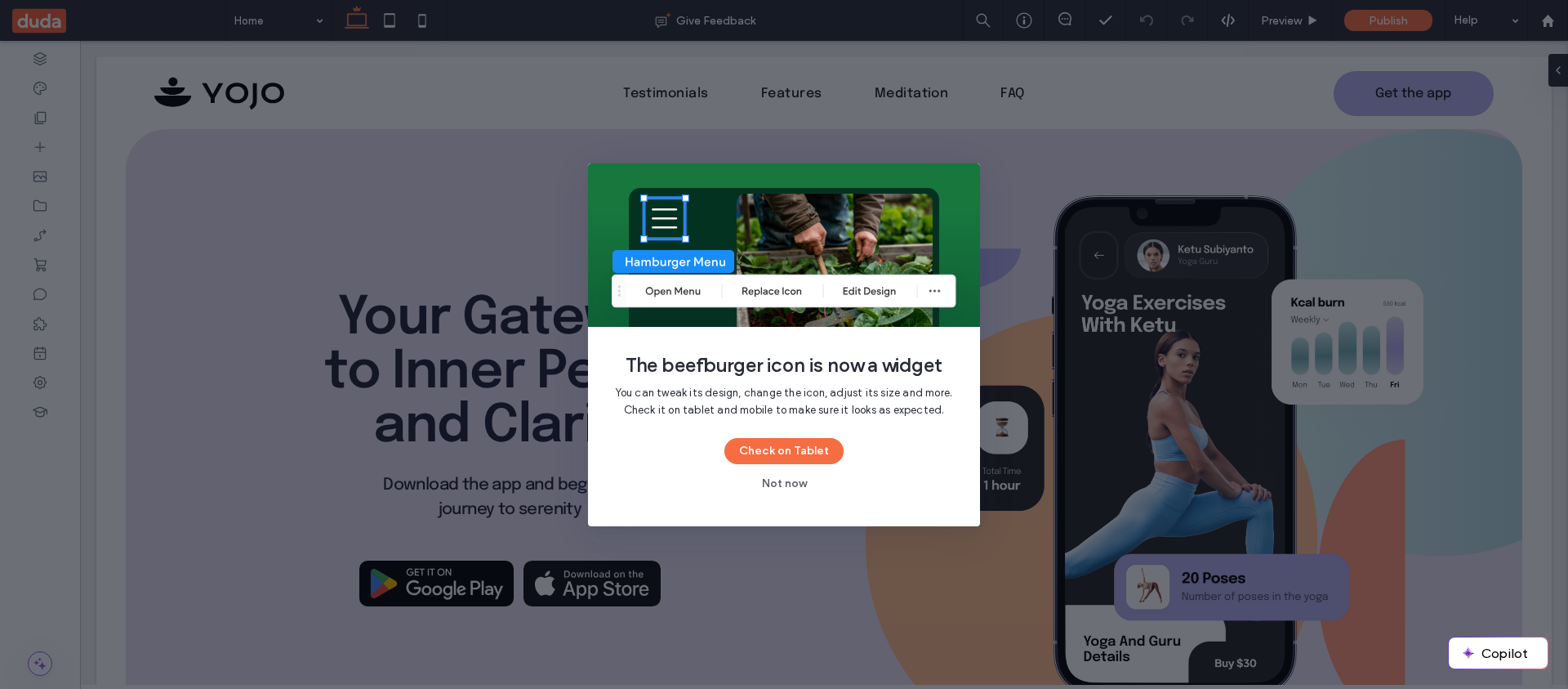
click at [643, 365] on span "The beefburger icon is now a widget" at bounding box center [784, 364] width 340 height 24
drag, startPoint x: 643, startPoint y: 365, endPoint x: 783, endPoint y: 383, distance: 141.2
click at [783, 383] on div "The beefburger icon is now a widget You can tweak its design, change the icon, …" at bounding box center [784, 344] width 392 height 363
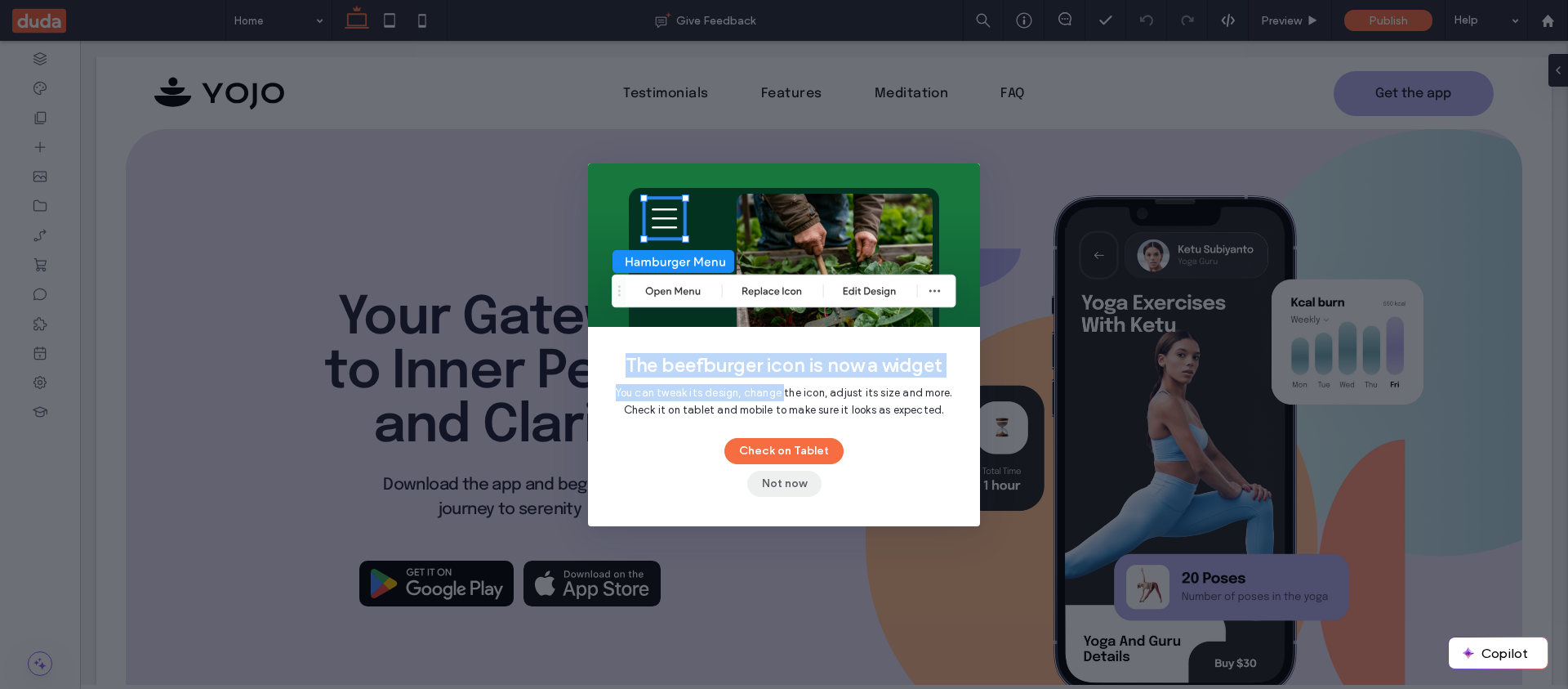
click at [799, 490] on button "Not now" at bounding box center [785, 483] width 74 height 26
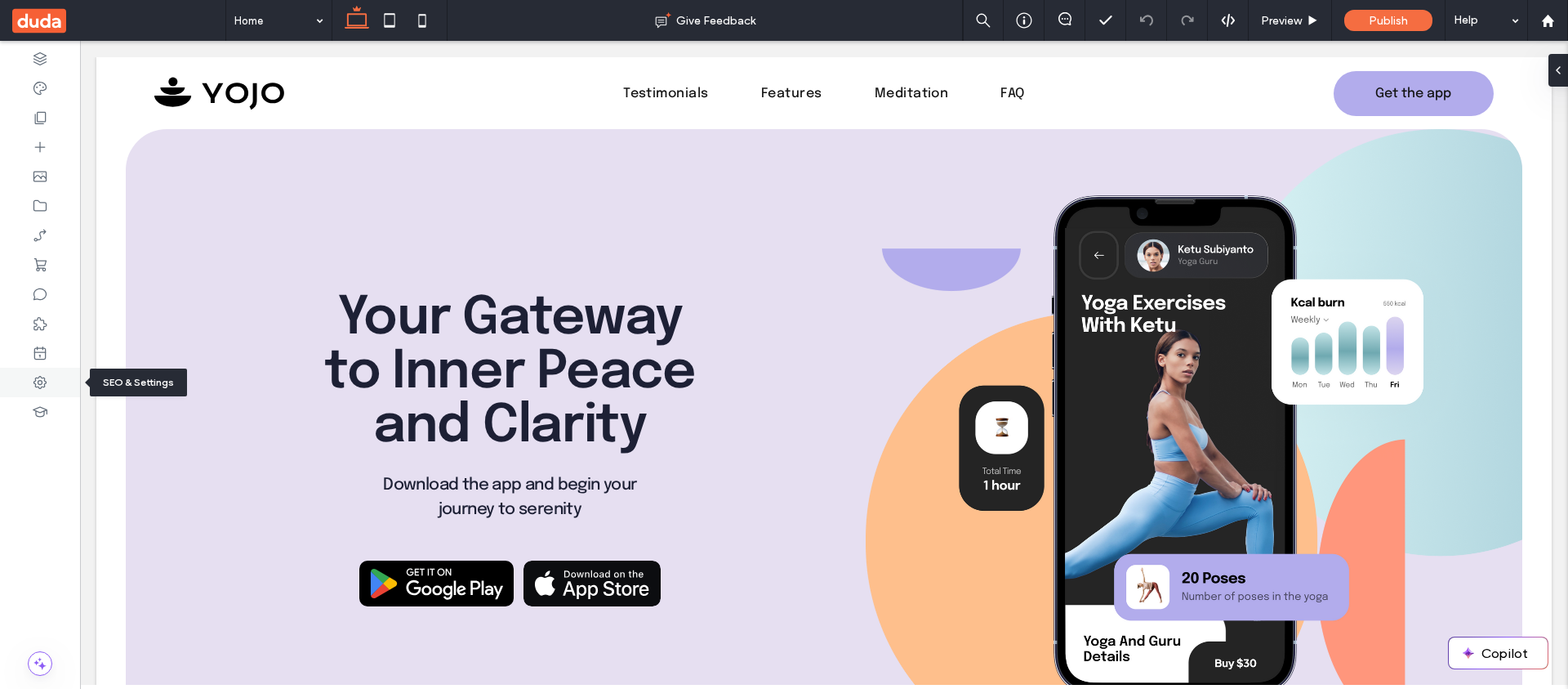
click at [10, 384] on div at bounding box center [40, 382] width 80 height 29
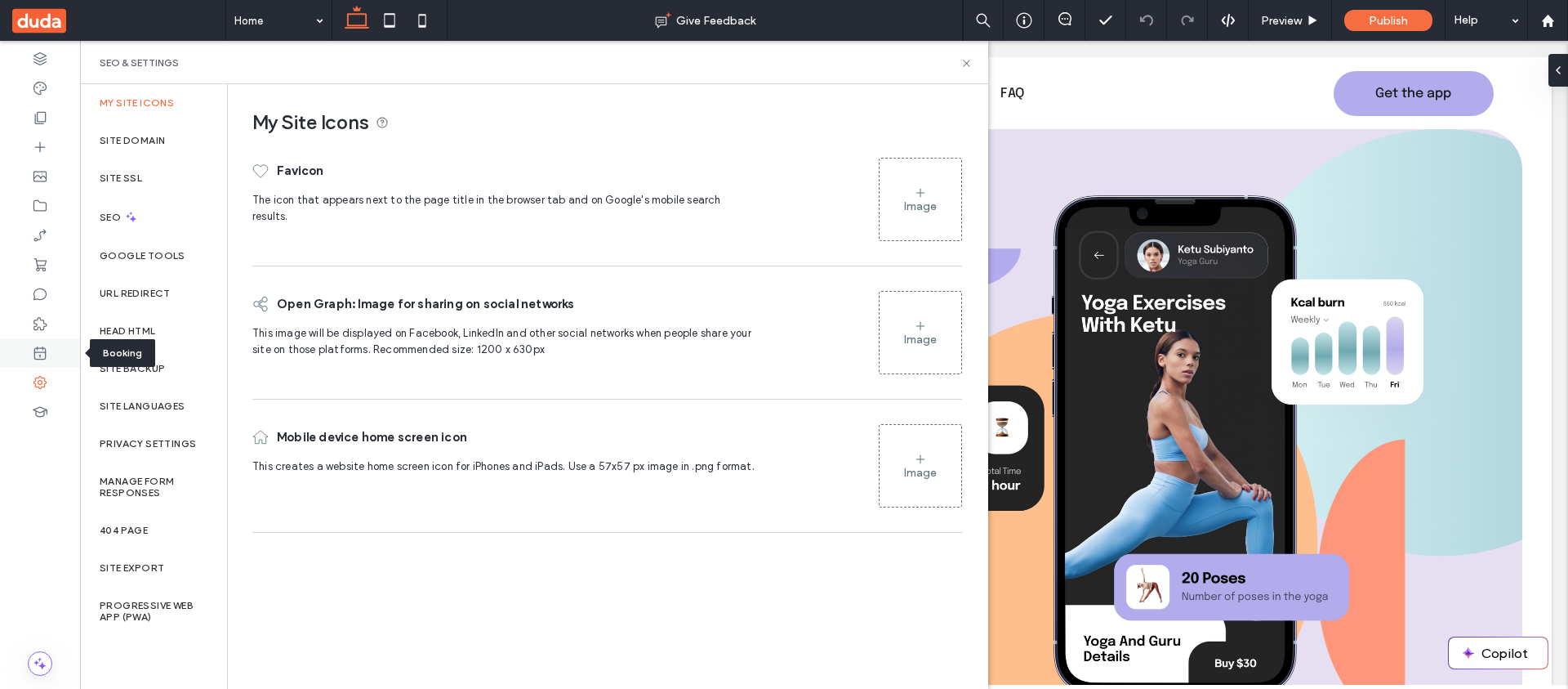
click at [51, 357] on div at bounding box center [40, 353] width 80 height 29
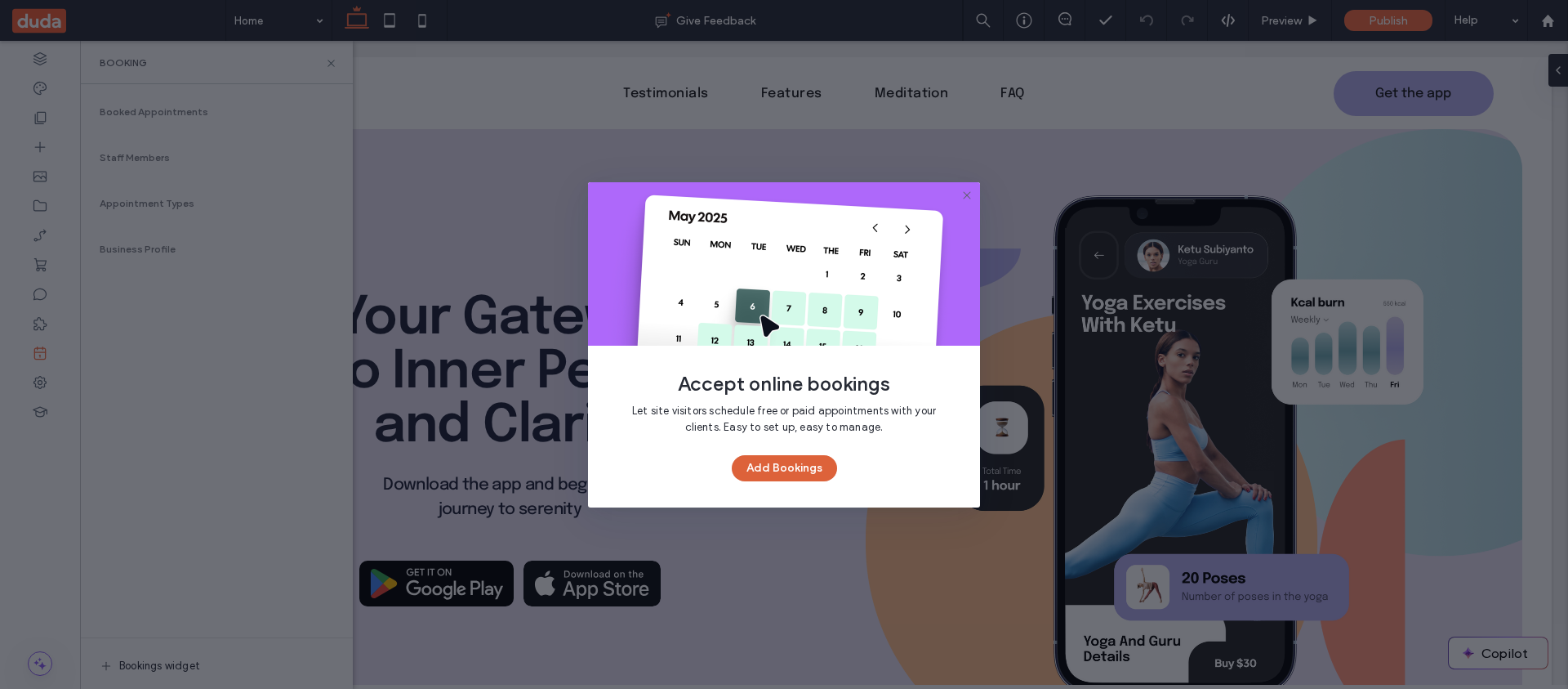
click at [820, 461] on button "Add Bookings" at bounding box center [784, 468] width 105 height 26
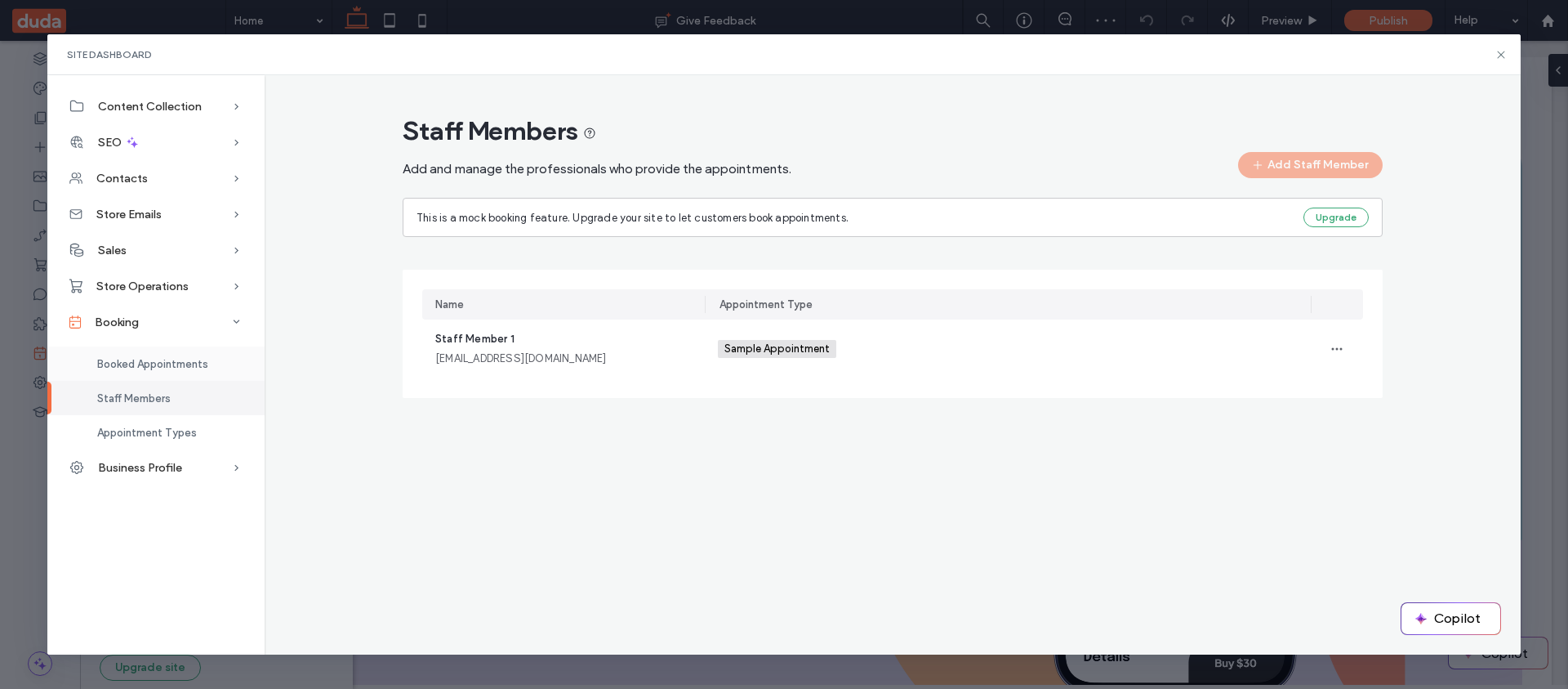
click at [185, 358] on span "Booked Appointments" at bounding box center [152, 364] width 111 height 13
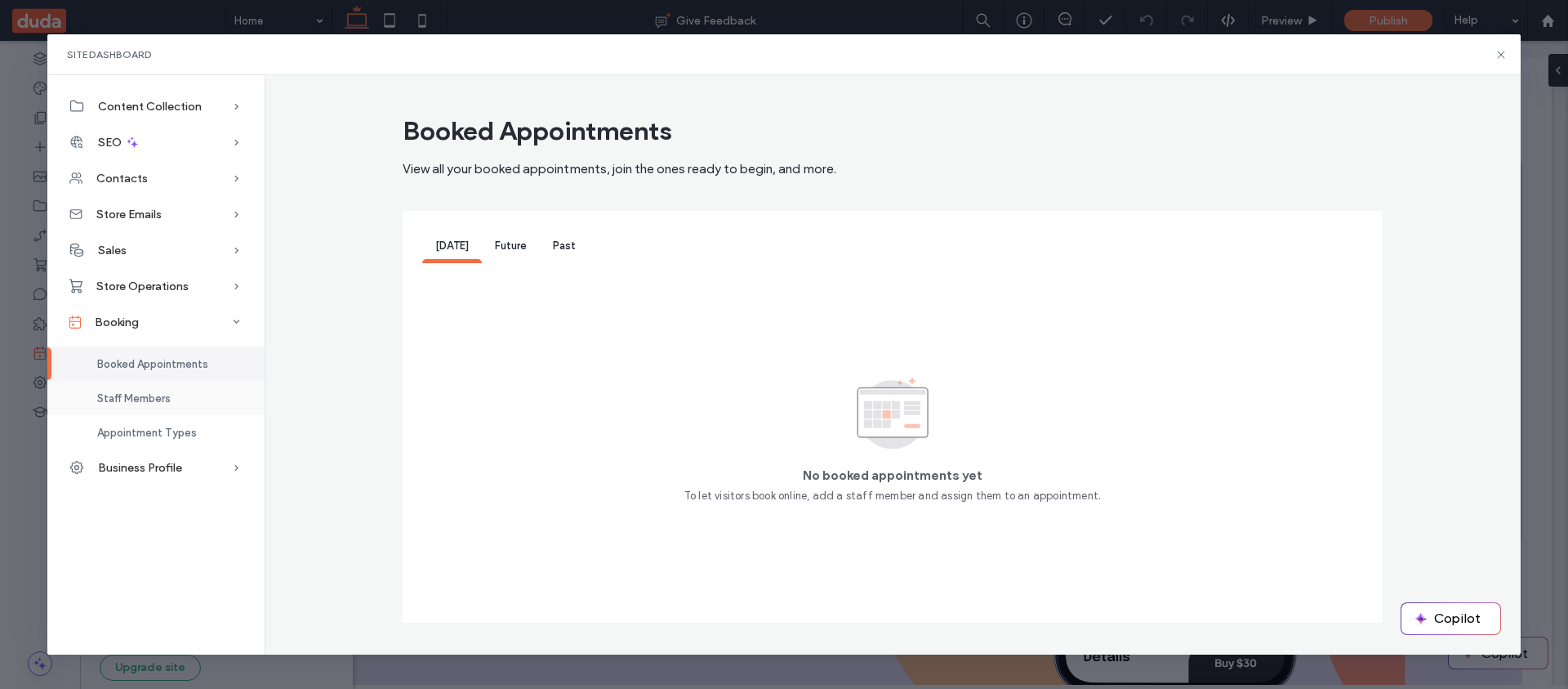
click at [180, 404] on div "Staff Members" at bounding box center [156, 398] width 218 height 34
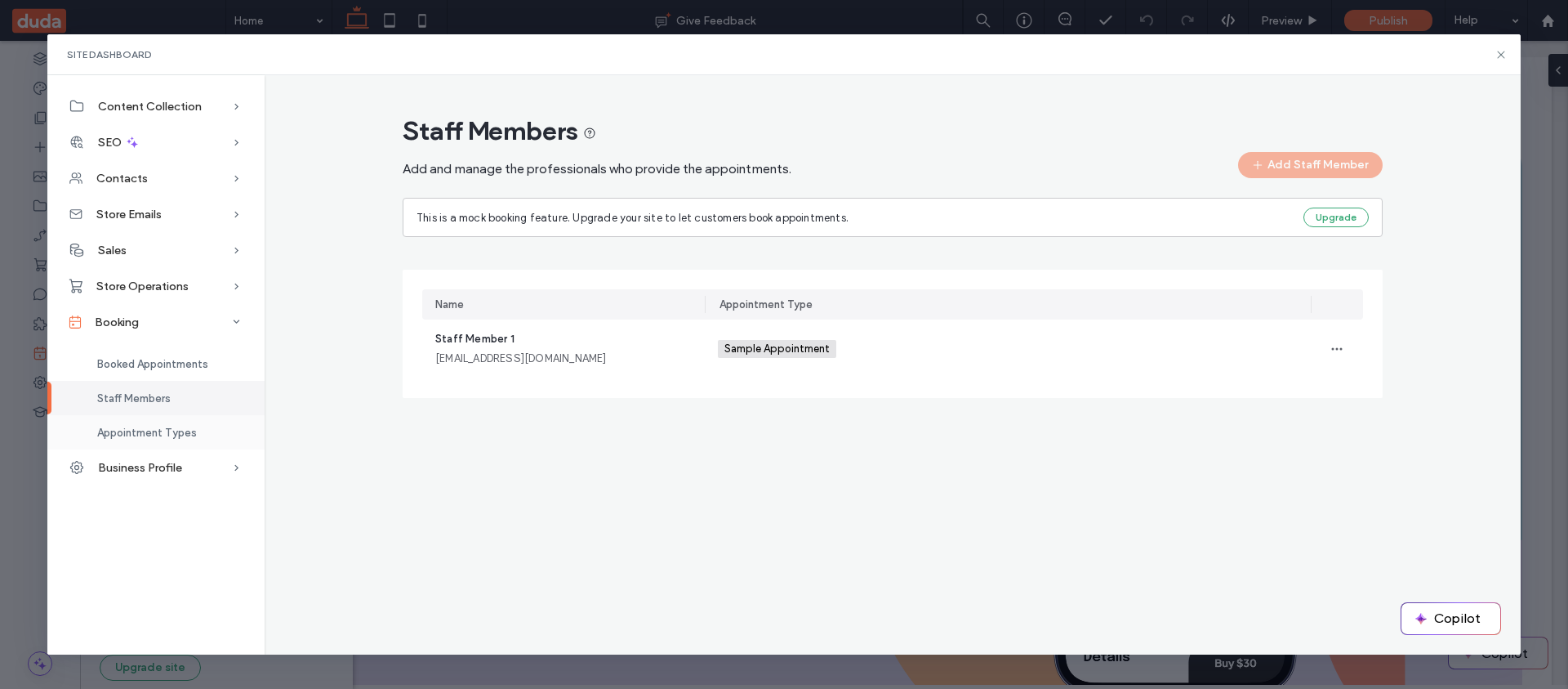
click at [171, 445] on div "Appointment Types" at bounding box center [156, 432] width 218 height 34
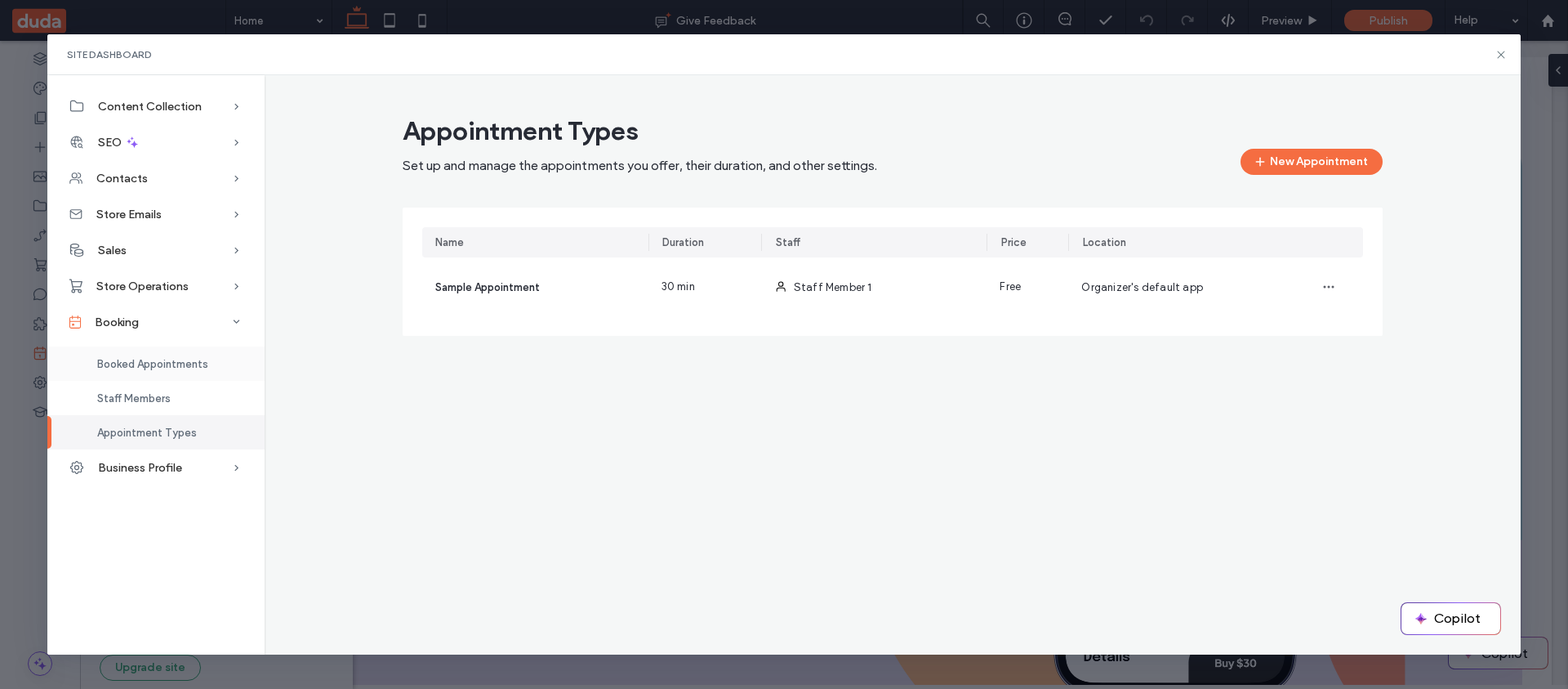
click at [167, 373] on div "Booked Appointments" at bounding box center [156, 364] width 218 height 34
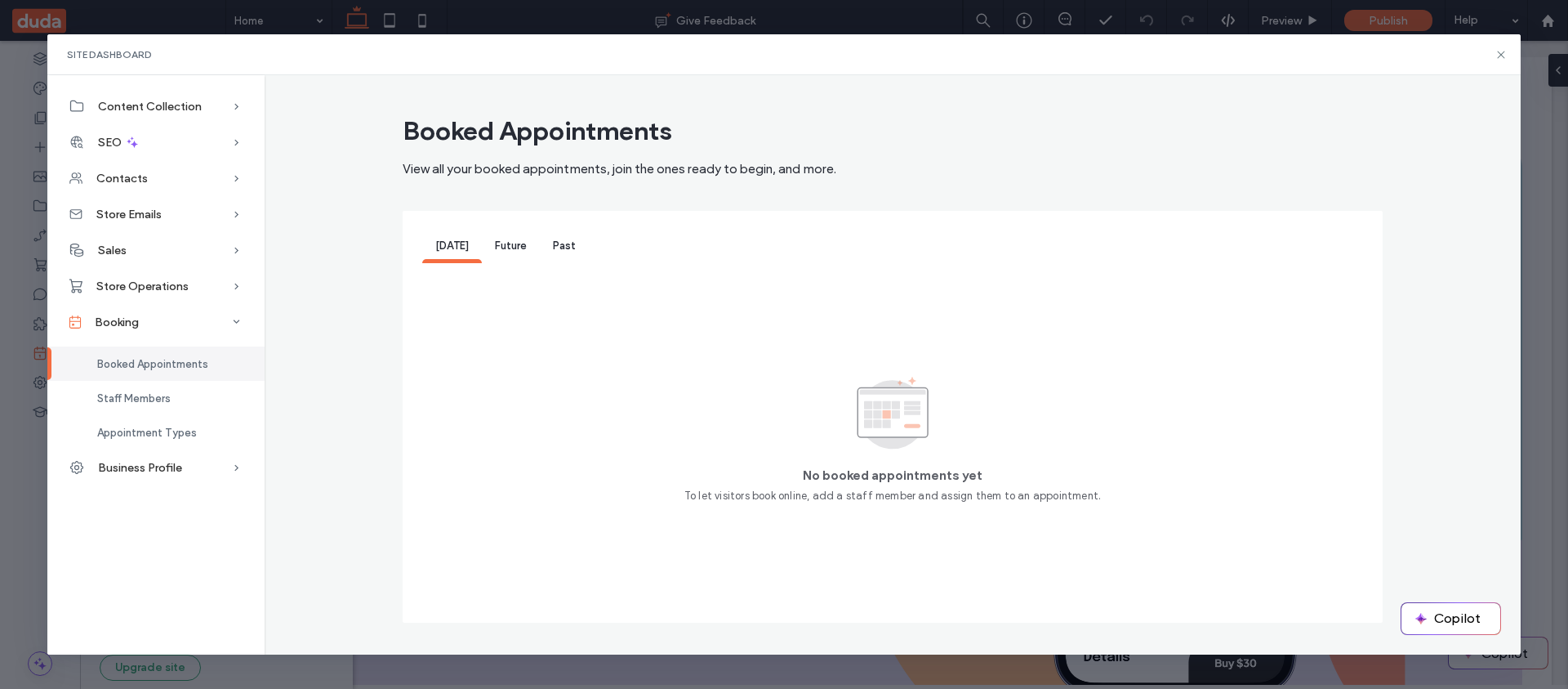
click at [512, 253] on div "Future" at bounding box center [511, 247] width 58 height 33
click at [450, 244] on span "[DATE]" at bounding box center [451, 246] width 34 height 13
click at [540, 244] on div "Past" at bounding box center [565, 247] width 49 height 33
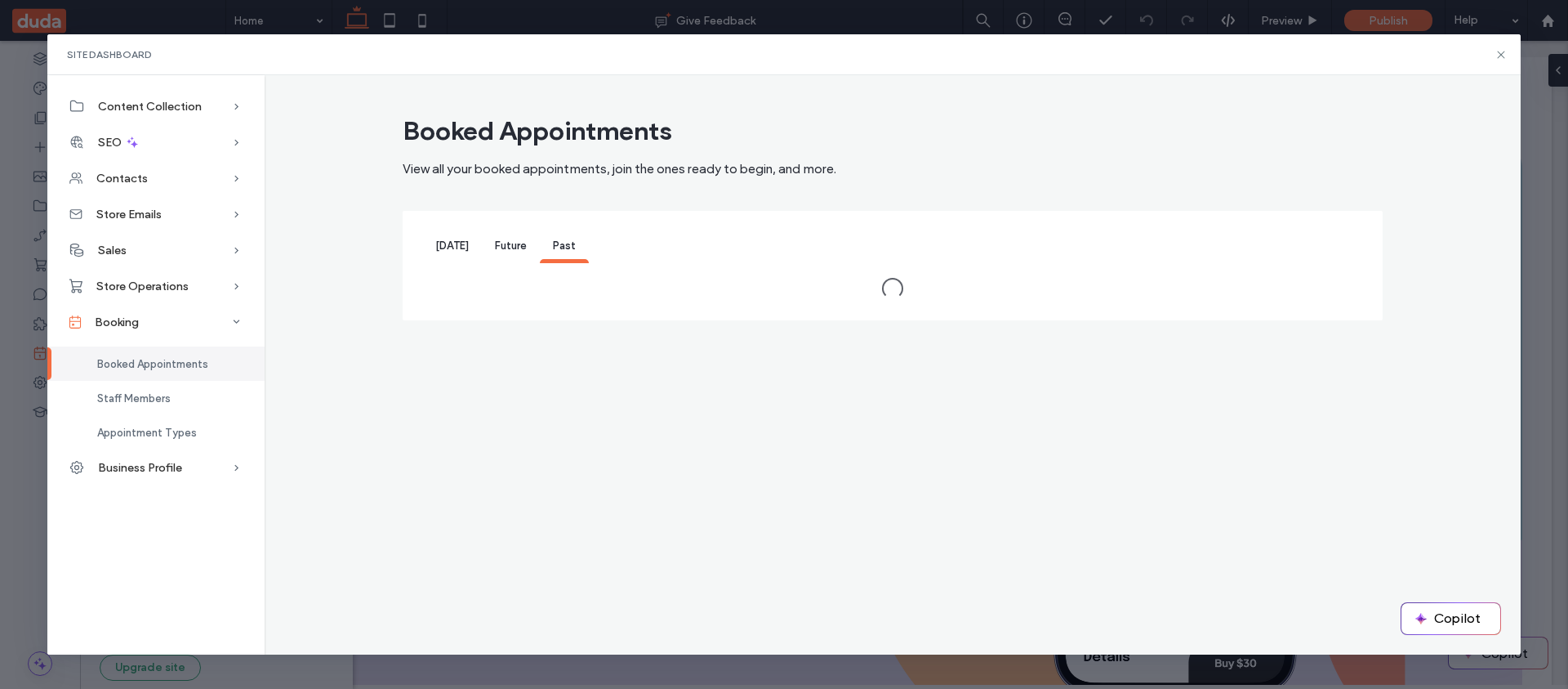
click at [522, 244] on div "Future" at bounding box center [511, 247] width 58 height 33
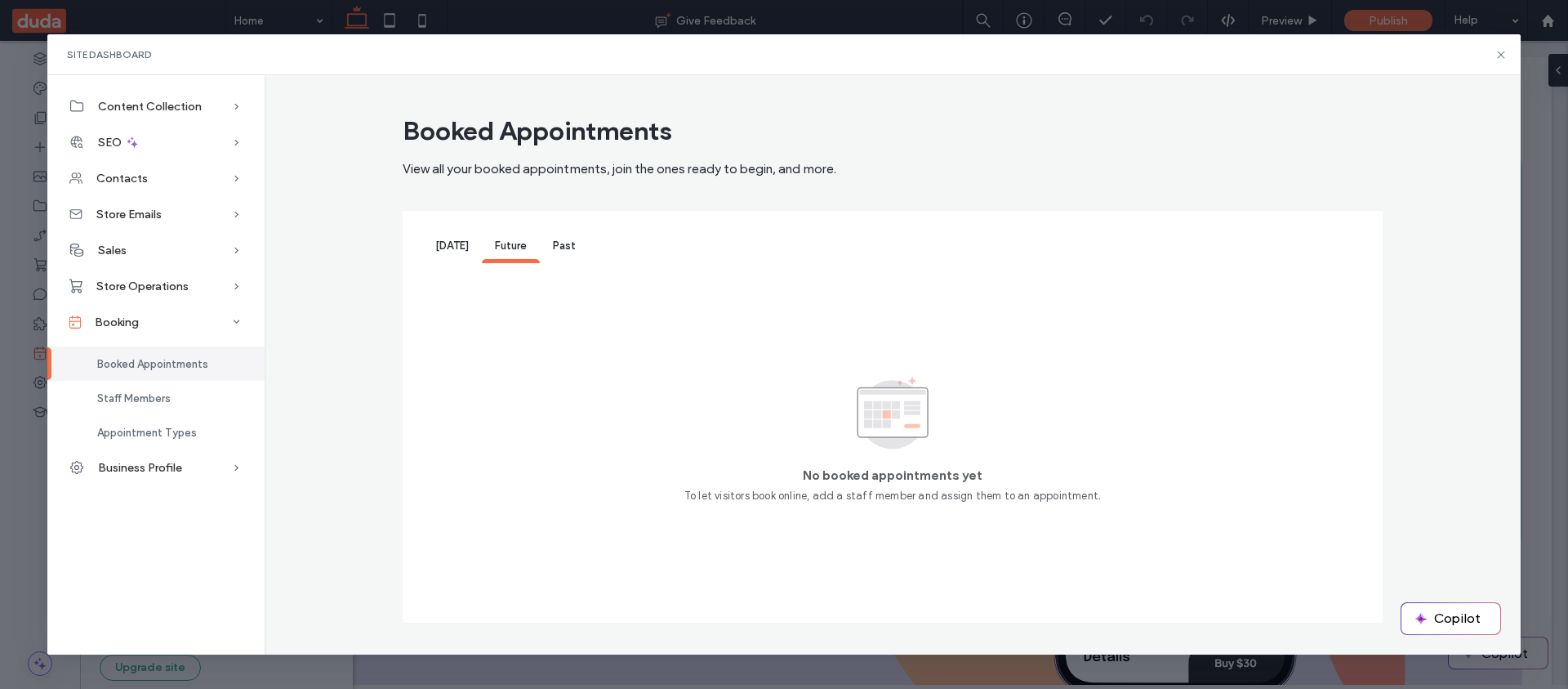
click at [453, 245] on span "[DATE]" at bounding box center [451, 246] width 34 height 13
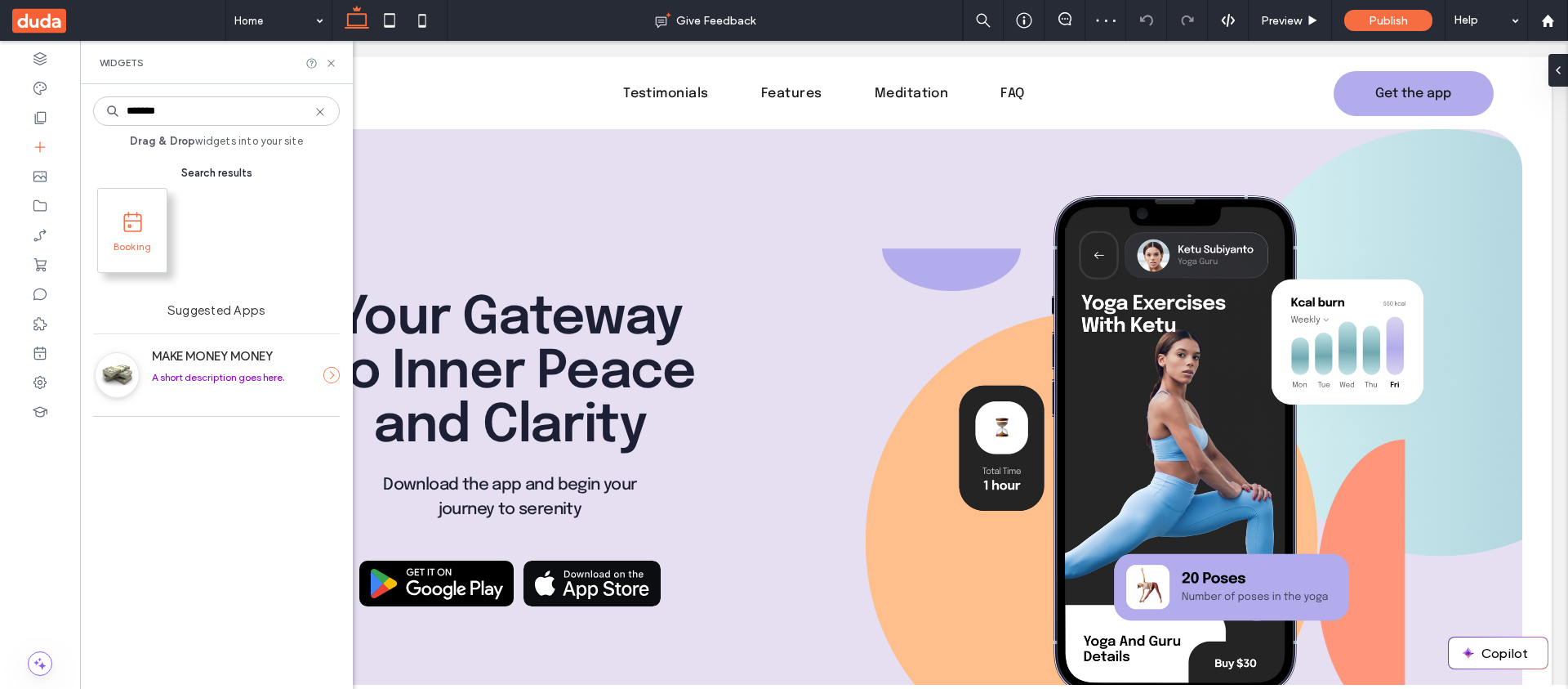
click at [137, 224] on icon at bounding box center [132, 221] width 21 height 21
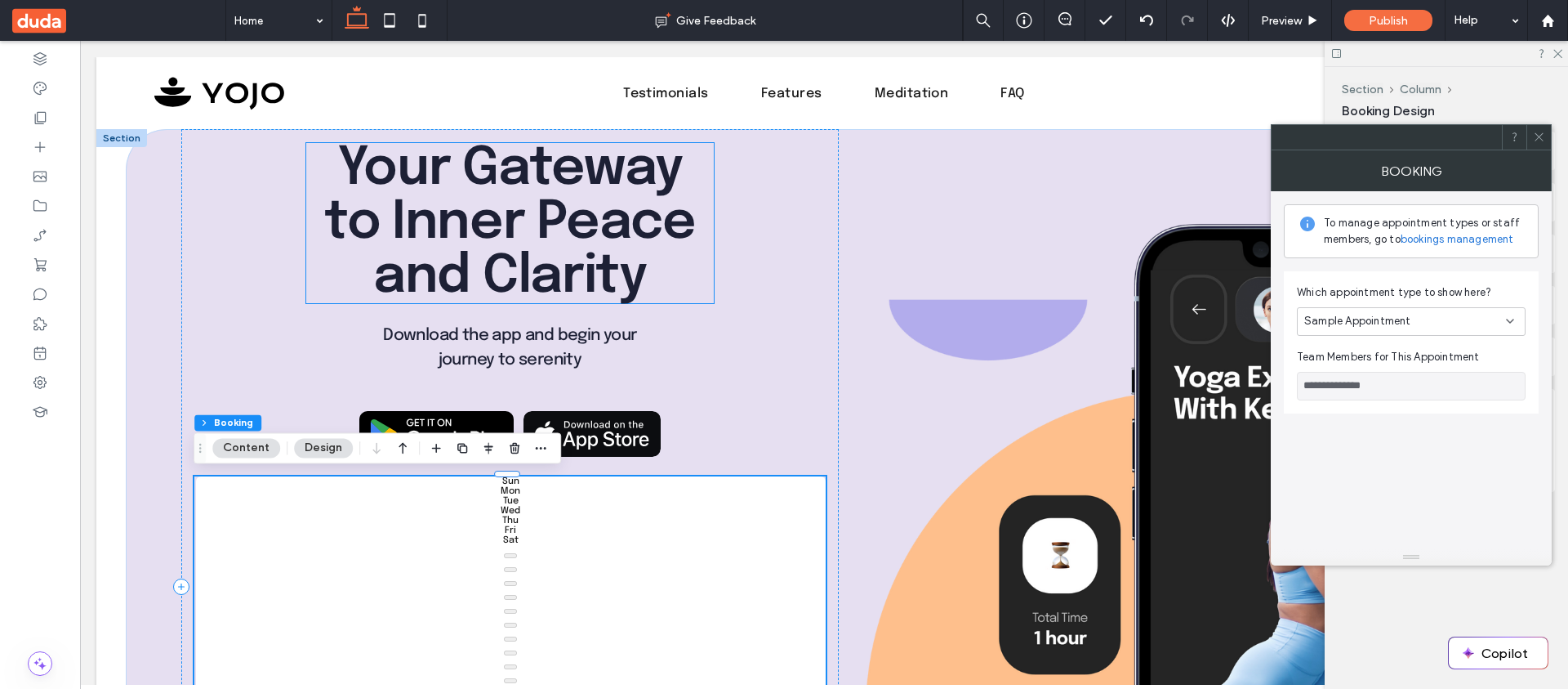
click at [1534, 138] on icon at bounding box center [1539, 137] width 13 height 13
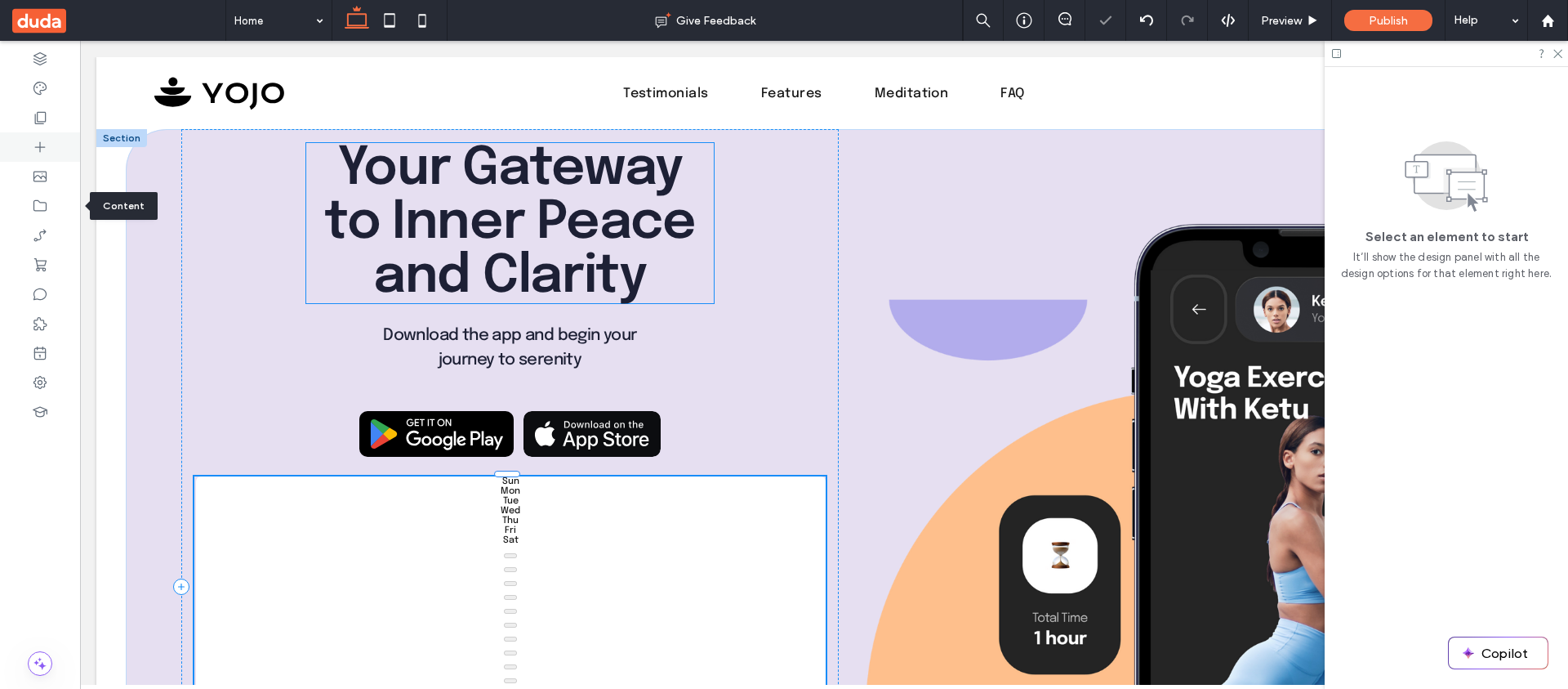
click at [32, 140] on icon at bounding box center [40, 147] width 16 height 16
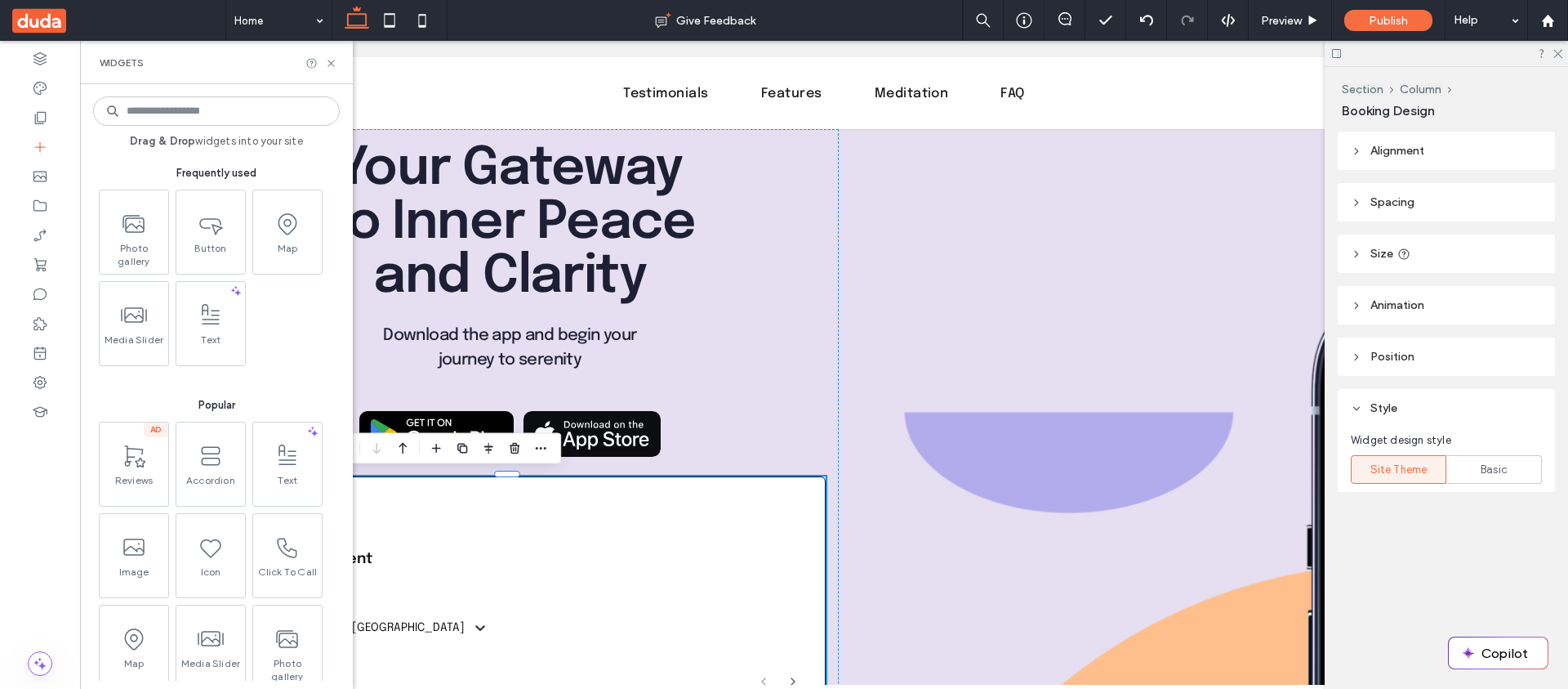
click at [182, 121] on input at bounding box center [217, 111] width 247 height 29
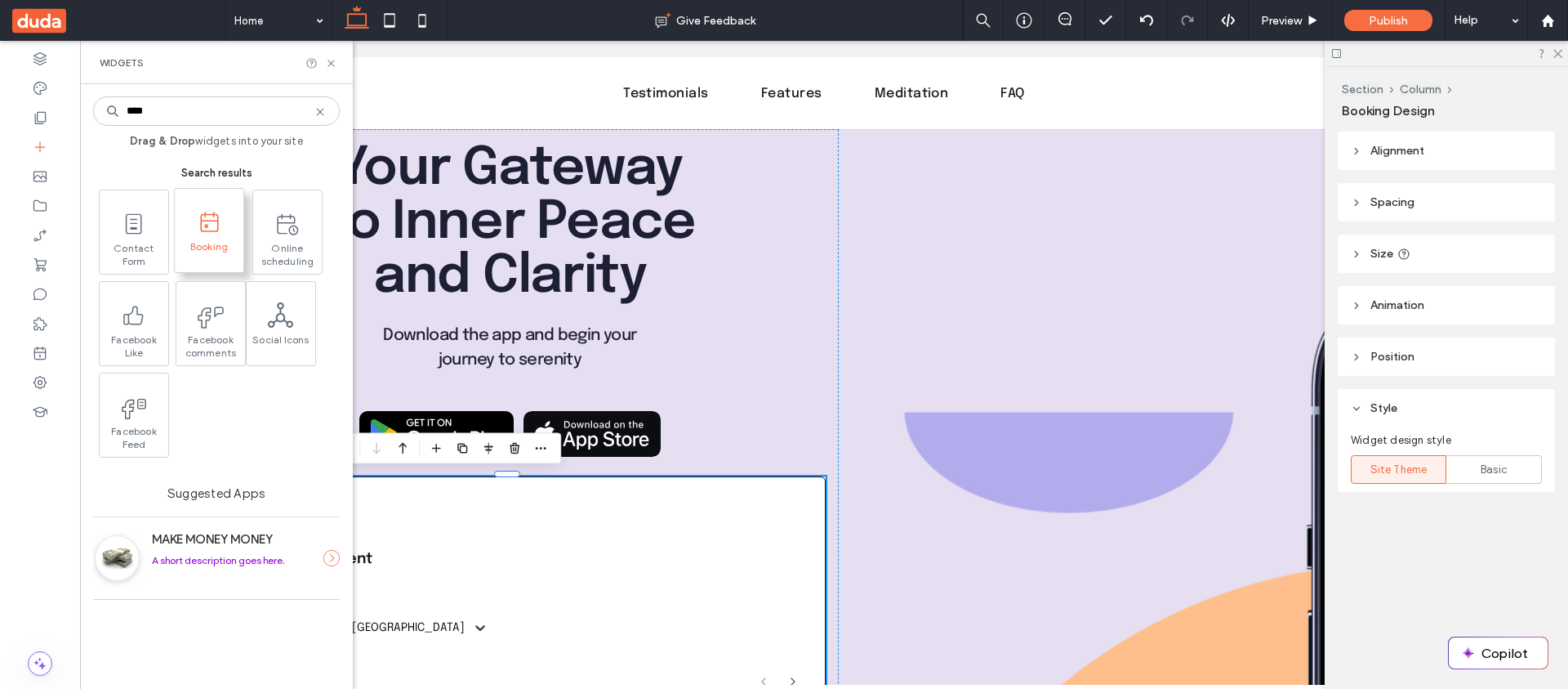
type input "****"
click at [227, 257] on span "Booking" at bounding box center [208, 251] width 45 height 23
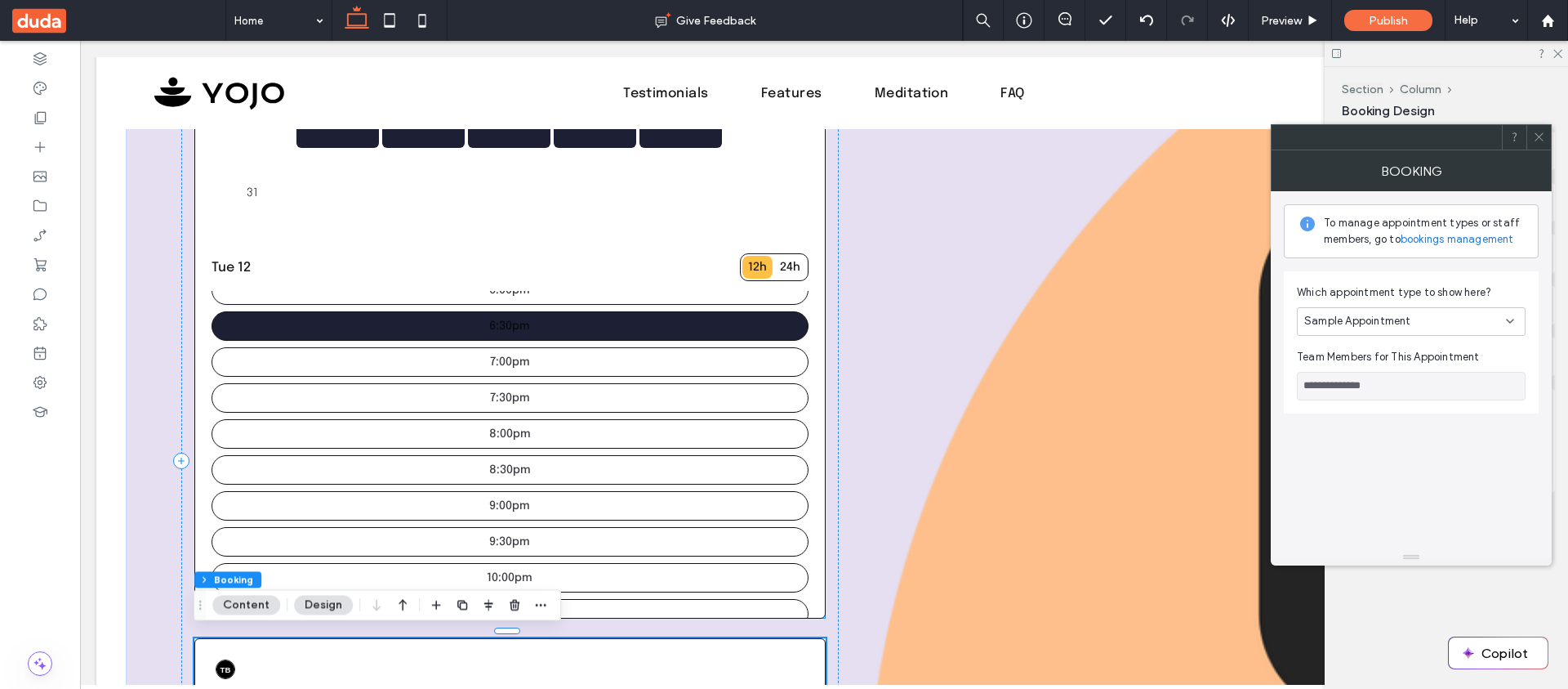
scroll to position [153, 0]
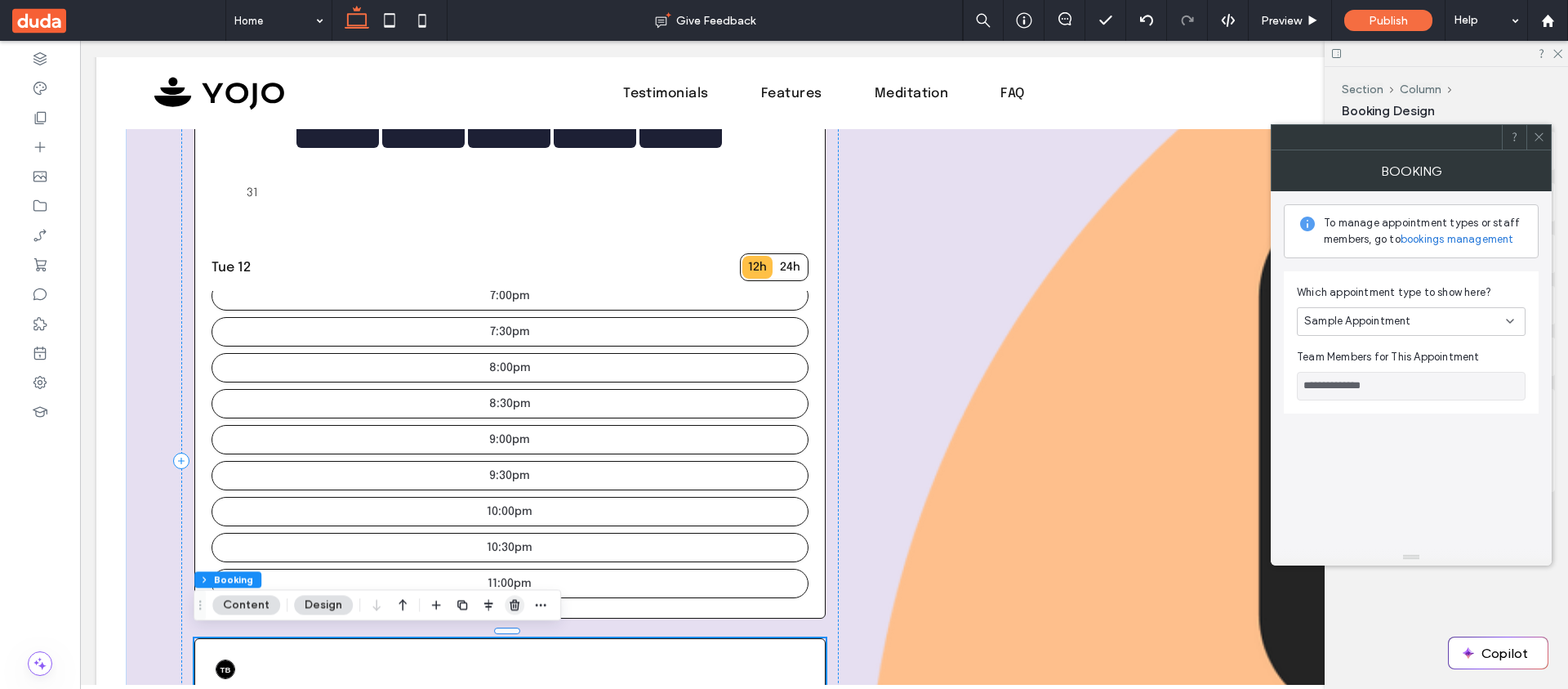
click at [512, 606] on icon "button" at bounding box center [514, 605] width 13 height 13
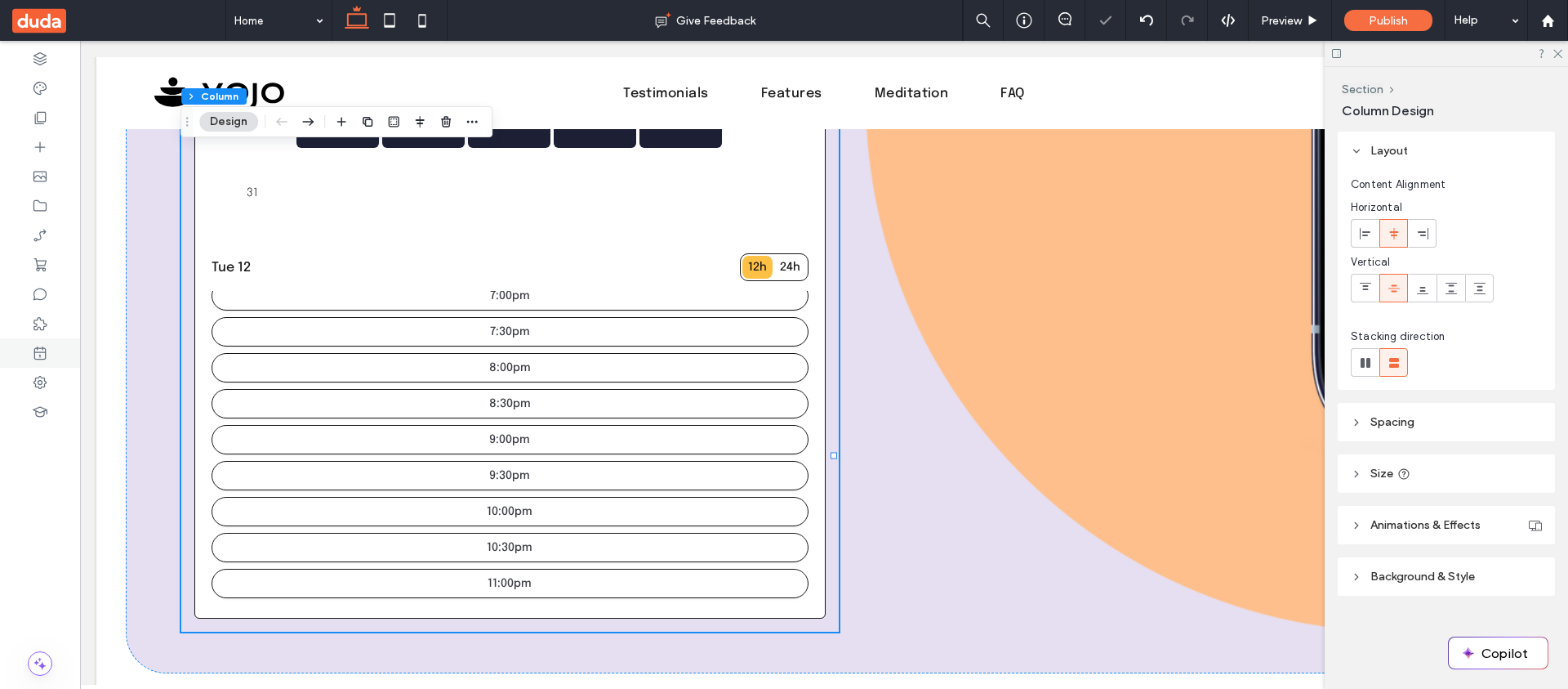
click at [42, 370] on div at bounding box center [40, 382] width 80 height 29
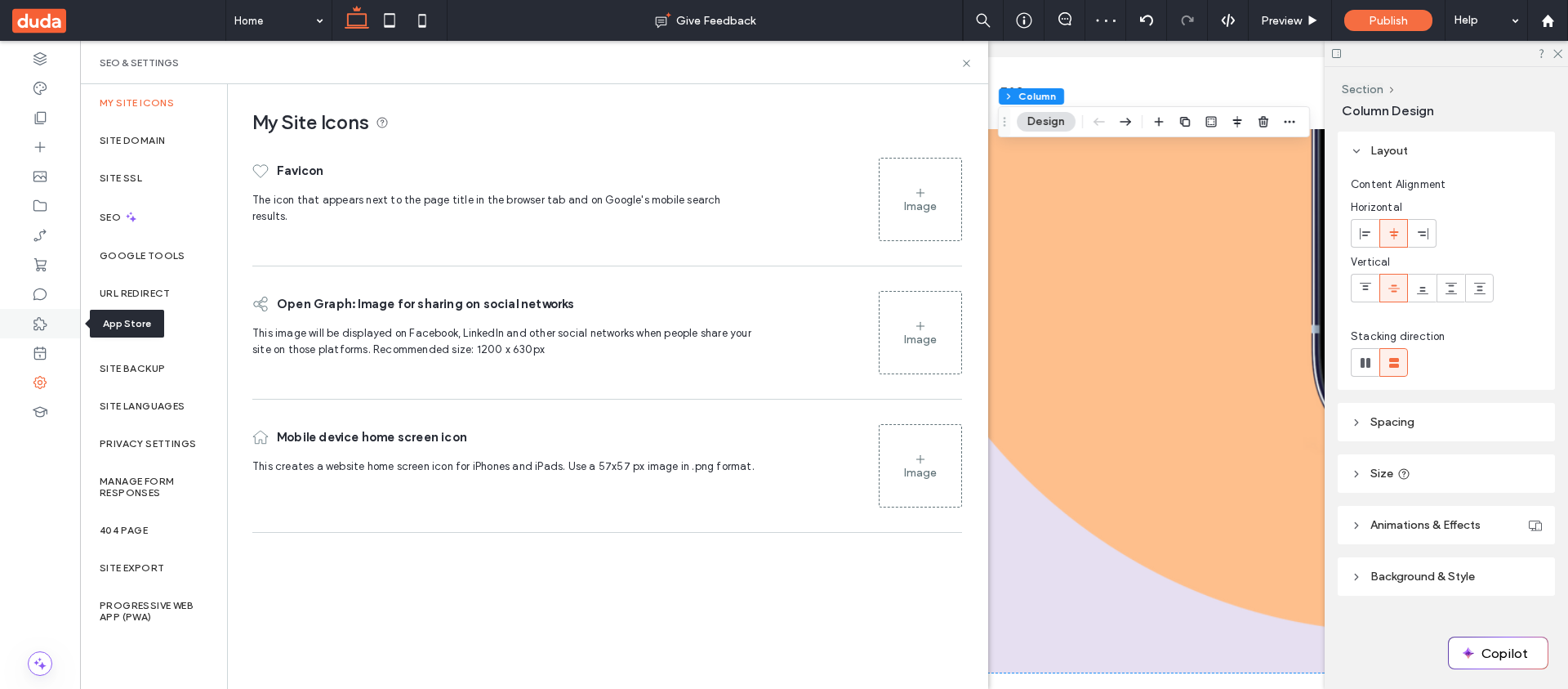
click at [72, 324] on div at bounding box center [40, 324] width 80 height 29
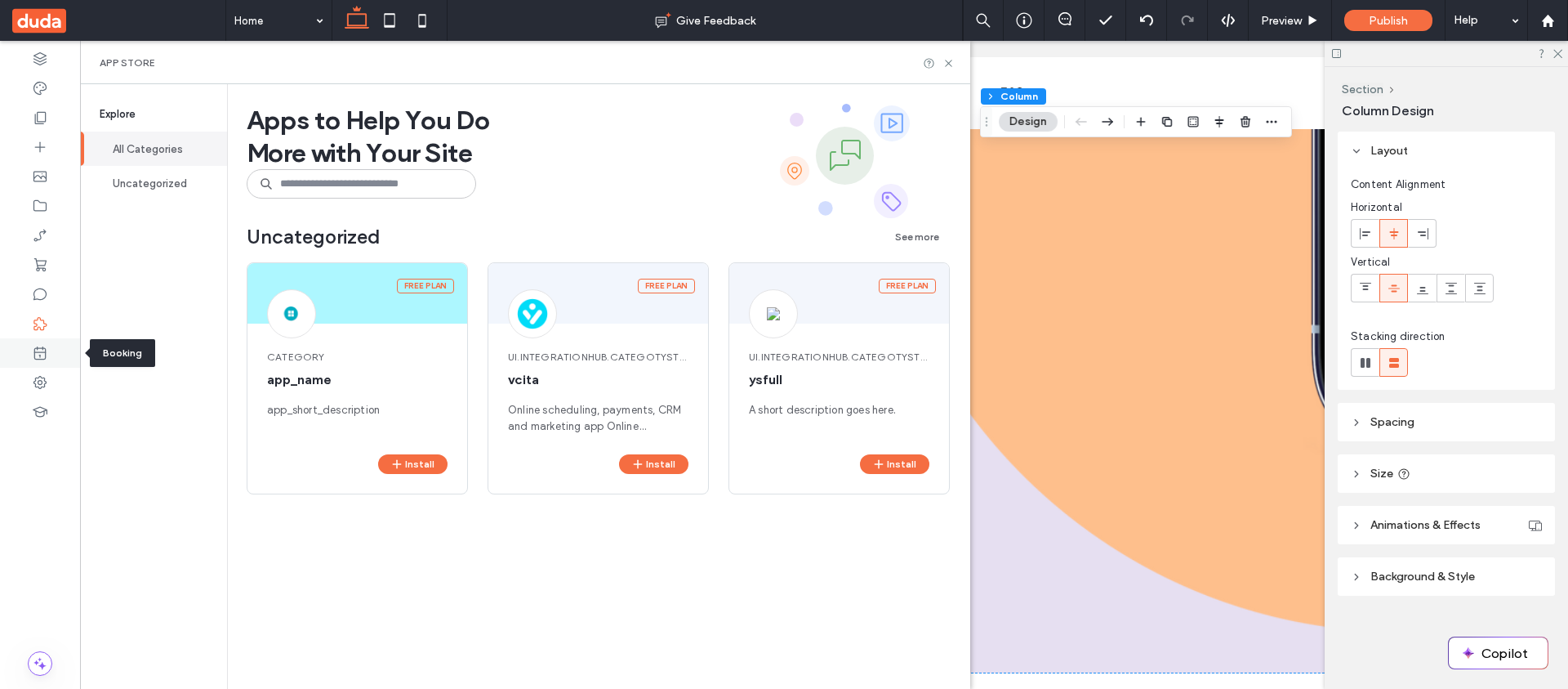
click at [58, 351] on div at bounding box center [40, 353] width 80 height 29
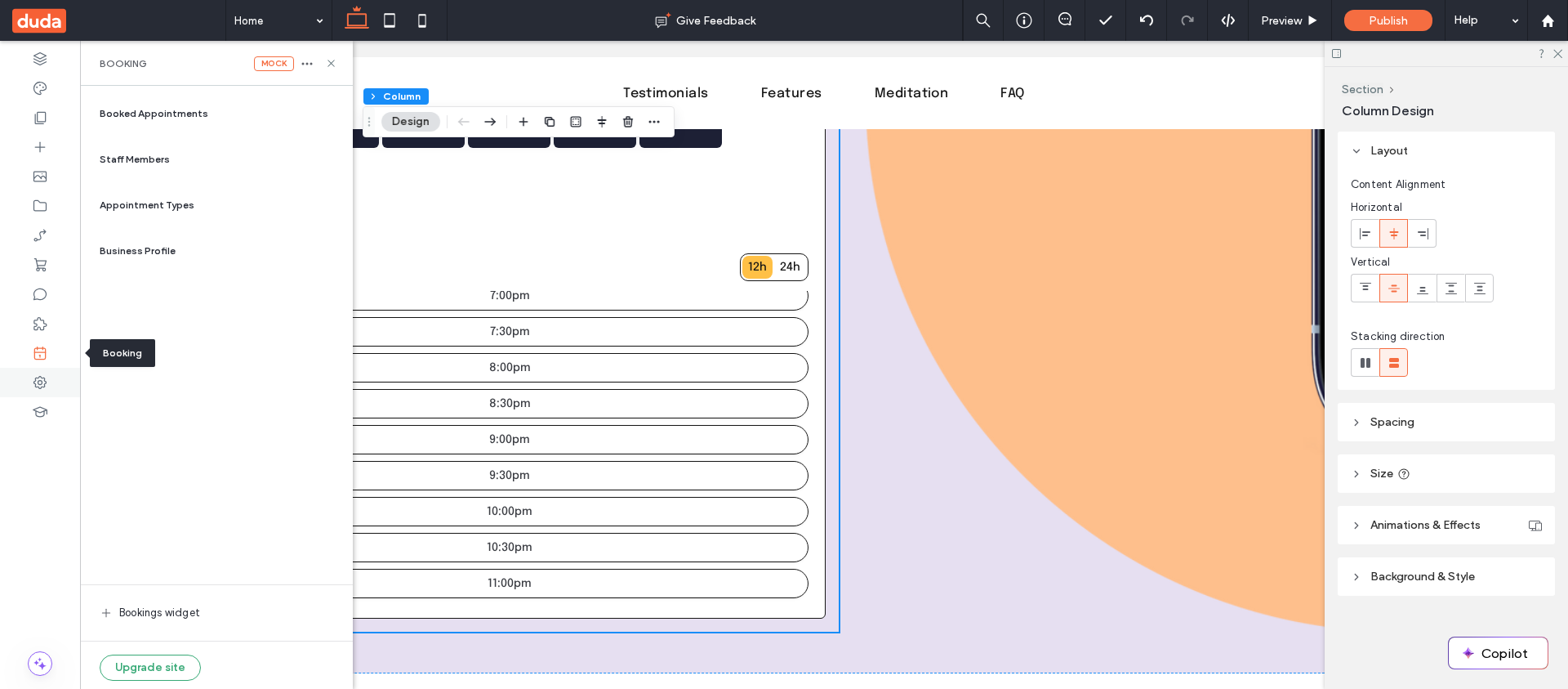
scroll to position [1014, 0]
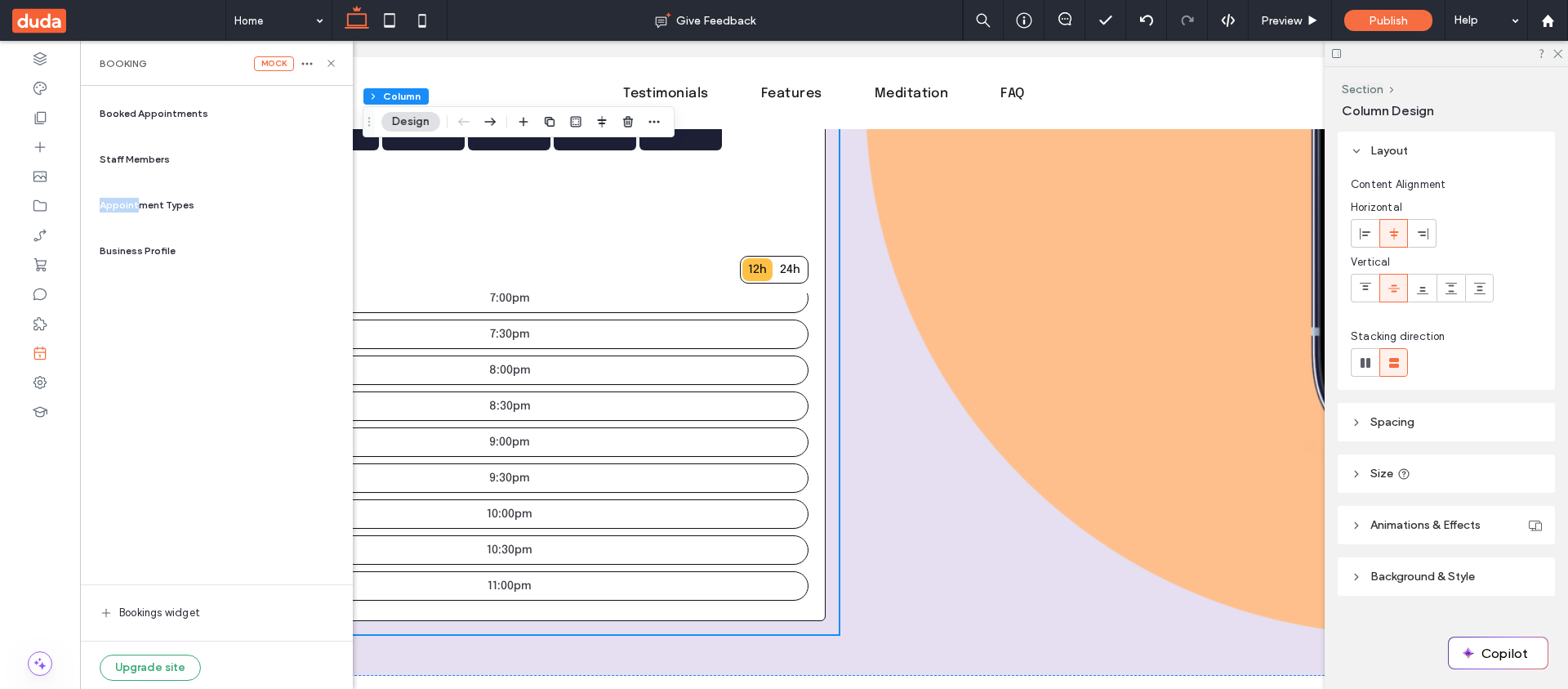
click at [136, 198] on div "Appointment Types" at bounding box center [217, 205] width 247 height 39
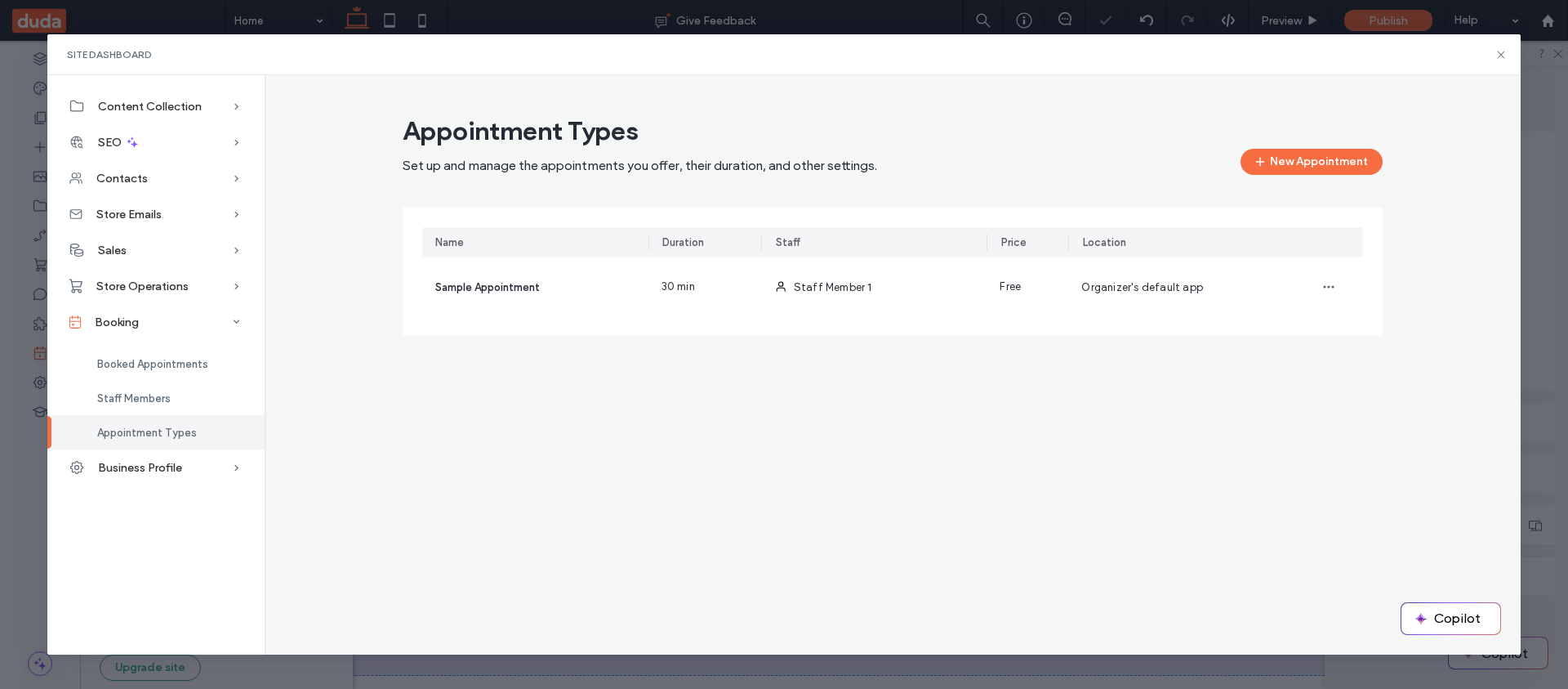
click at [1053, 181] on div "Appointment Types Set up and manage the appointments you offer, their duration,…" at bounding box center [892, 225] width 980 height 221
click at [1255, 153] on span "button" at bounding box center [1262, 161] width 16 height 24
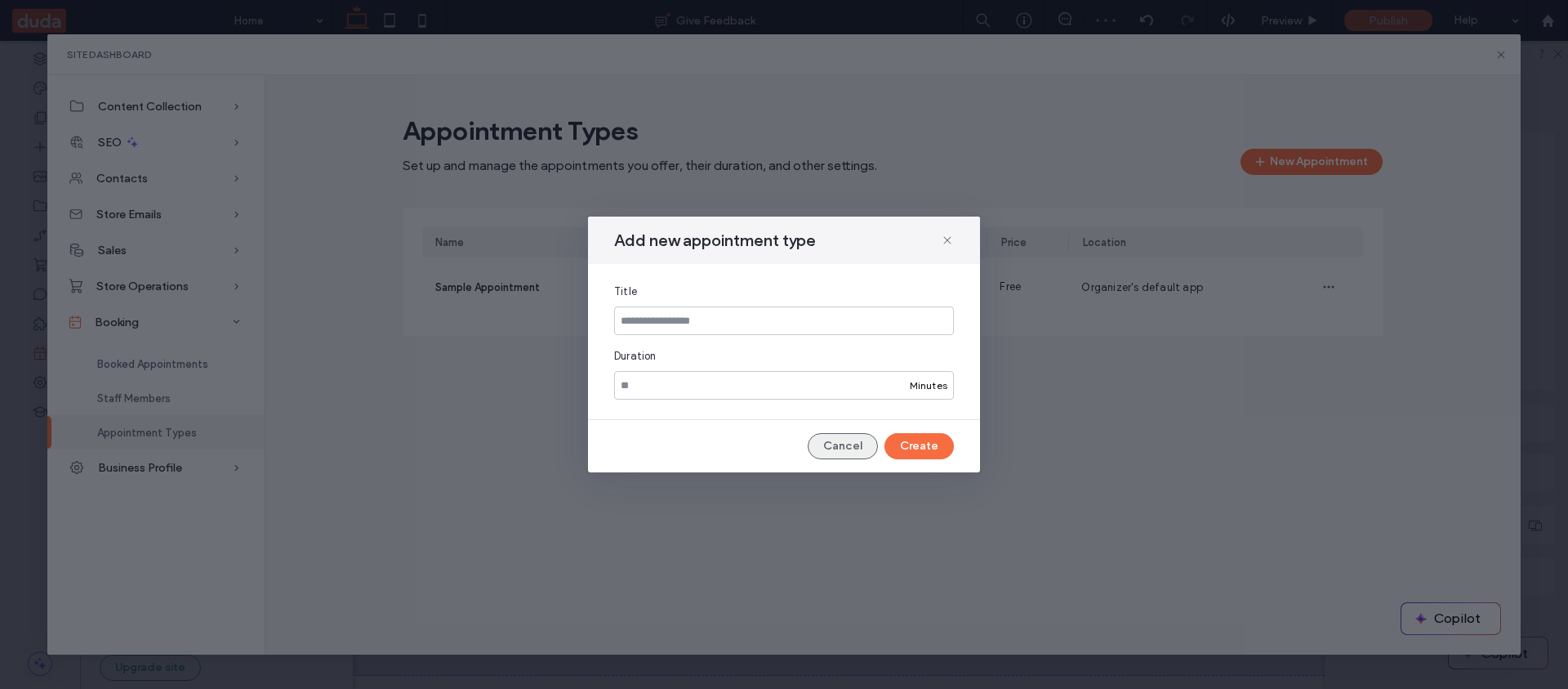
click at [851, 444] on button "Cancel" at bounding box center [842, 446] width 70 height 26
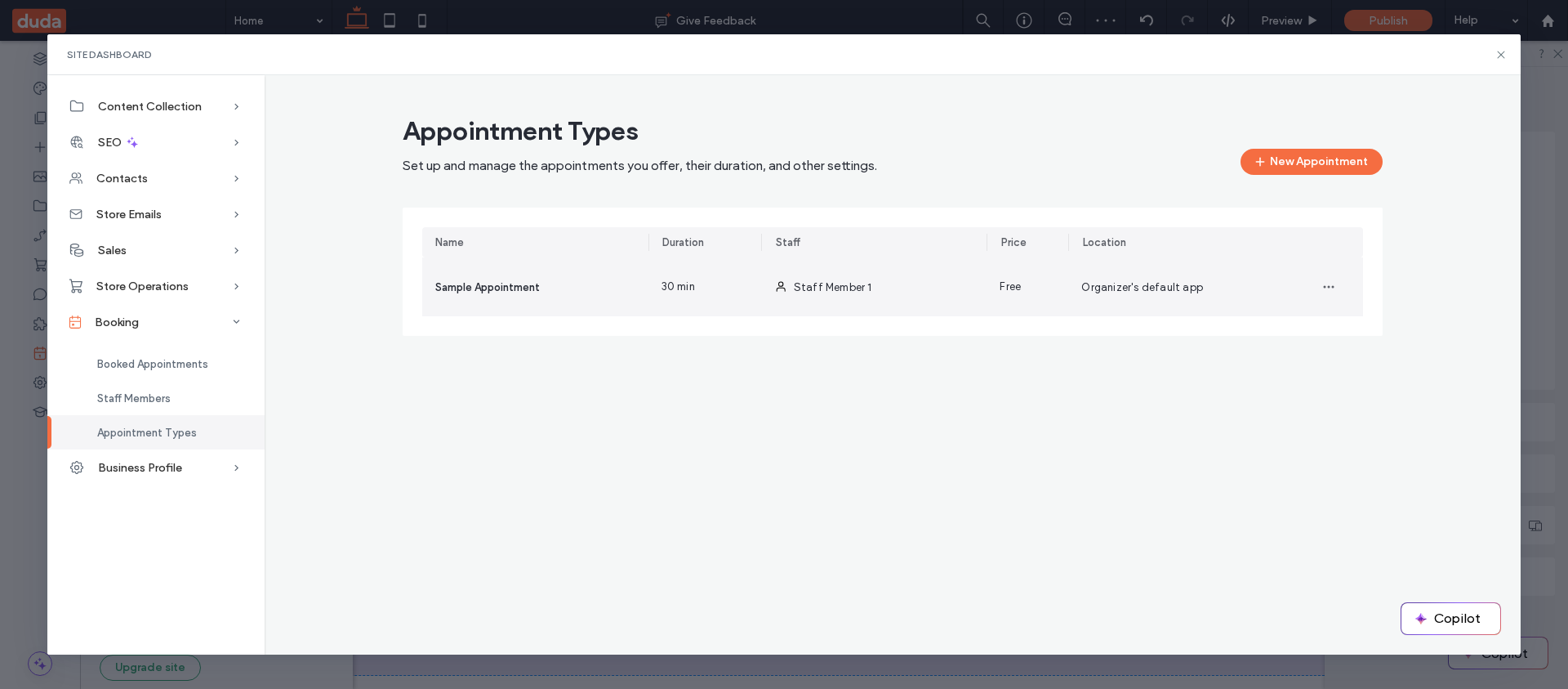
click at [687, 285] on span "30 min" at bounding box center [678, 286] width 34 height 16
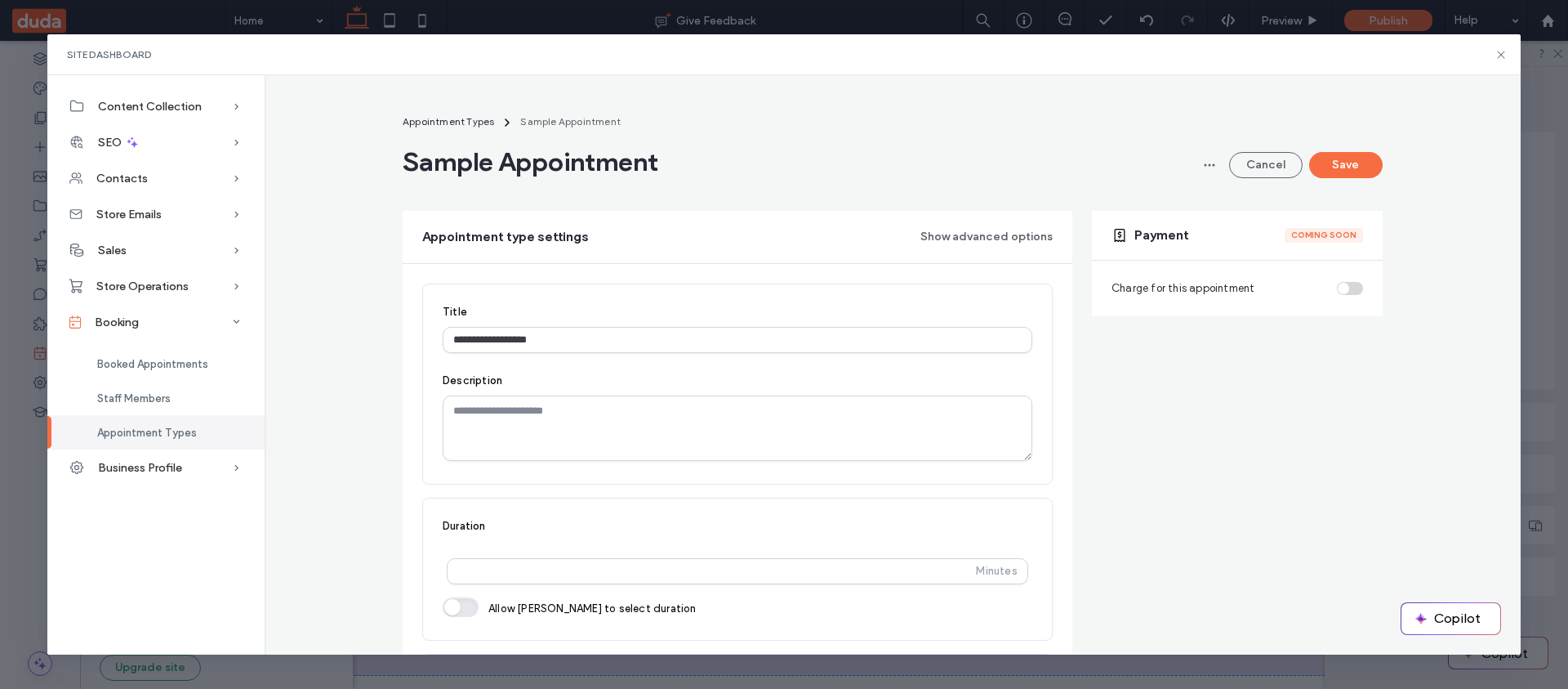
scroll to position [0, 0]
click at [1249, 170] on button "Cancel" at bounding box center [1265, 166] width 73 height 26
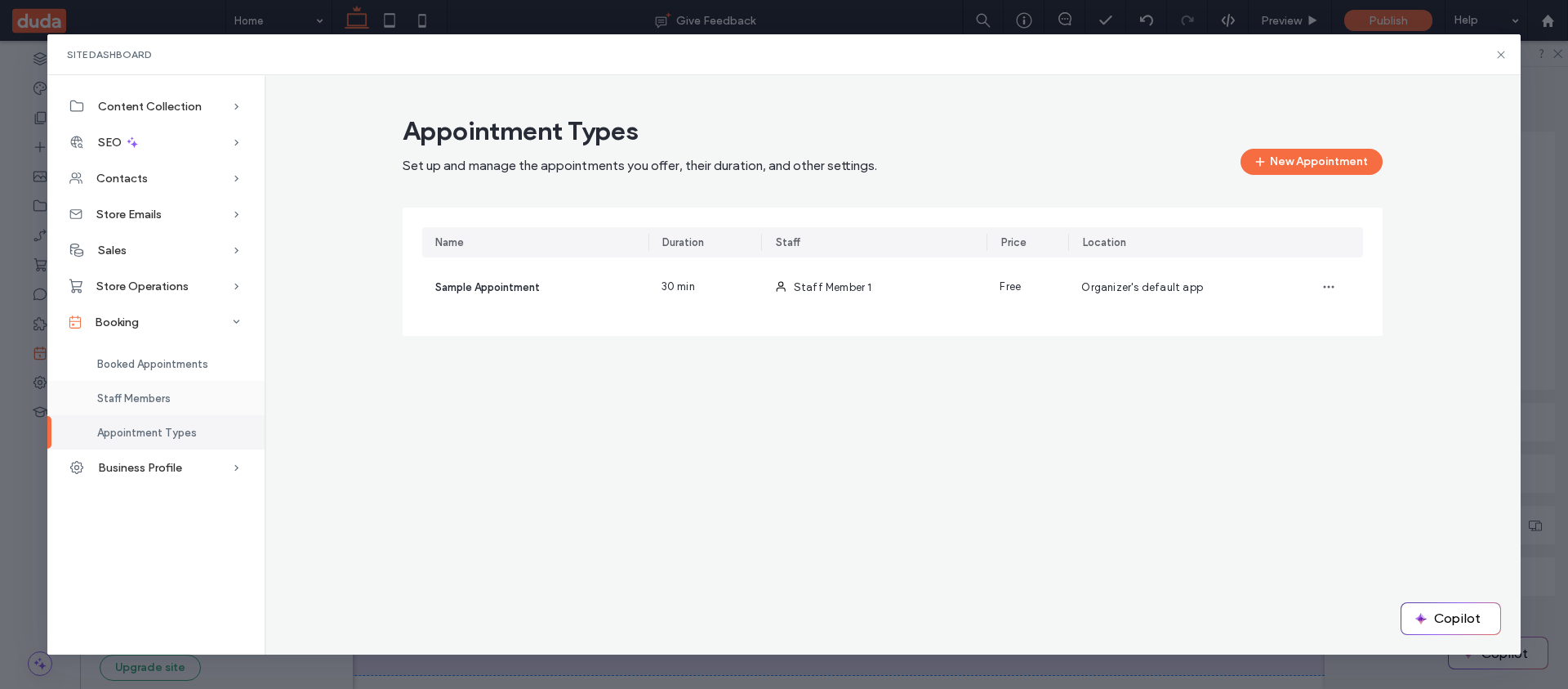
click at [219, 396] on div "Staff Members" at bounding box center [156, 398] width 218 height 34
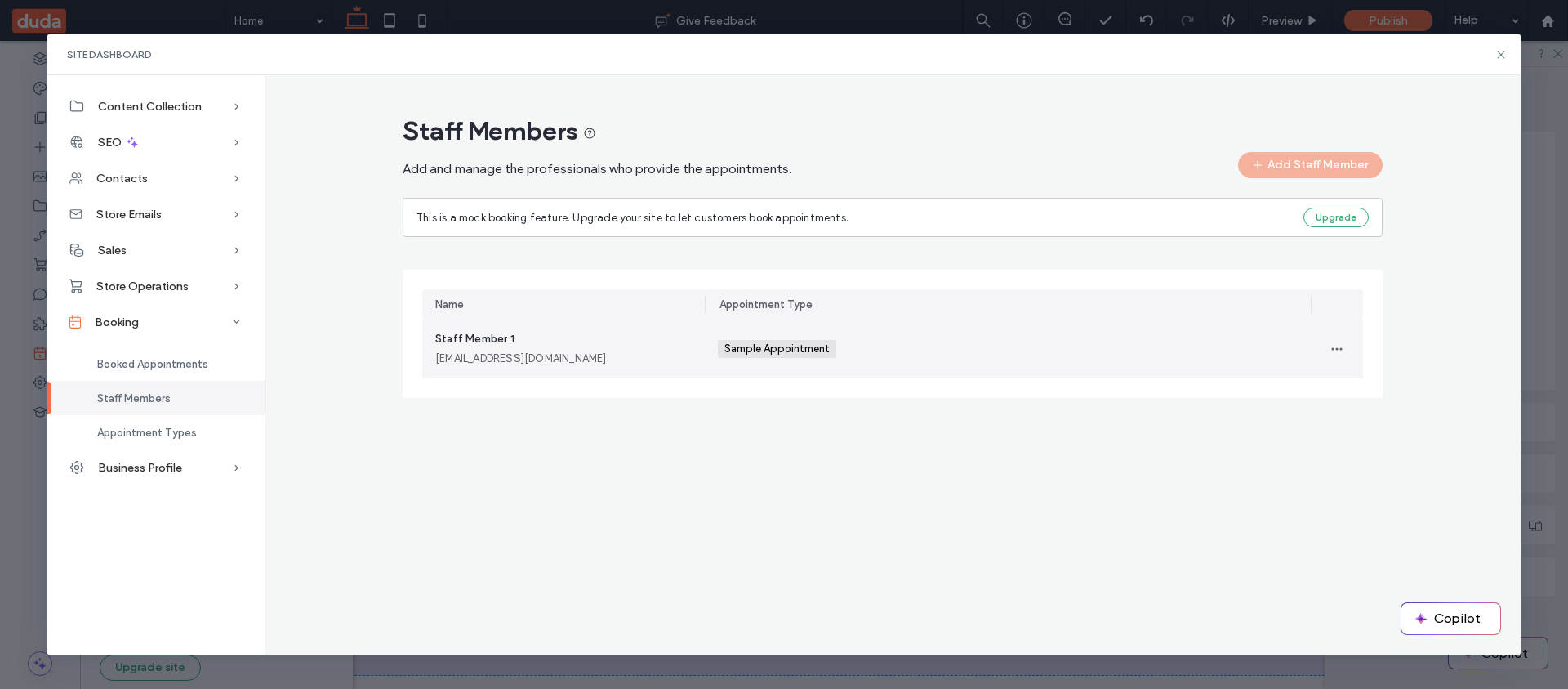
click at [602, 349] on div "Staff Member 1 [EMAIL_ADDRESS][DOMAIN_NAME]" at bounding box center [563, 349] width 256 height 36
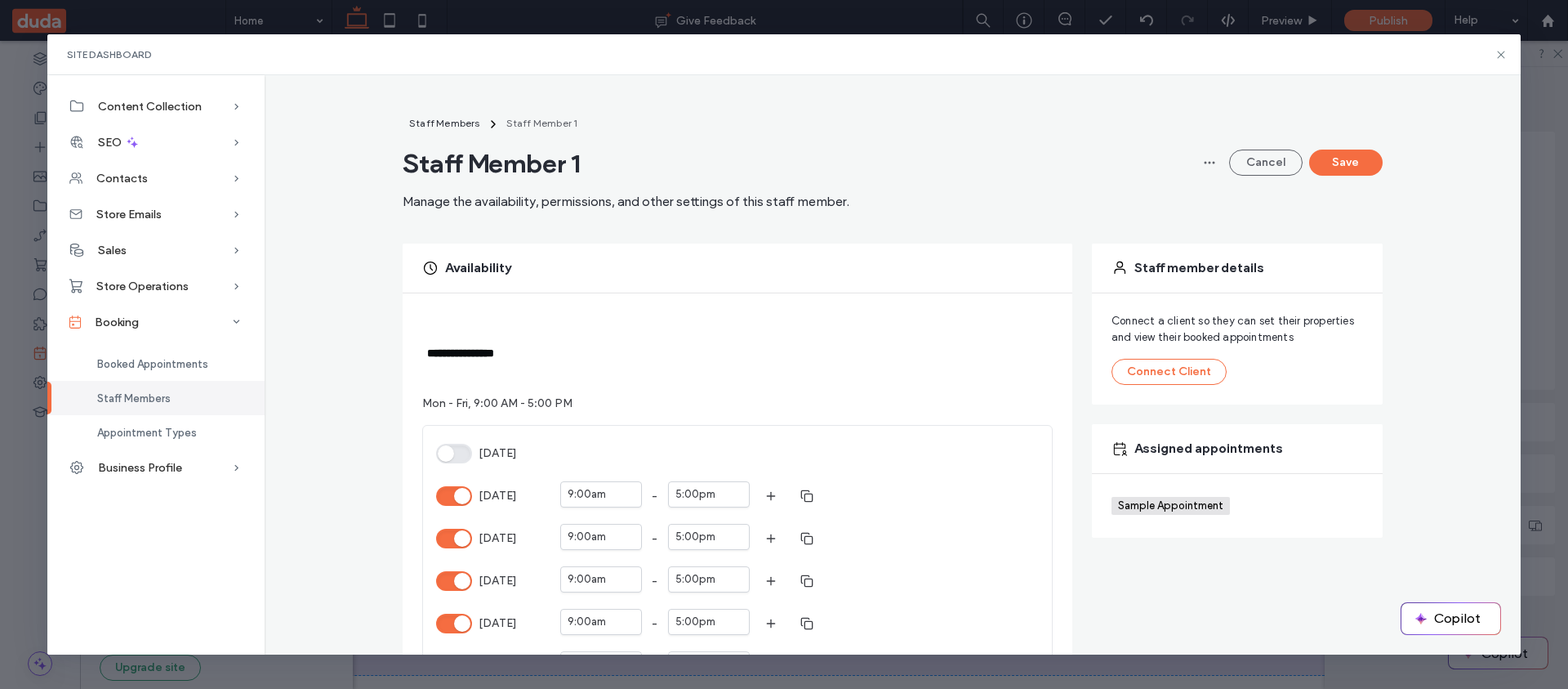
scroll to position [684, 0]
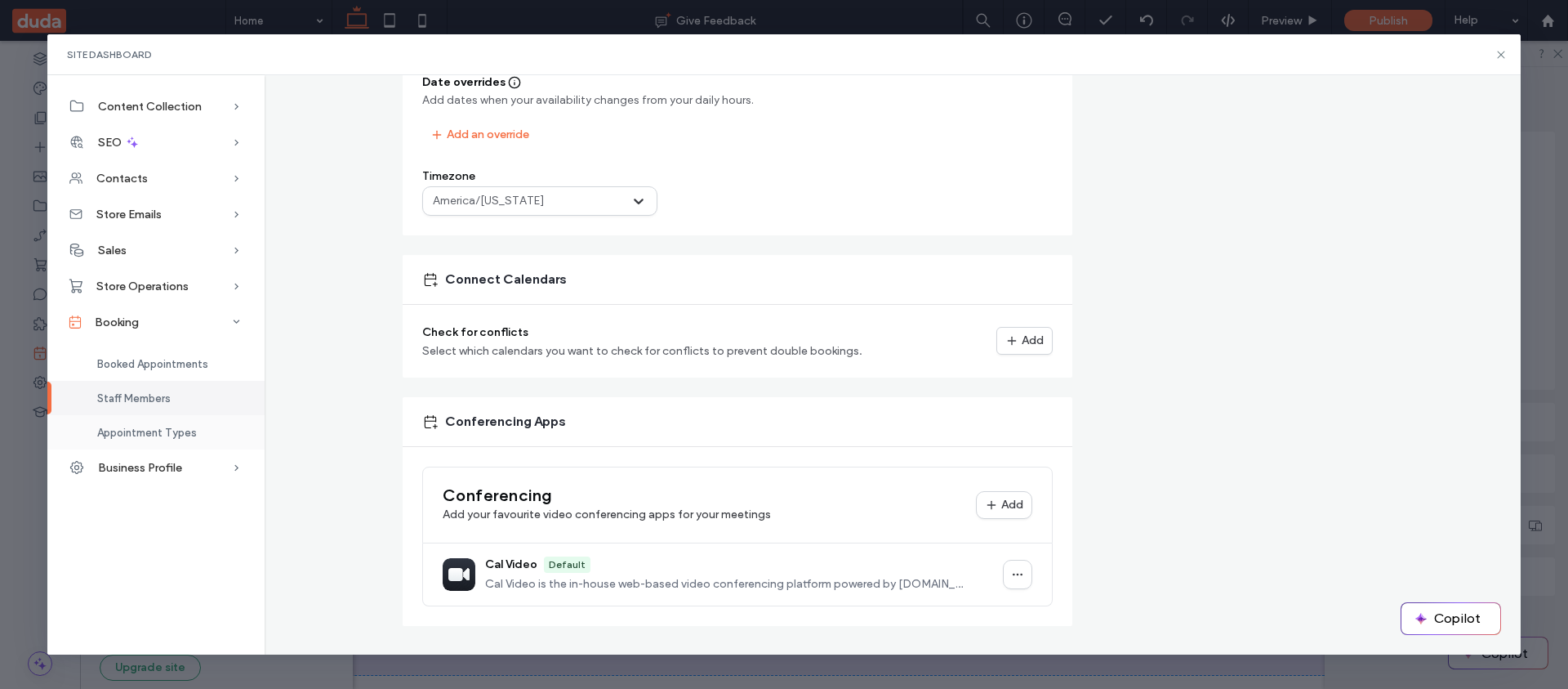
click at [146, 432] on span "Appointment Types" at bounding box center [147, 432] width 100 height 13
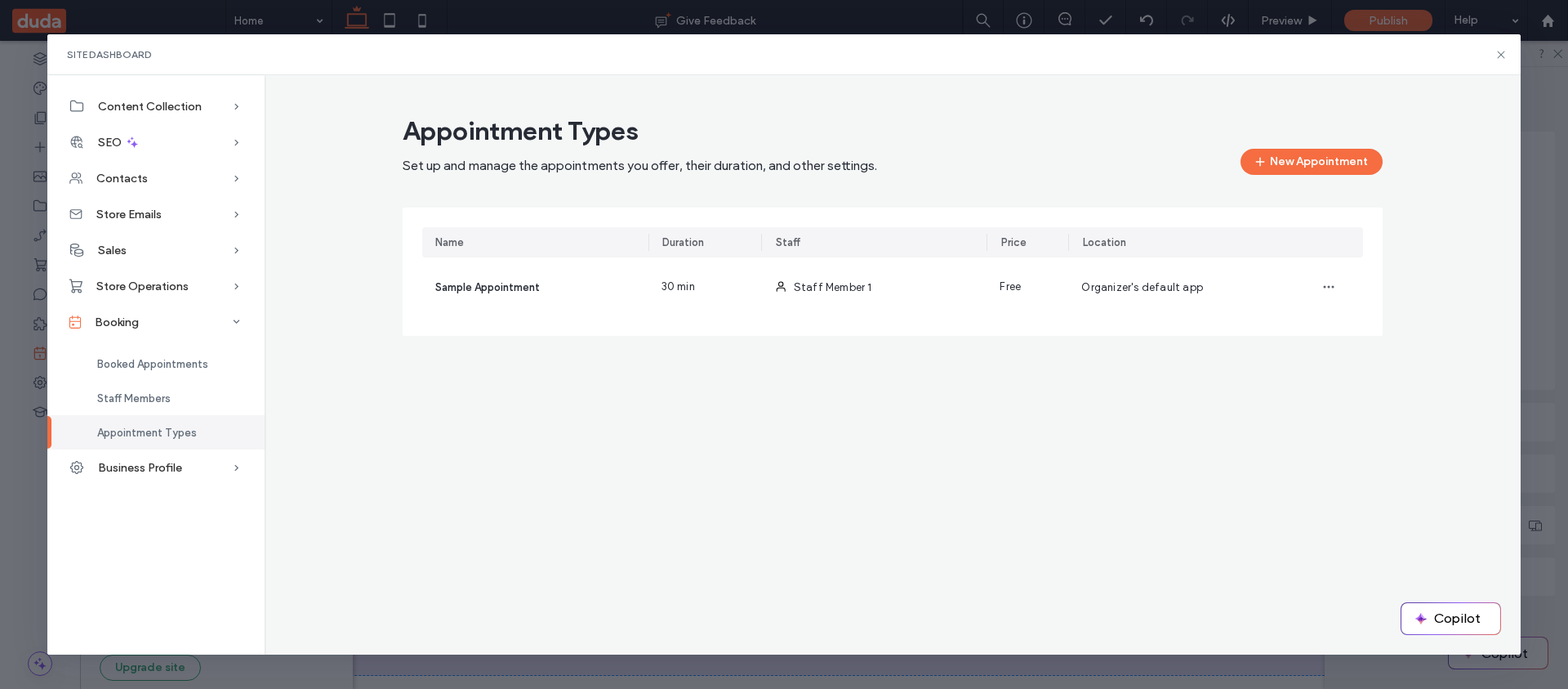
scroll to position [0, 0]
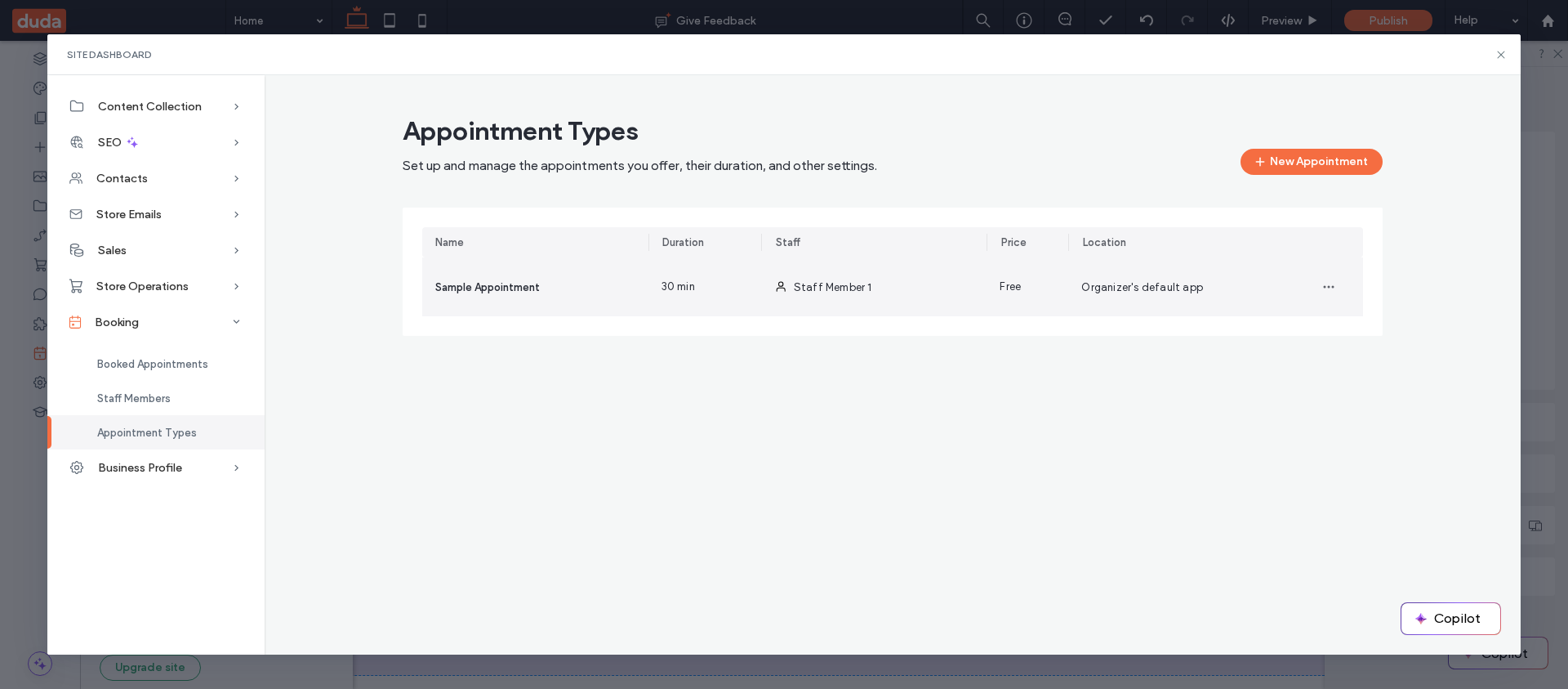
click at [528, 268] on div "Sample Appointment" at bounding box center [536, 286] width 227 height 59
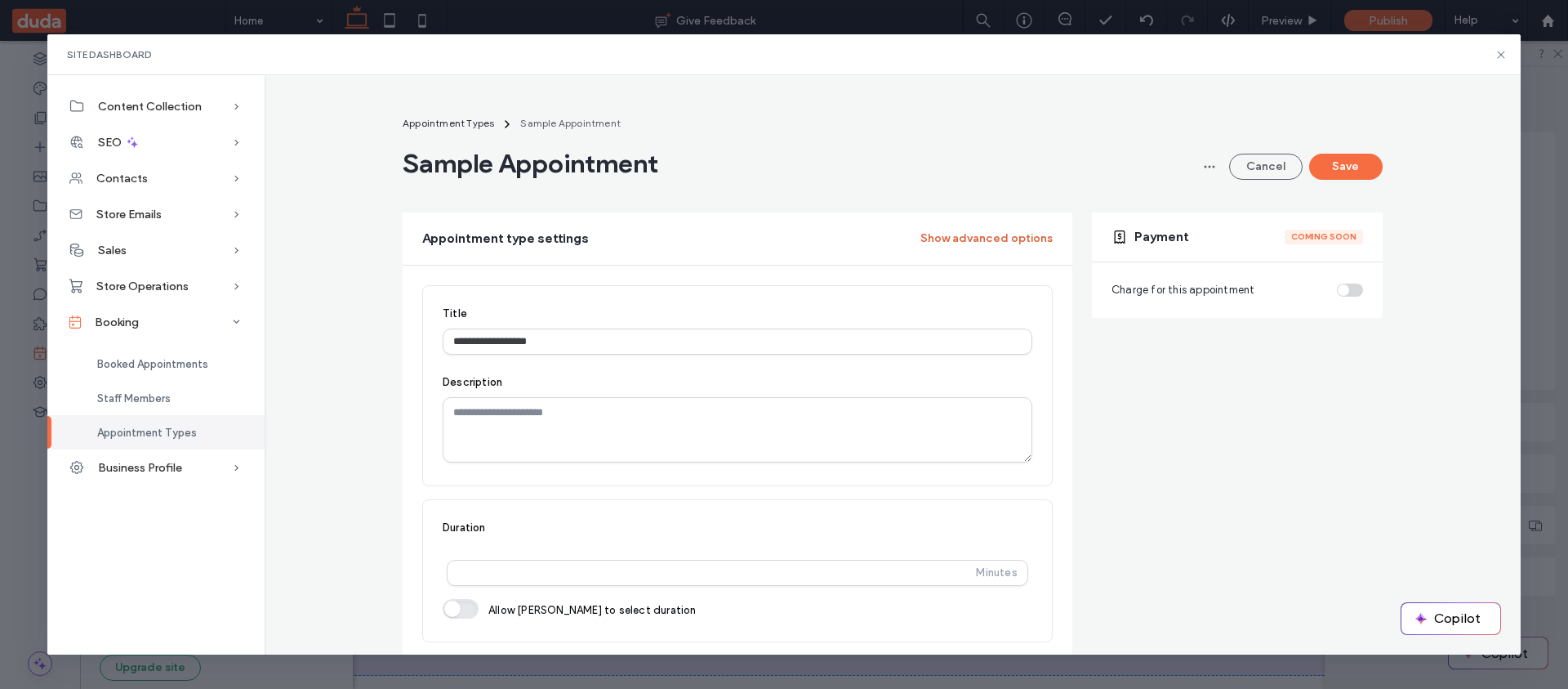
click at [985, 243] on button "Show advanced options" at bounding box center [987, 238] width 132 height 26
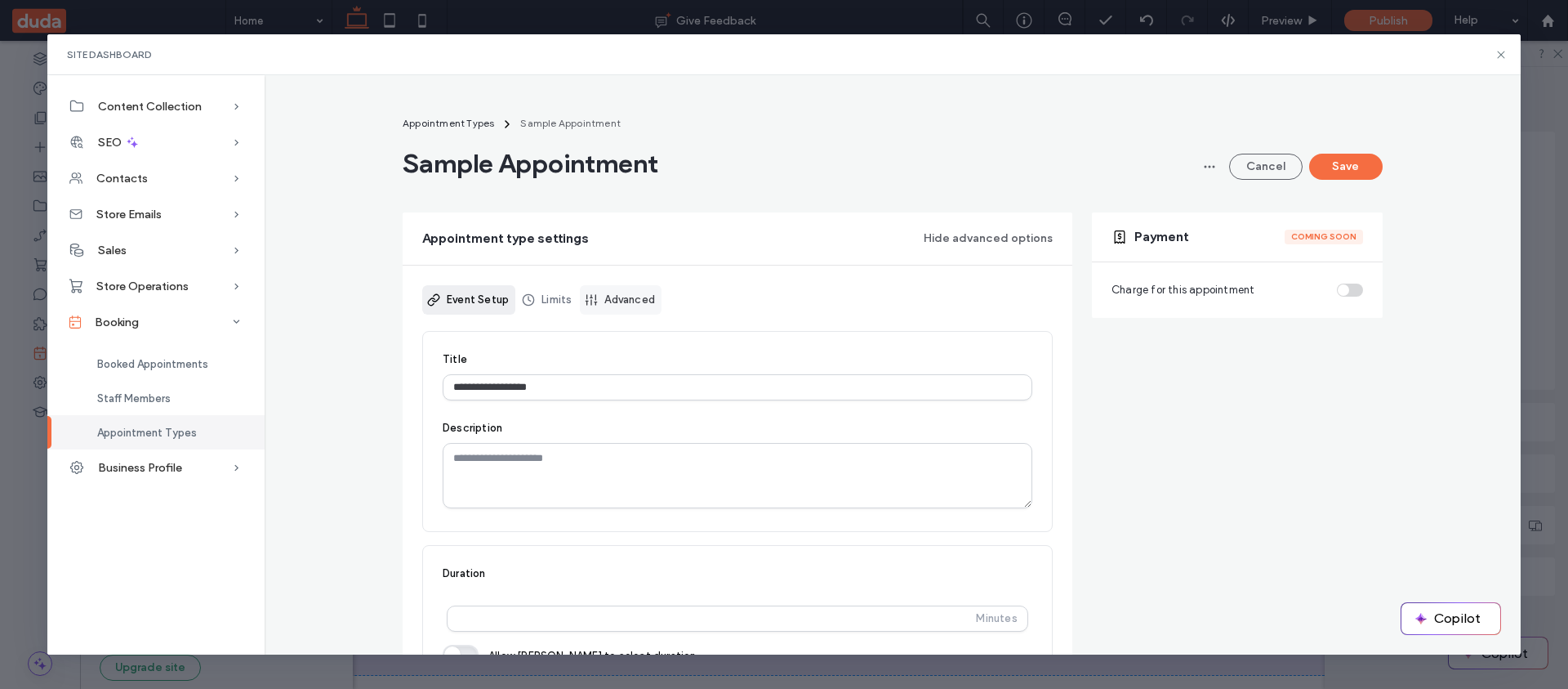
click at [644, 303] on link "Advanced" at bounding box center [621, 299] width 82 height 29
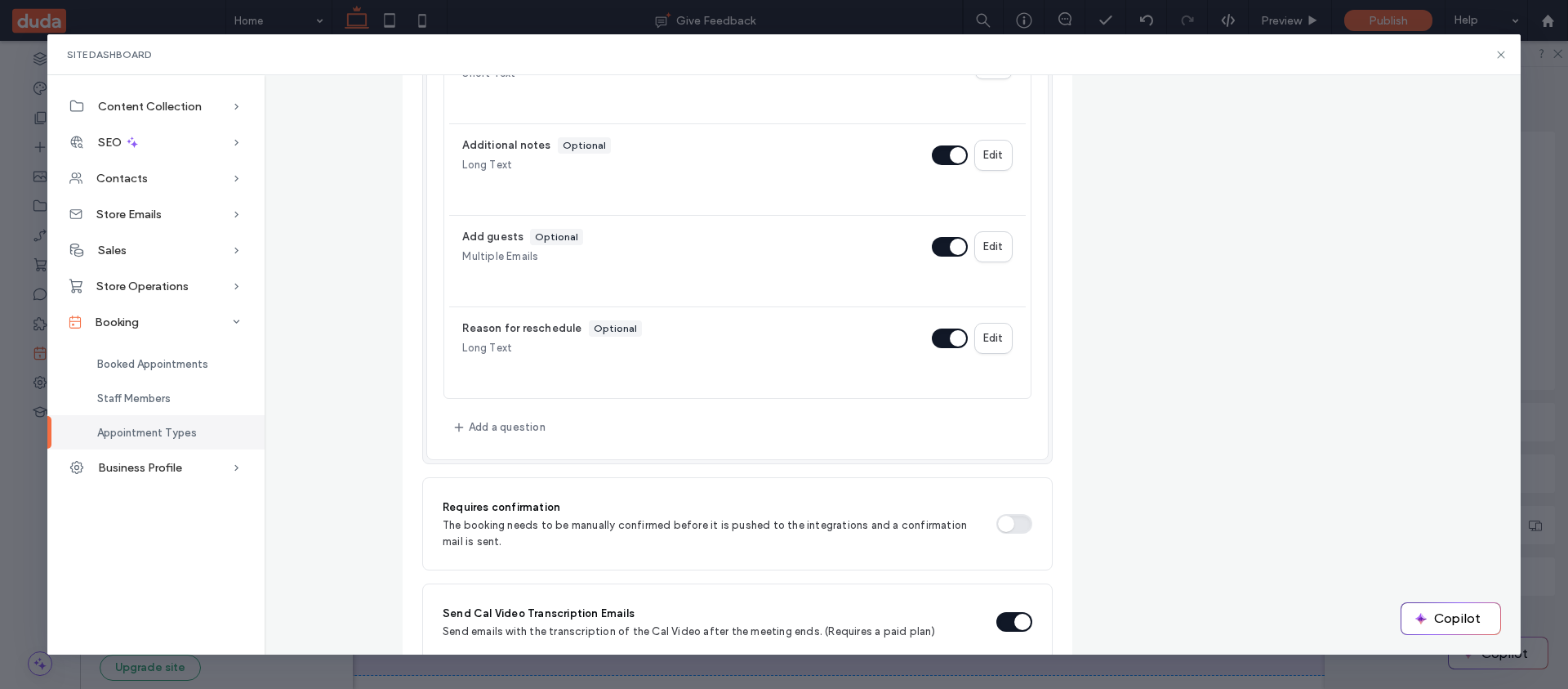
scroll to position [974, 0]
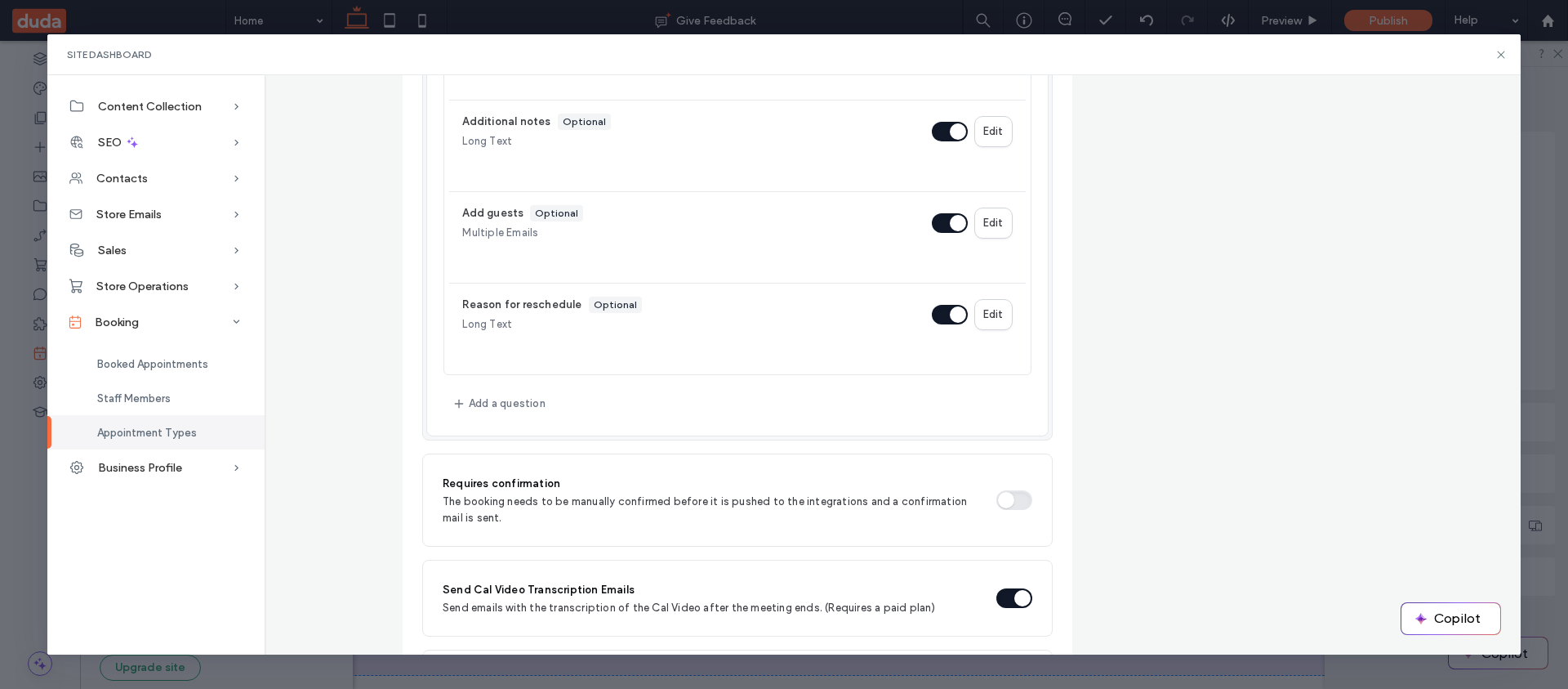
click at [1018, 500] on button "button" at bounding box center [1014, 500] width 36 height 20
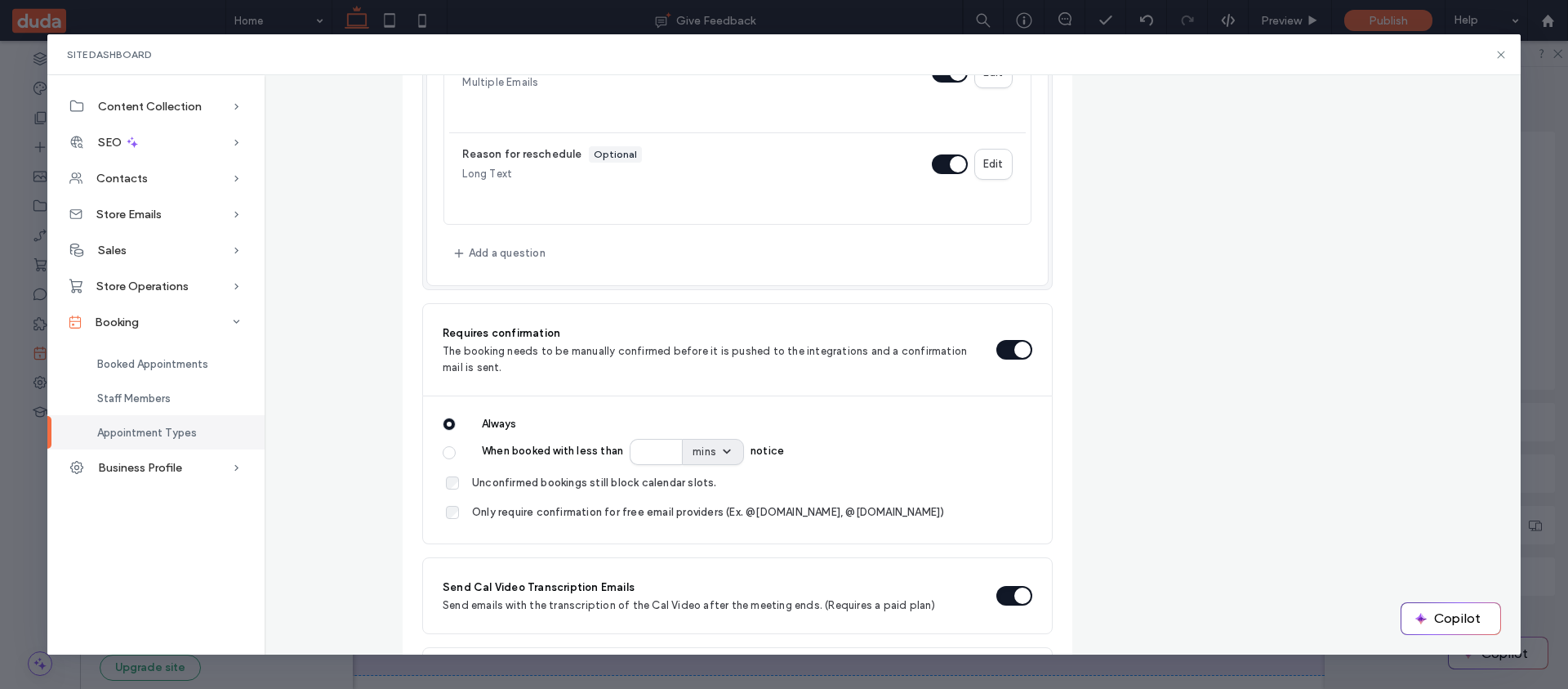
scroll to position [1258, 0]
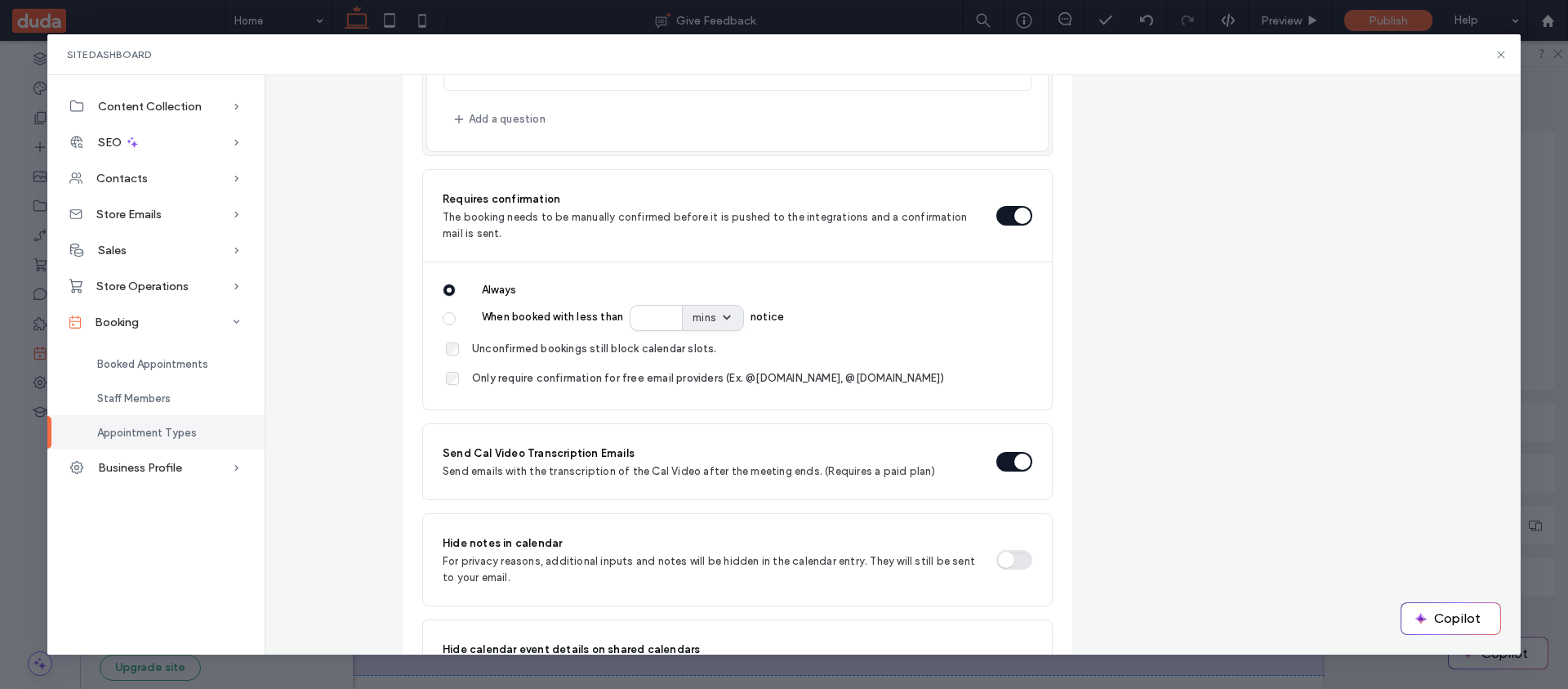
click at [1118, 349] on div "Appointment type settings Hide advanced options Sample Appointment Save Event S…" at bounding box center [892, 264] width 980 height 2619
